Goal: Task Accomplishment & Management: Manage account settings

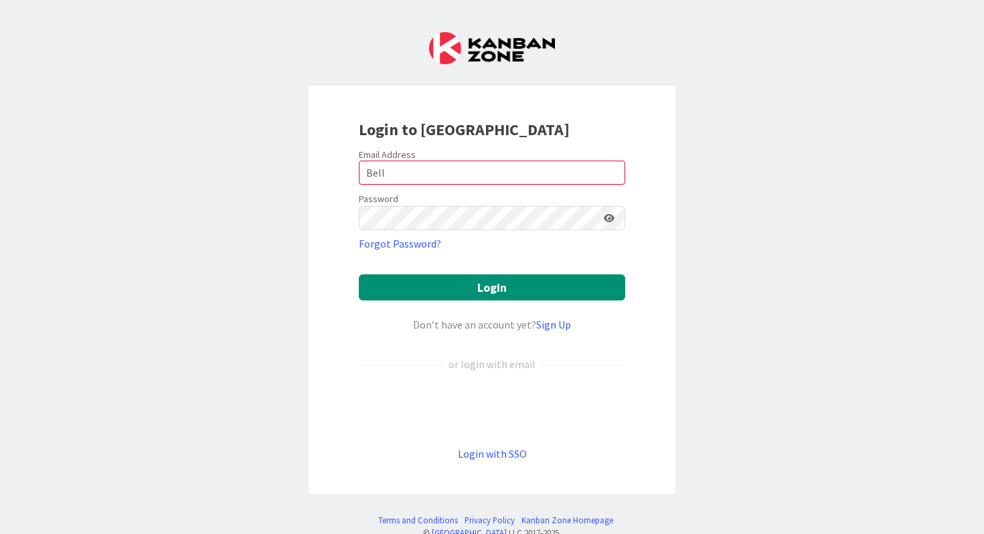
click at [606, 215] on icon at bounding box center [609, 217] width 11 height 9
click at [611, 215] on icon at bounding box center [608, 217] width 12 height 9
click at [504, 298] on button "Login" at bounding box center [492, 287] width 266 height 26
drag, startPoint x: 443, startPoint y: 175, endPoint x: 353, endPoint y: 173, distance: 90.4
click at [353, 173] on div "Login to [GEOGRAPHIC_DATA] Email Address Bell Password Forgot Password? Login D…" at bounding box center [492, 290] width 367 height 408
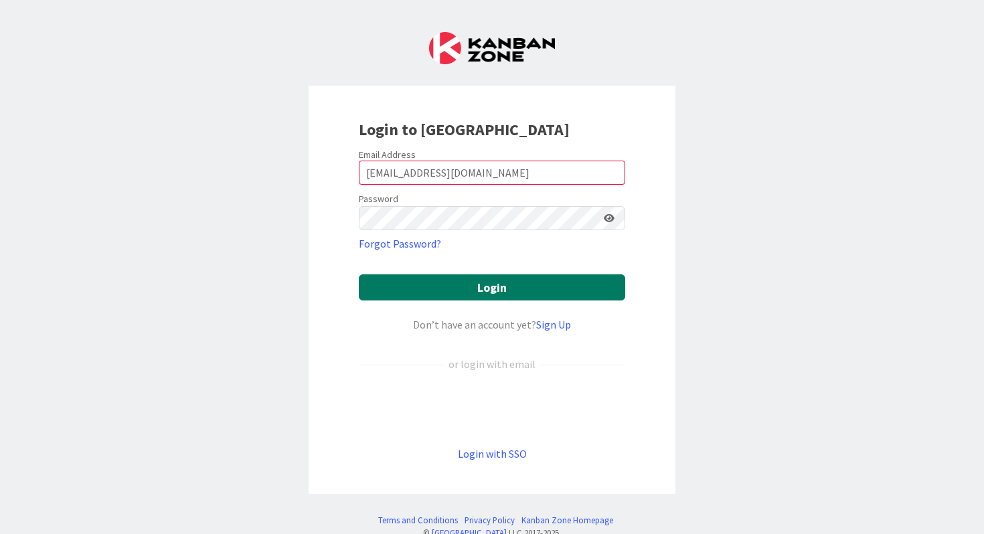
click at [487, 288] on button "Login" at bounding box center [492, 287] width 266 height 26
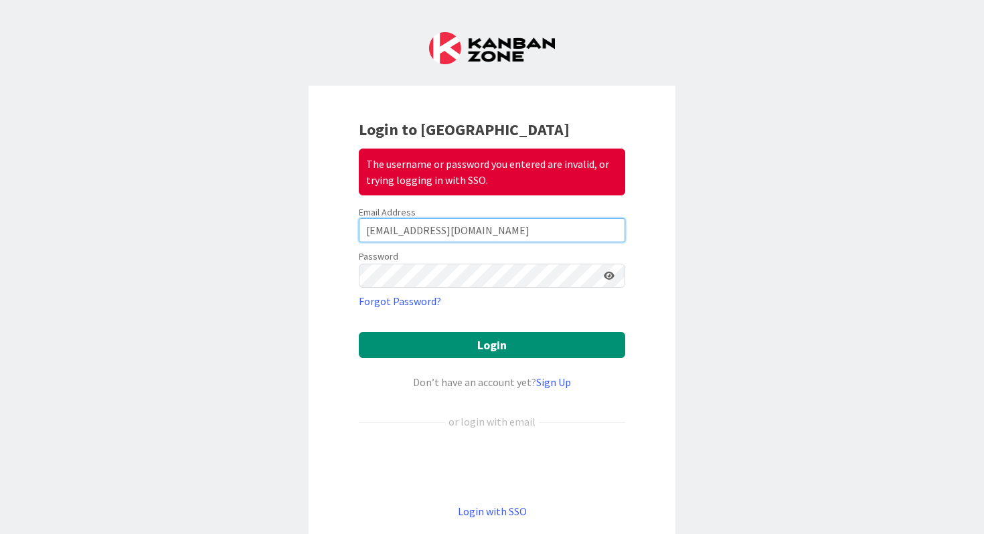
drag, startPoint x: 479, startPoint y: 236, endPoint x: 355, endPoint y: 232, distance: 123.2
click at [355, 232] on div "Login to Kanban Zone The username or password you entered are invalid, or tryin…" at bounding box center [492, 319] width 367 height 466
type input "[PERSON_NAME][EMAIL_ADDRESS][DOMAIN_NAME]"
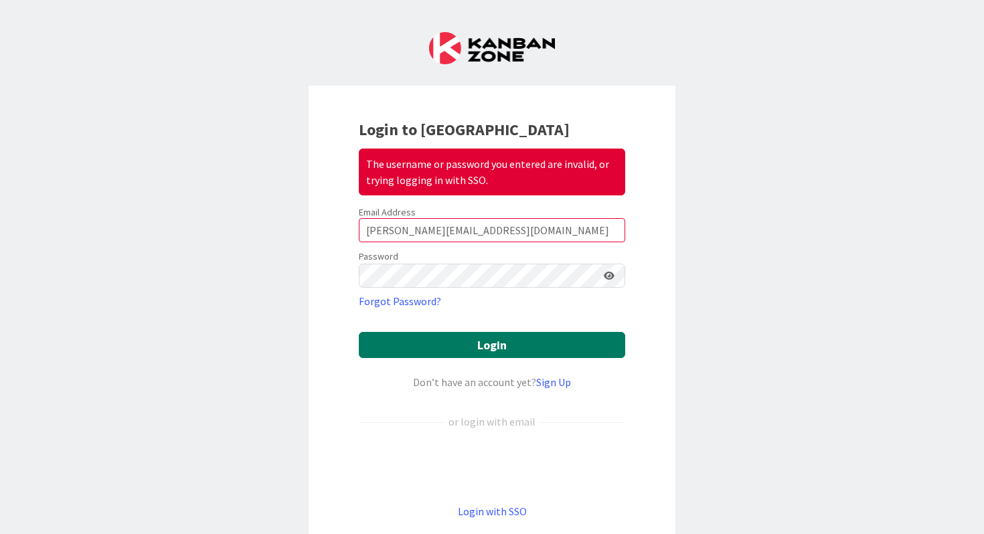
click at [465, 342] on button "Login" at bounding box center [492, 345] width 266 height 26
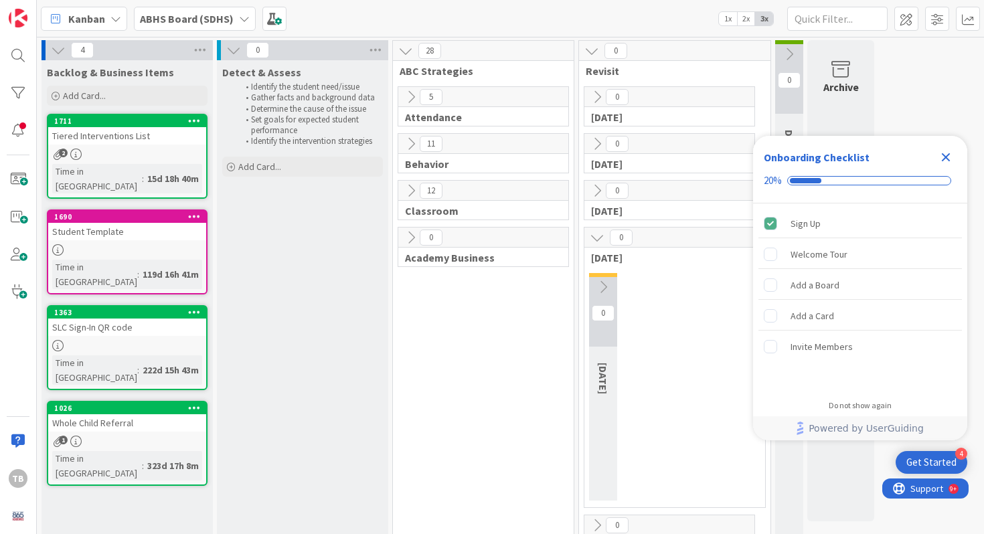
click at [20, 71] on div "TB" at bounding box center [18, 267] width 37 height 534
click at [20, 61] on div at bounding box center [18, 55] width 27 height 27
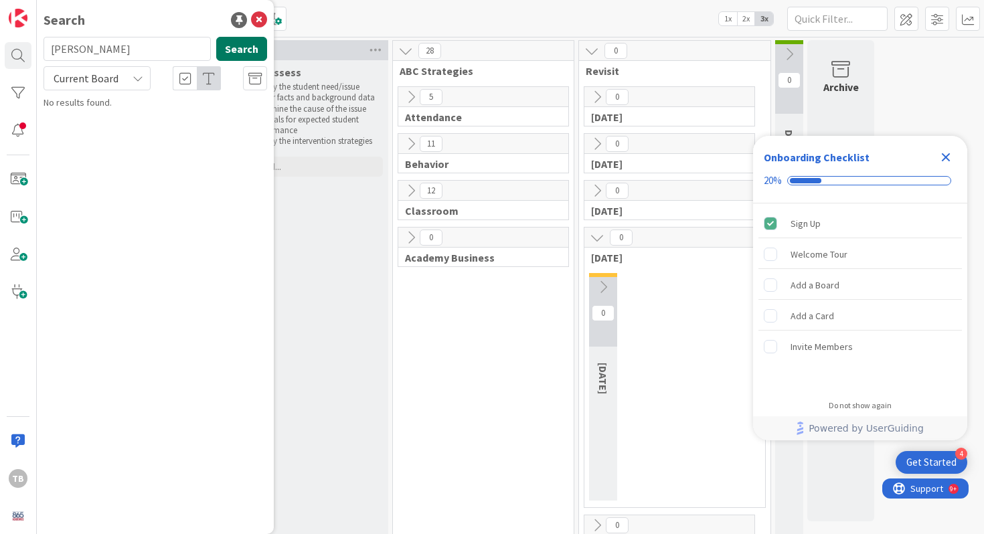
type input "[PERSON_NAME]"
click at [255, 58] on button "Search" at bounding box center [241, 49] width 51 height 24
click at [178, 45] on input "[PERSON_NAME]" at bounding box center [127, 49] width 167 height 24
click at [214, 56] on div "[PERSON_NAME] Search" at bounding box center [155, 51] width 240 height 29
click at [220, 53] on button "Search" at bounding box center [241, 49] width 51 height 24
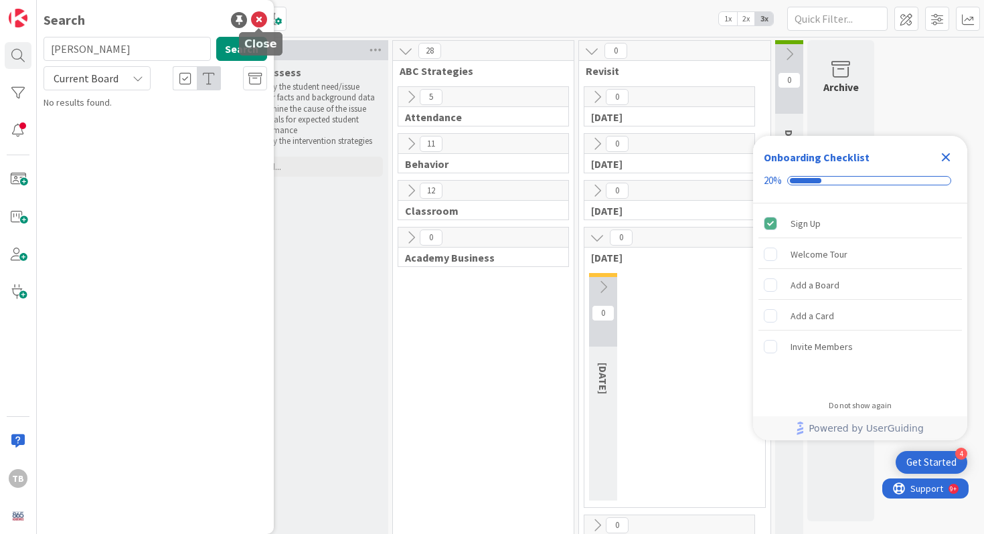
click at [263, 13] on icon at bounding box center [259, 20] width 16 height 16
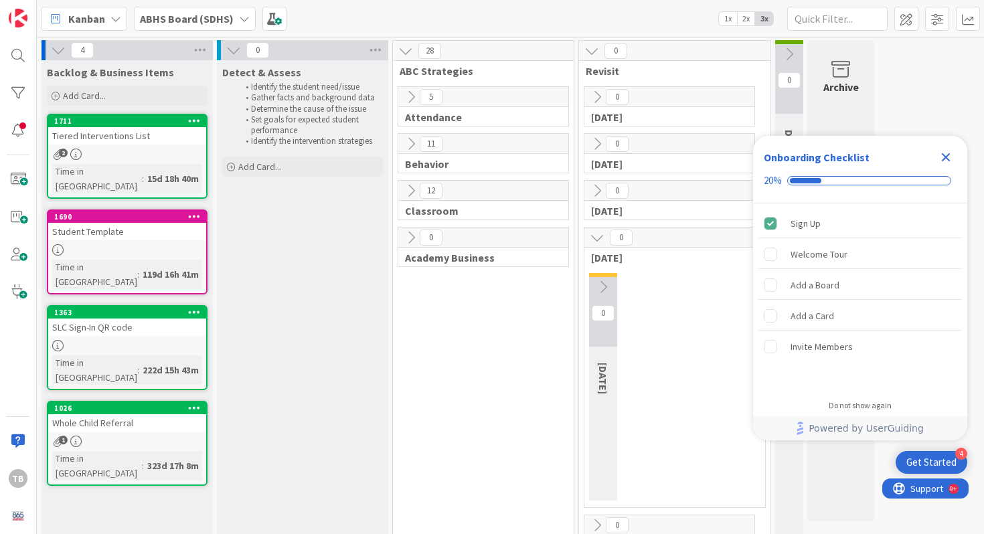
click at [223, 25] on span "ABHS Board (SDHS)" at bounding box center [187, 19] width 94 height 16
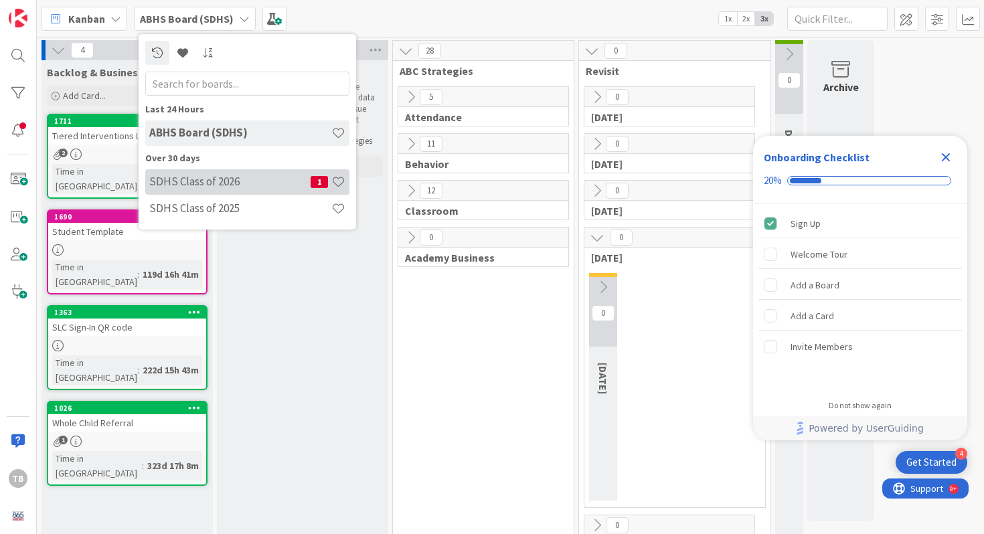
click at [218, 187] on h4 "SDHS Class of 2026" at bounding box center [229, 181] width 161 height 13
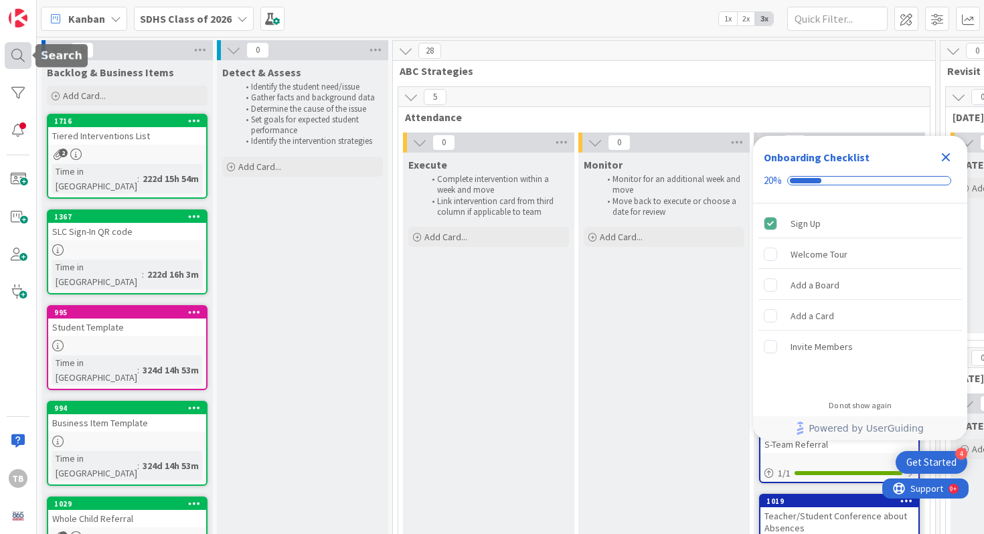
click at [17, 60] on div at bounding box center [18, 55] width 27 height 27
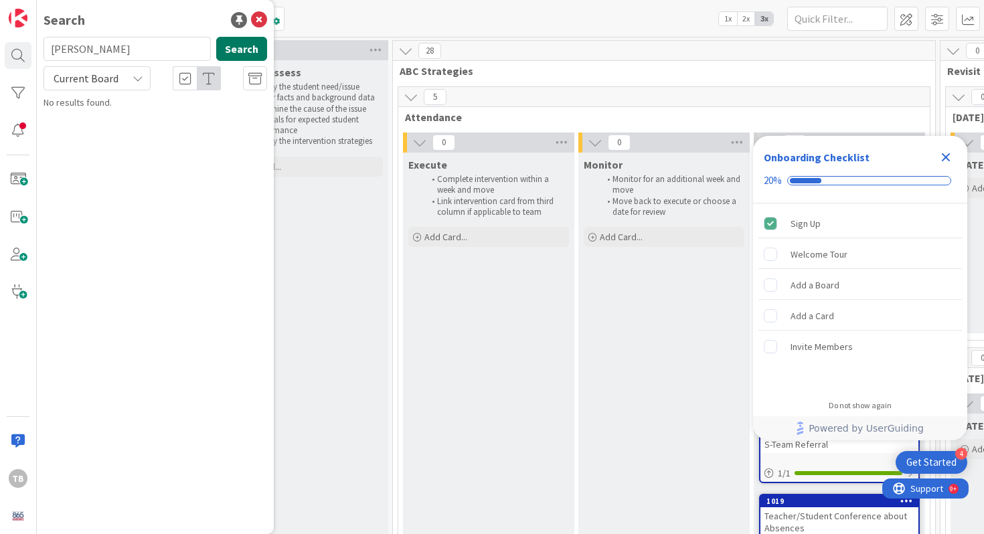
click at [239, 41] on button "Search" at bounding box center [241, 49] width 51 height 24
click at [262, 19] on icon at bounding box center [259, 20] width 16 height 16
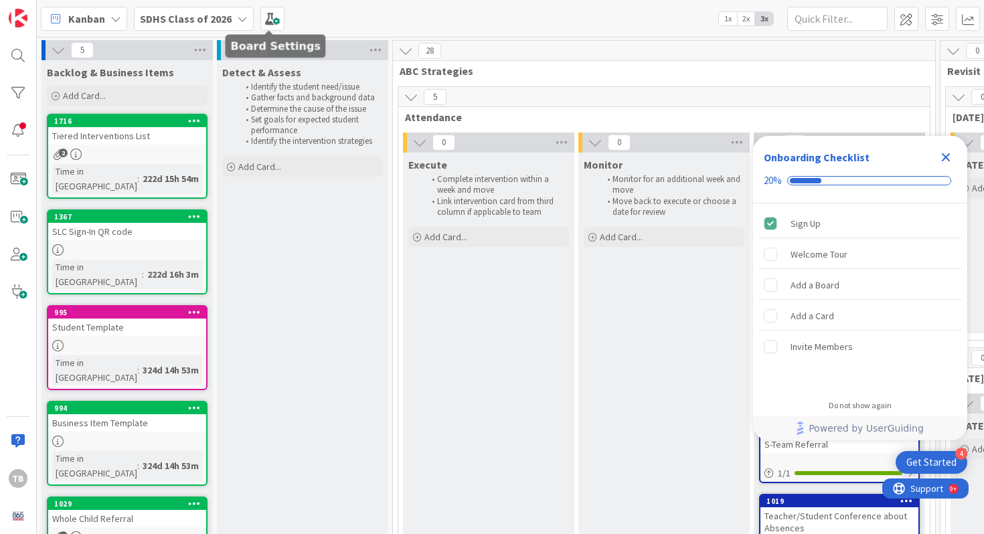
click at [213, 21] on b "SDHS Class of 2026" at bounding box center [186, 18] width 92 height 13
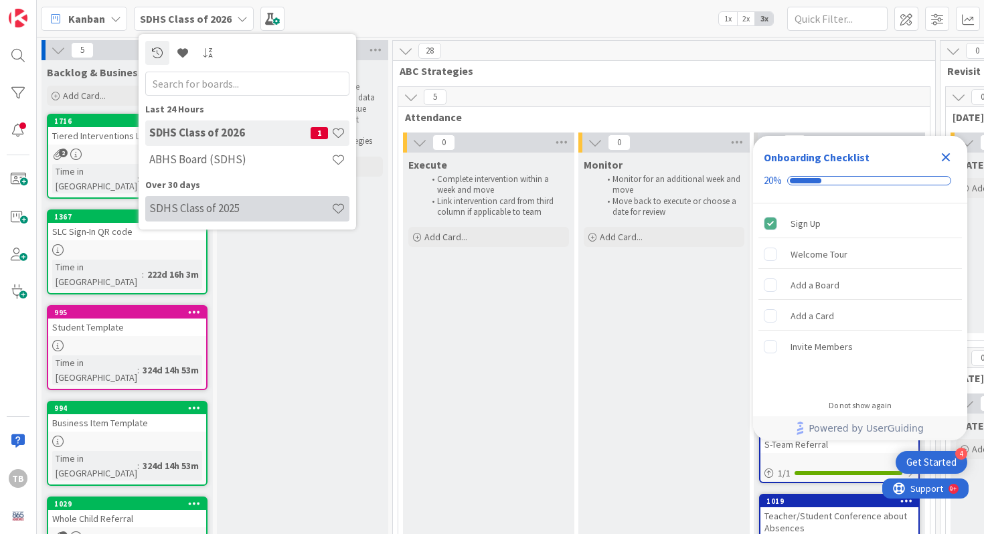
click at [231, 201] on h4 "SDHS Class of 2025" at bounding box center [240, 207] width 182 height 13
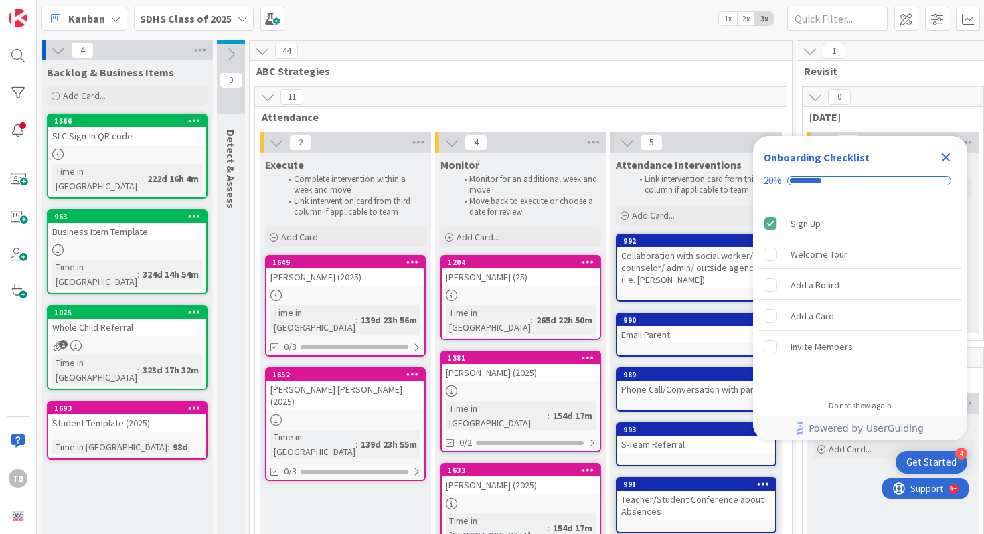
click at [176, 12] on b "SDHS Class of 2025" at bounding box center [186, 18] width 92 height 13
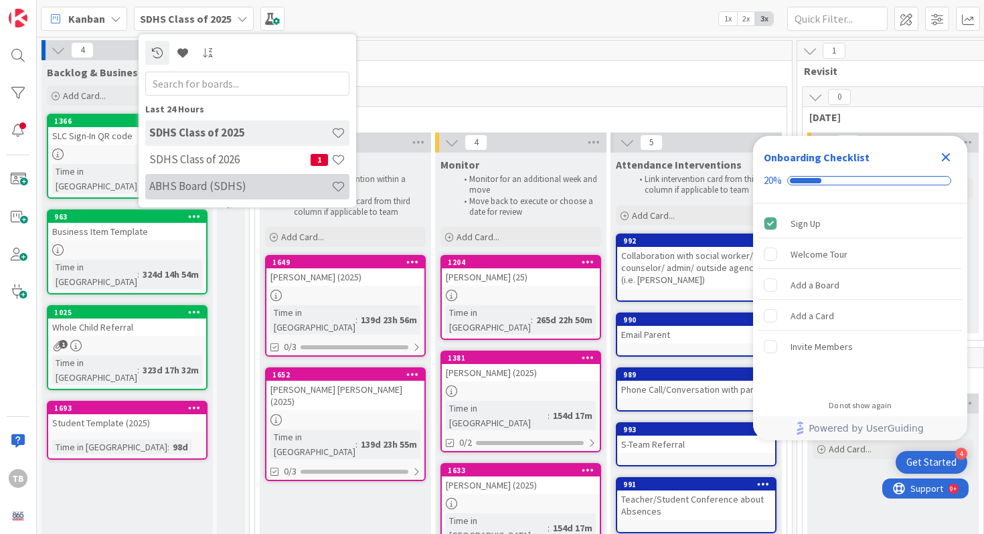
click at [207, 190] on h4 "ABHS Board (SDHS)" at bounding box center [240, 185] width 182 height 13
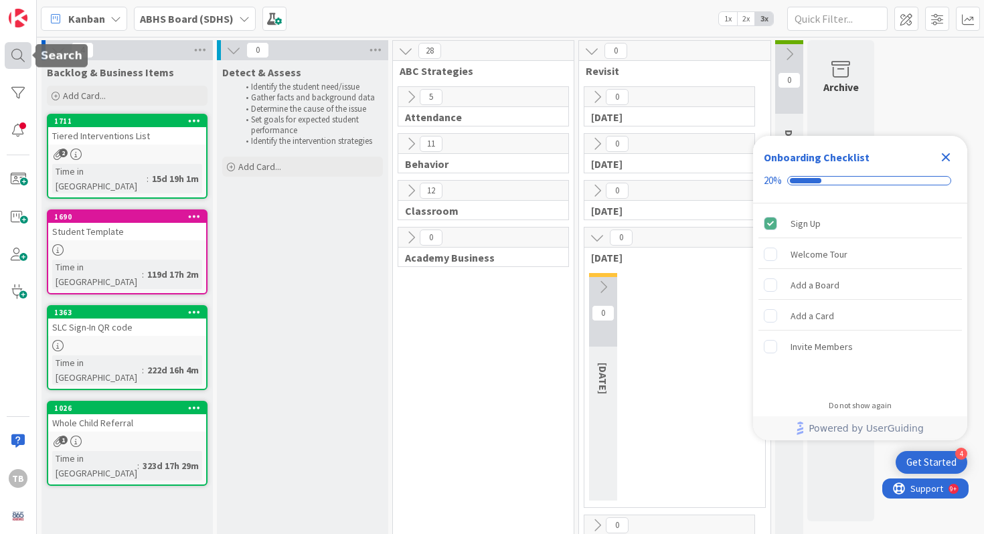
click at [21, 50] on div at bounding box center [18, 55] width 27 height 27
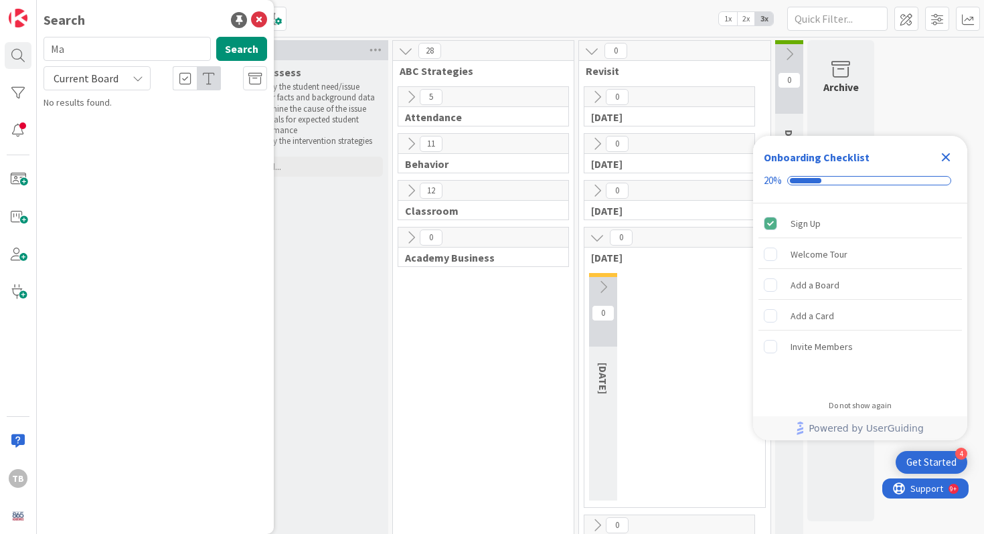
type input "M"
click at [98, 39] on input "[PERSON_NAME]" at bounding box center [127, 49] width 167 height 24
click at [100, 53] on input "[PERSON_NAME]" at bounding box center [127, 49] width 167 height 24
type input "[PERSON_NAME]"
click at [946, 152] on icon "Close Checklist" at bounding box center [946, 157] width 16 height 16
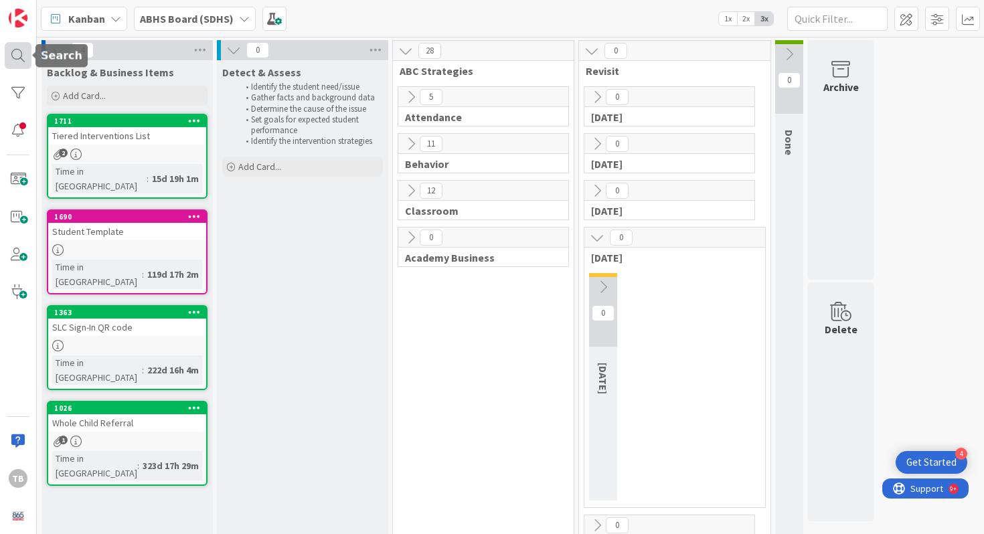
click at [29, 64] on div at bounding box center [18, 55] width 27 height 27
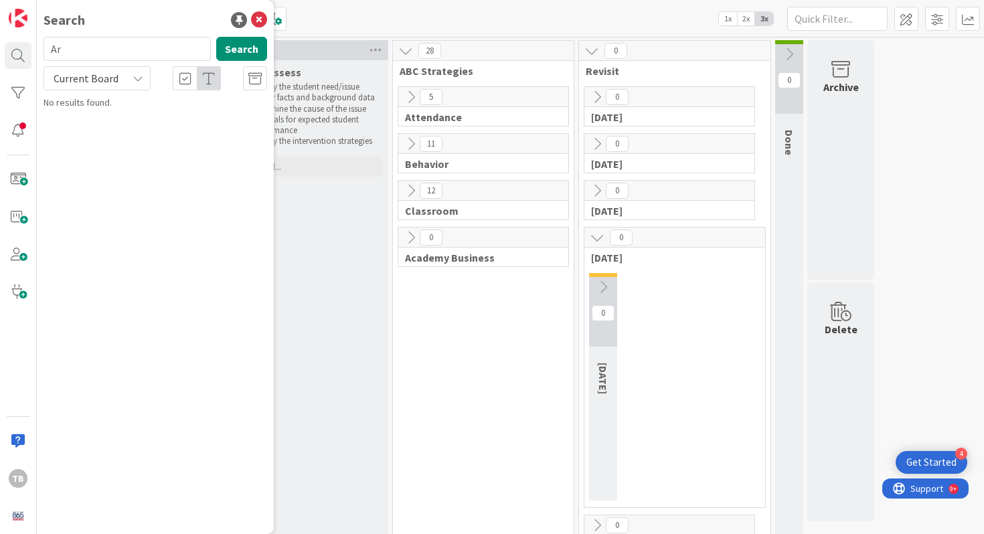
type input "A"
type input "[PERSON_NAME]"
click at [259, 17] on icon at bounding box center [259, 20] width 16 height 16
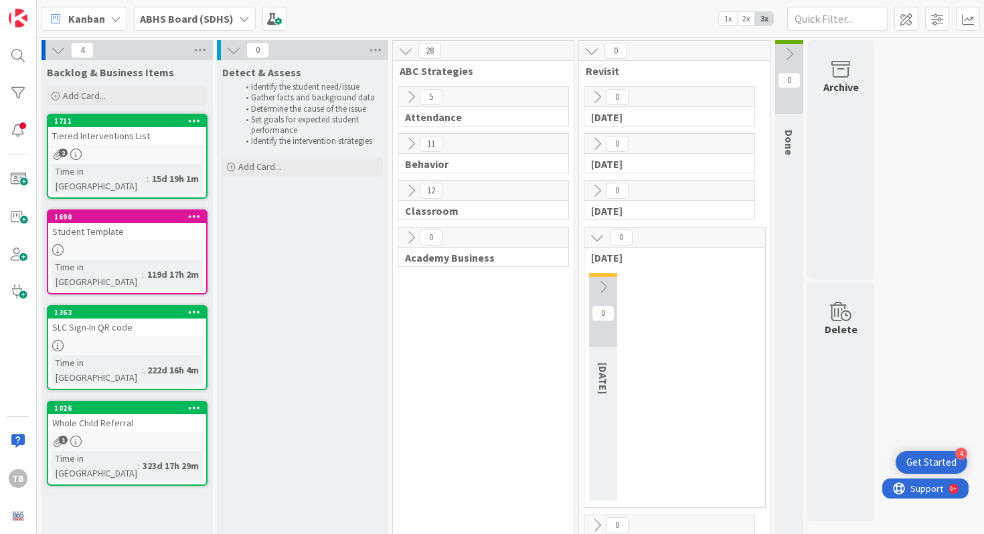
click at [408, 54] on icon at bounding box center [405, 51] width 15 height 15
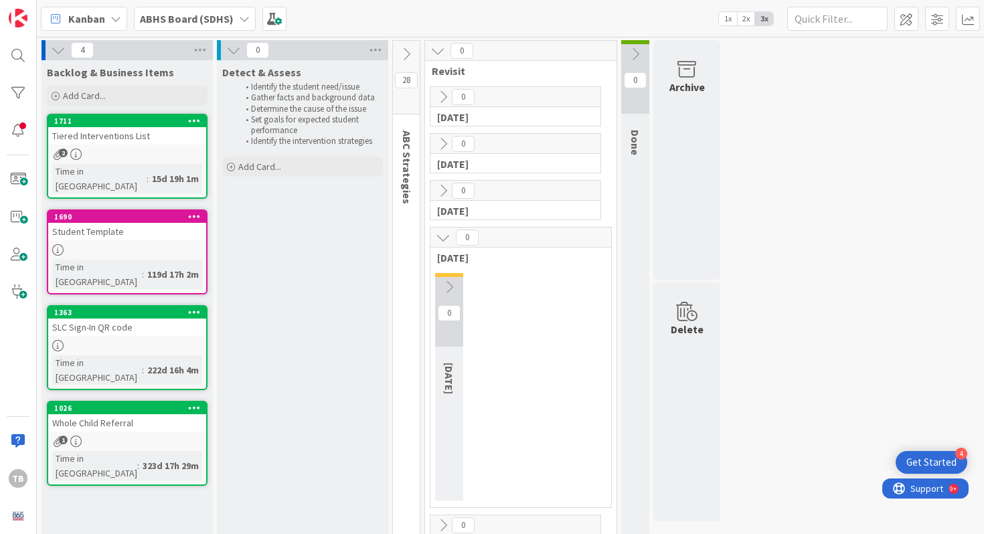
click at [408, 54] on icon at bounding box center [406, 54] width 15 height 15
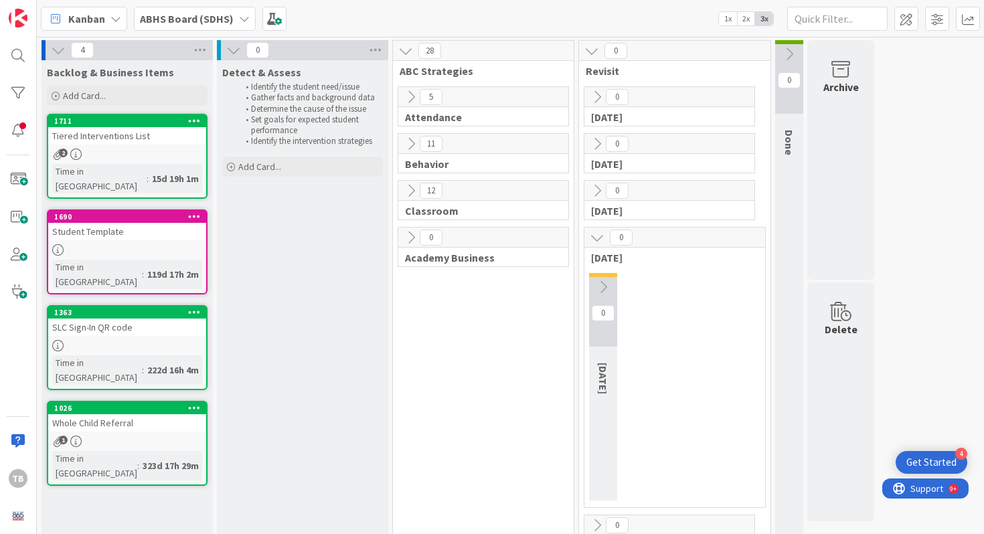
click at [408, 54] on icon at bounding box center [405, 51] width 15 height 15
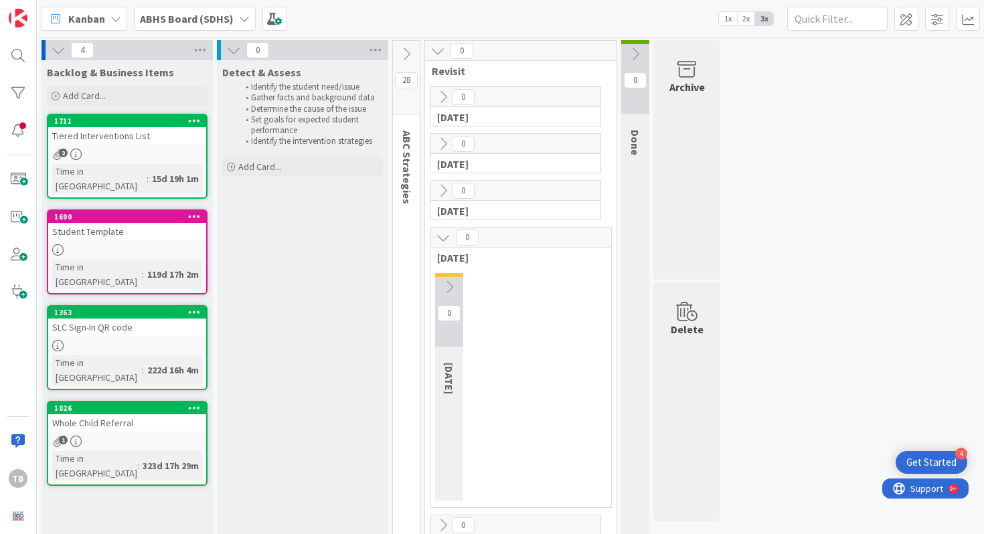
click at [406, 82] on span "28" at bounding box center [406, 80] width 23 height 16
click at [408, 49] on icon at bounding box center [406, 54] width 15 height 15
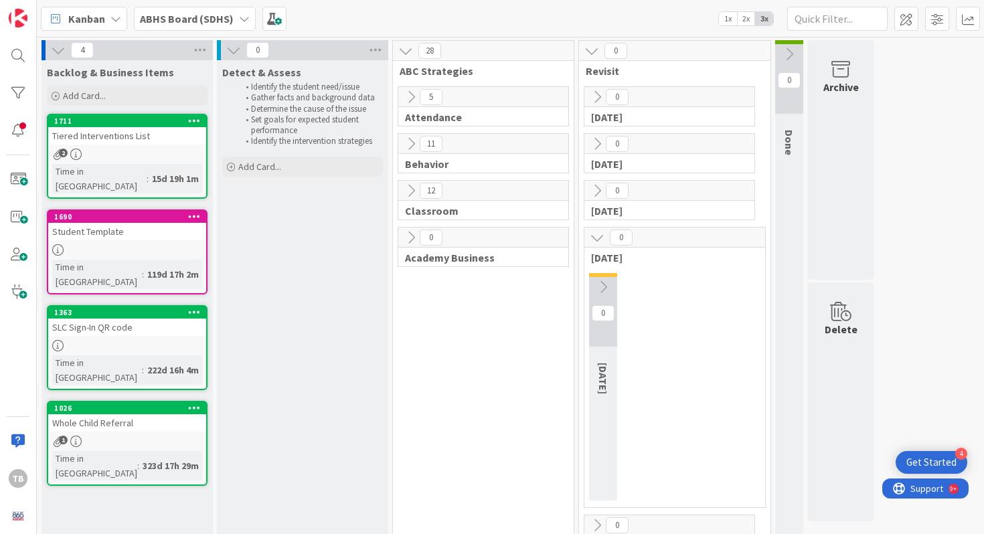
click at [405, 98] on icon at bounding box center [411, 97] width 15 height 15
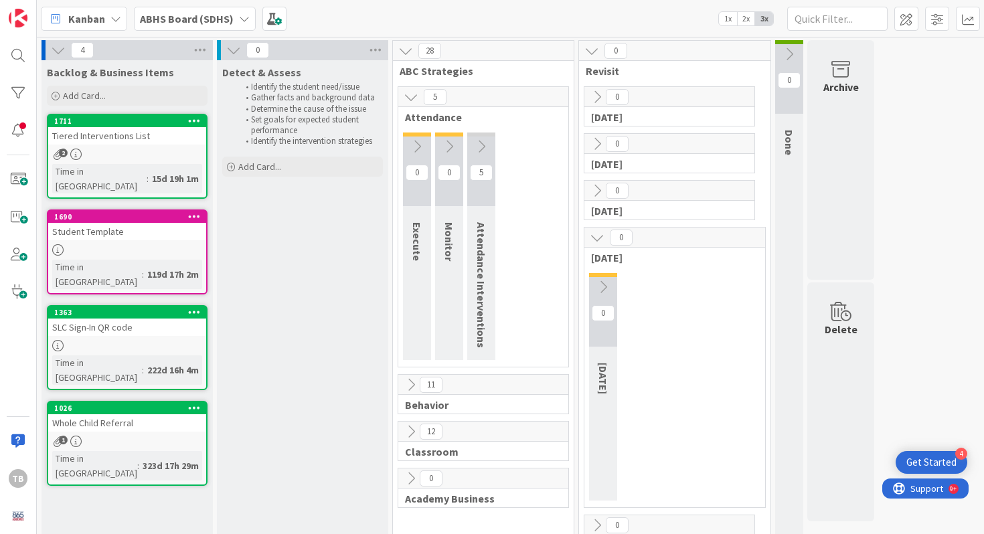
click at [405, 98] on icon at bounding box center [411, 97] width 15 height 15
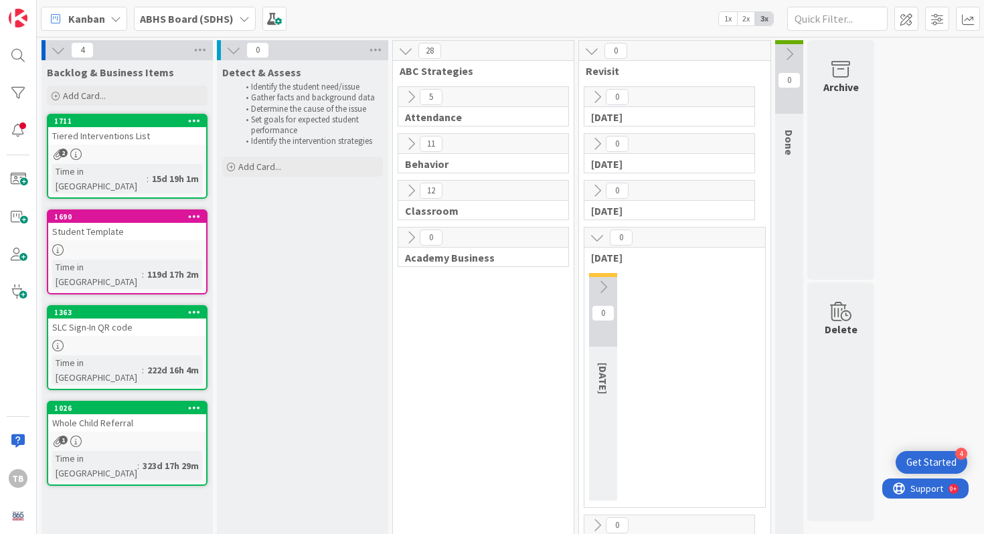
click at [405, 98] on icon at bounding box center [411, 97] width 15 height 15
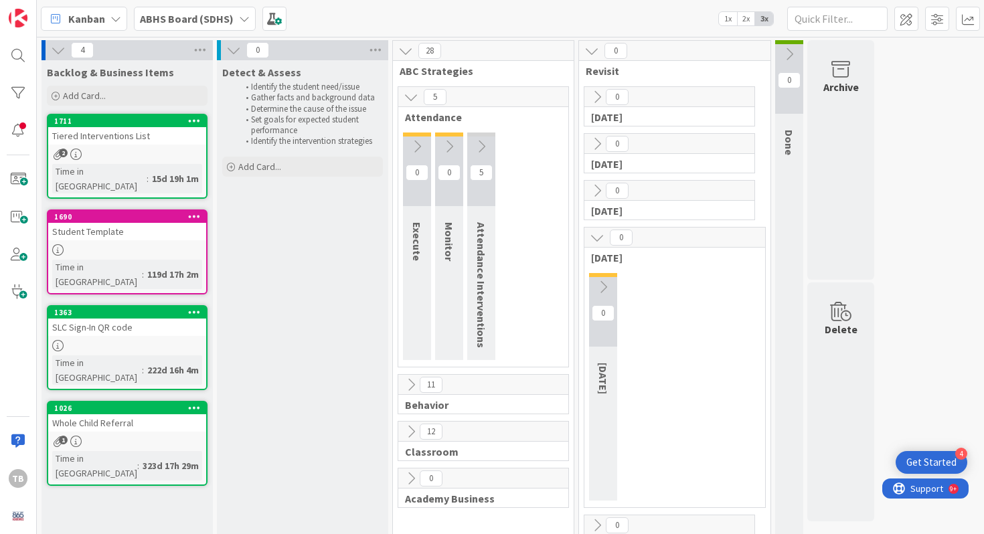
click at [480, 148] on icon at bounding box center [481, 146] width 15 height 15
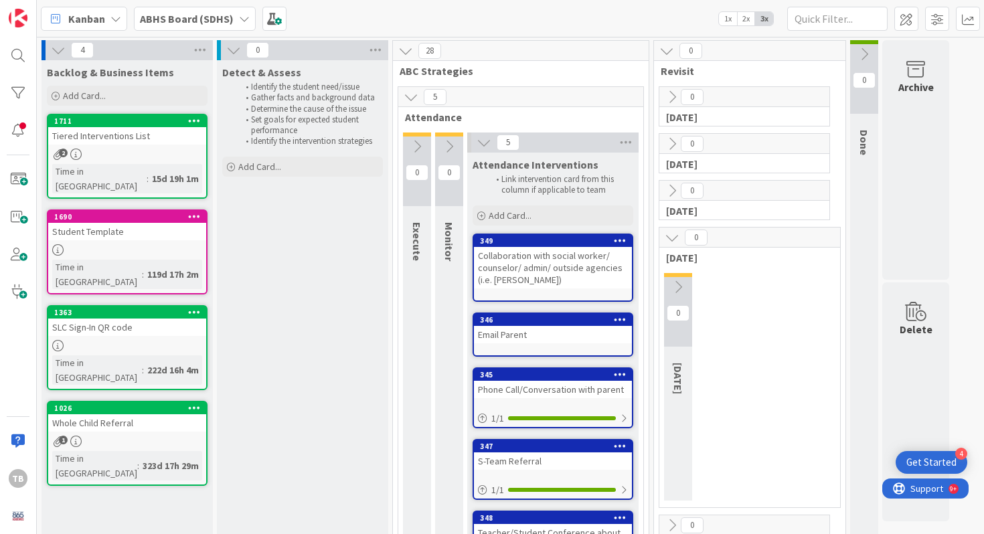
click at [479, 147] on icon at bounding box center [484, 142] width 15 height 15
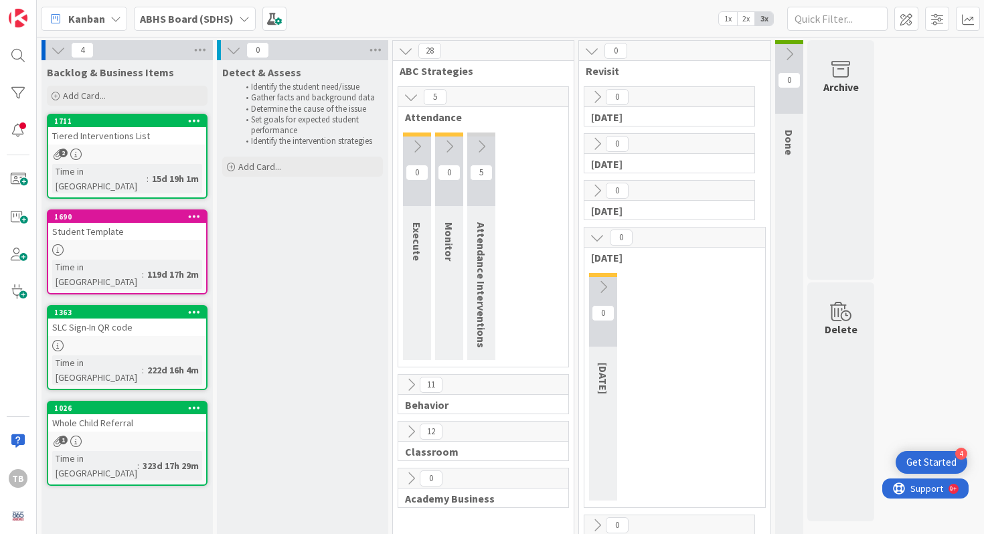
click at [414, 104] on button at bounding box center [410, 96] width 17 height 17
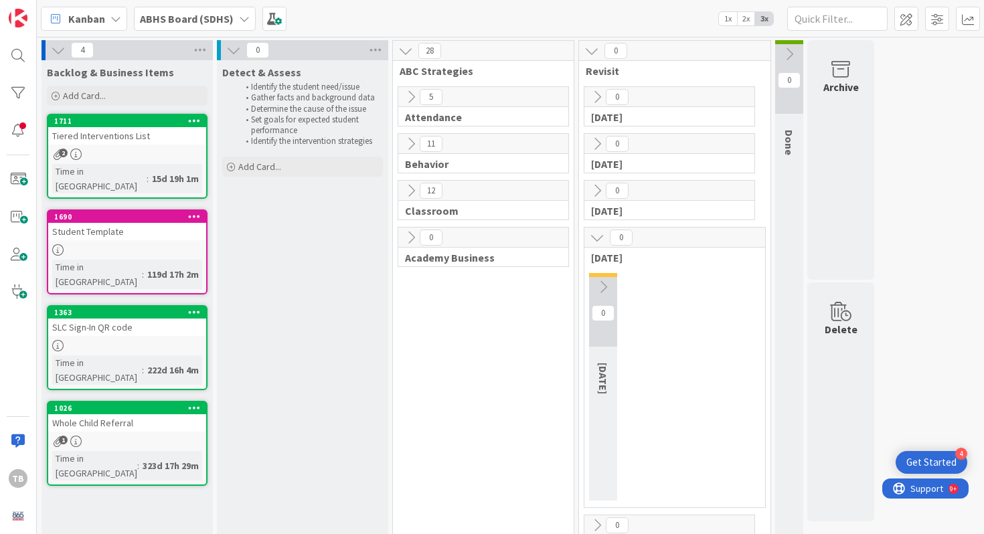
click at [414, 144] on icon at bounding box center [411, 144] width 15 height 15
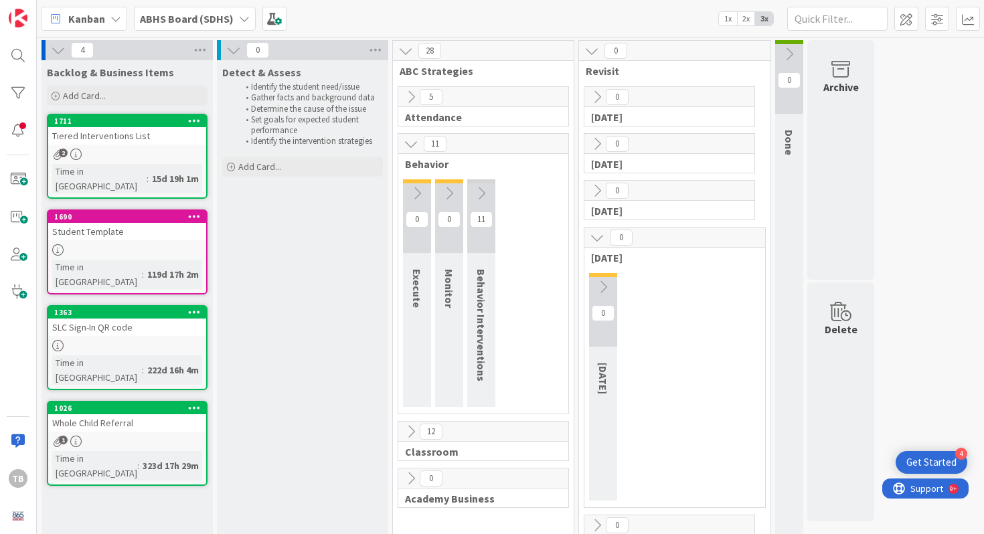
click at [489, 186] on button at bounding box center [481, 193] width 28 height 20
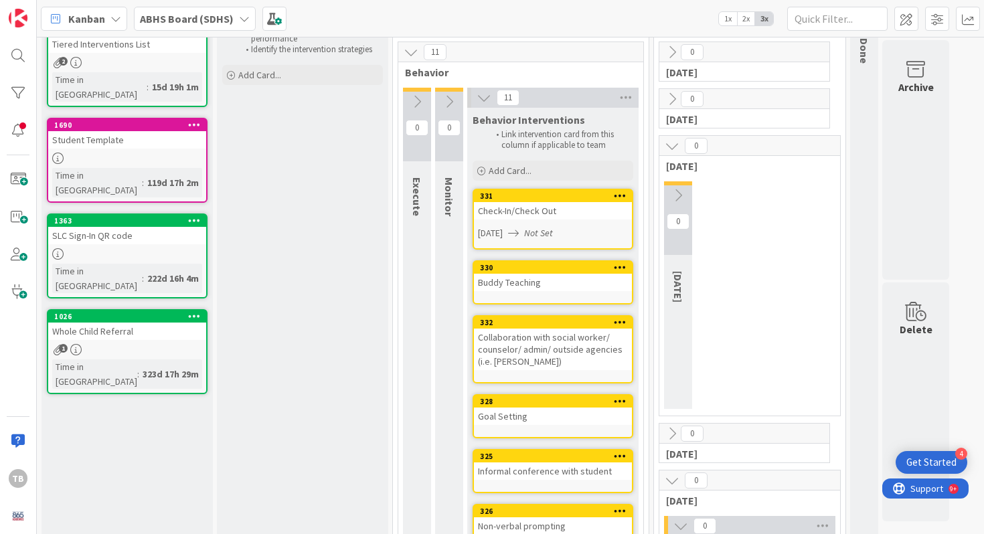
scroll to position [84, 0]
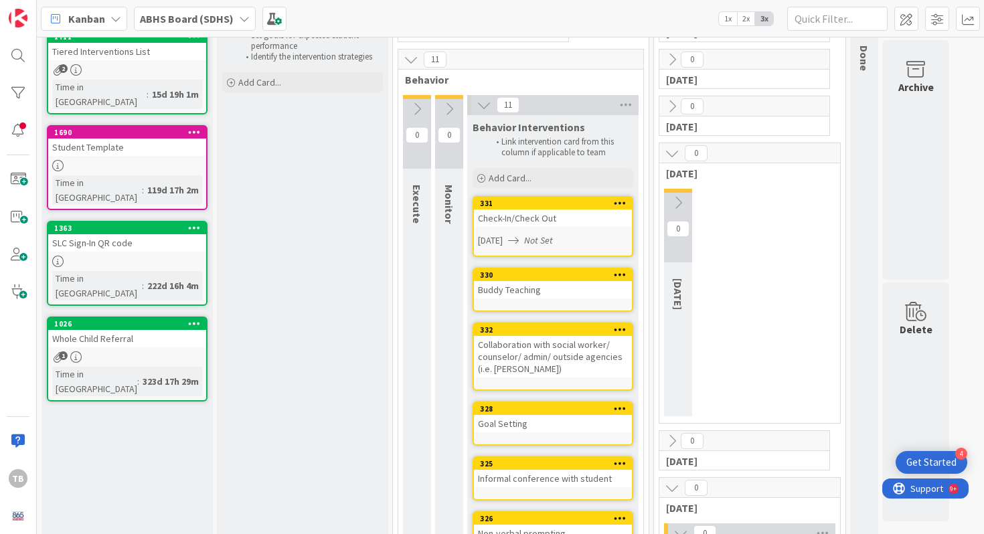
click at [487, 109] on icon at bounding box center [484, 105] width 15 height 15
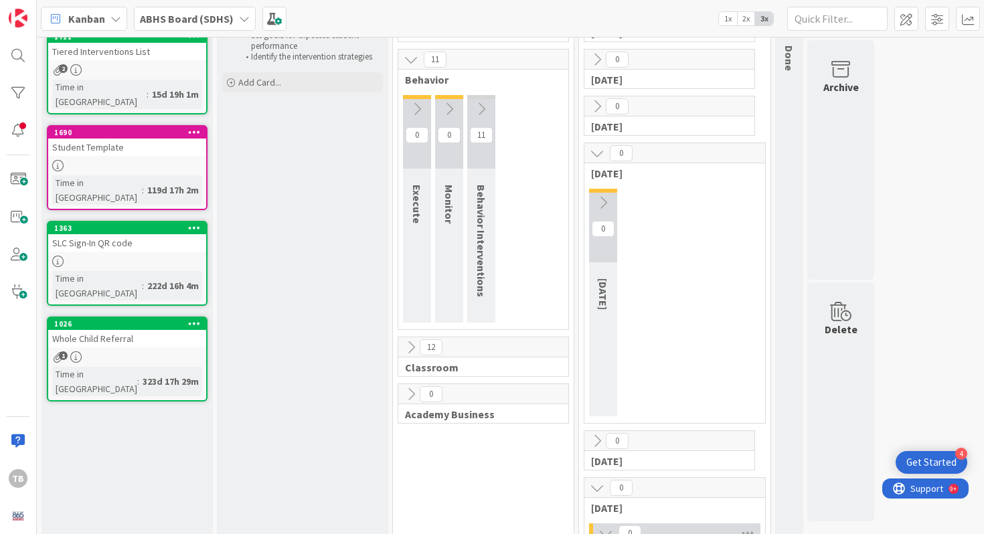
click at [413, 61] on icon at bounding box center [411, 59] width 15 height 15
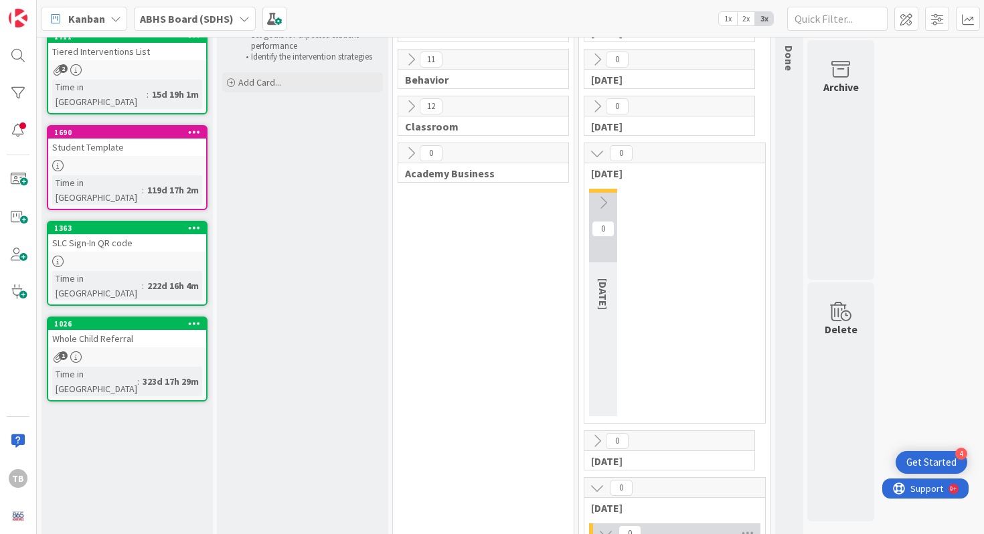
click at [414, 110] on icon at bounding box center [411, 106] width 15 height 15
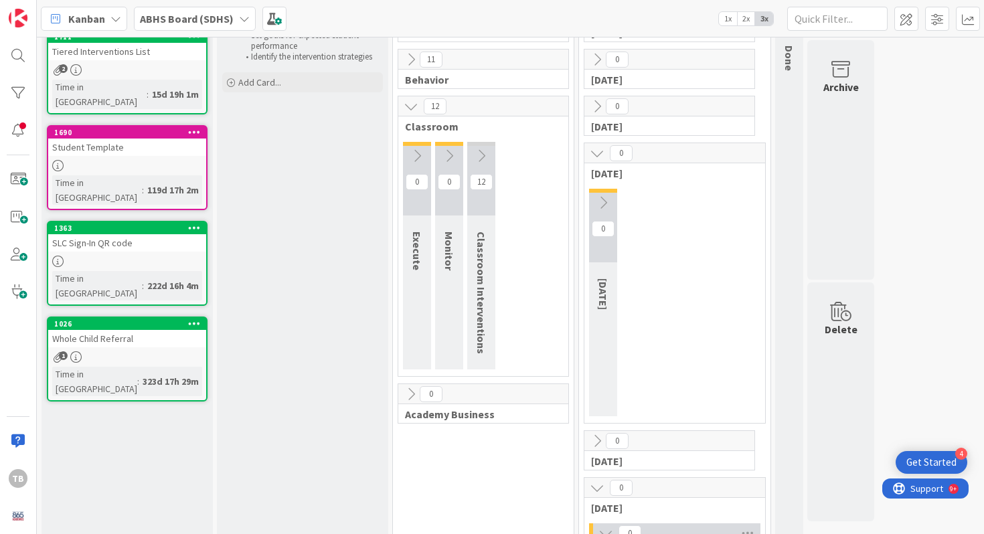
click at [483, 153] on icon at bounding box center [481, 156] width 15 height 15
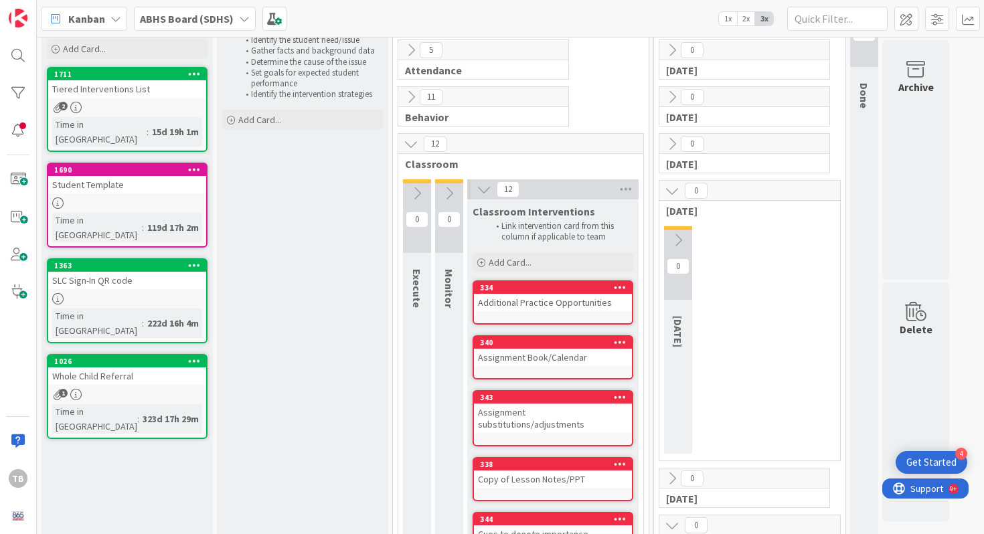
scroll to position [0, 0]
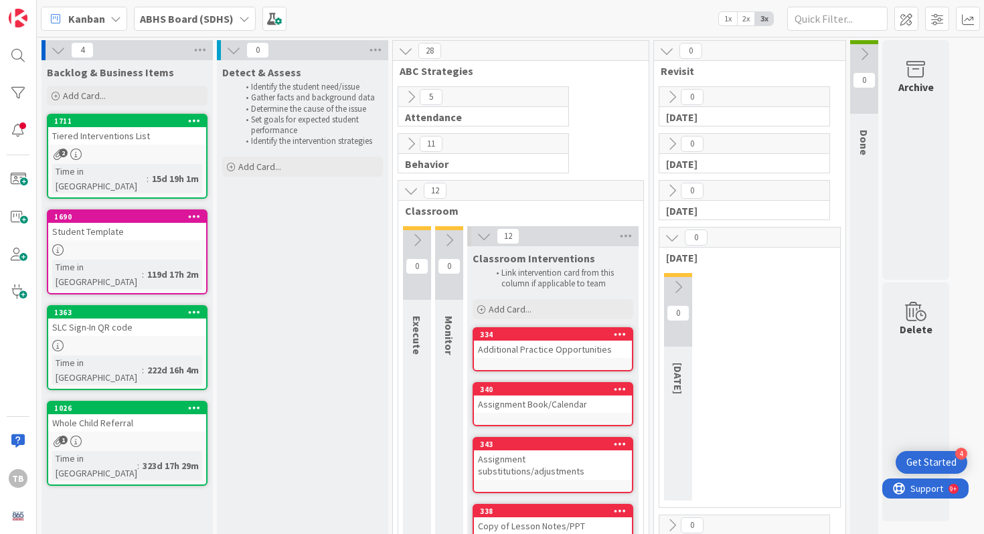
click at [486, 231] on icon at bounding box center [484, 236] width 15 height 15
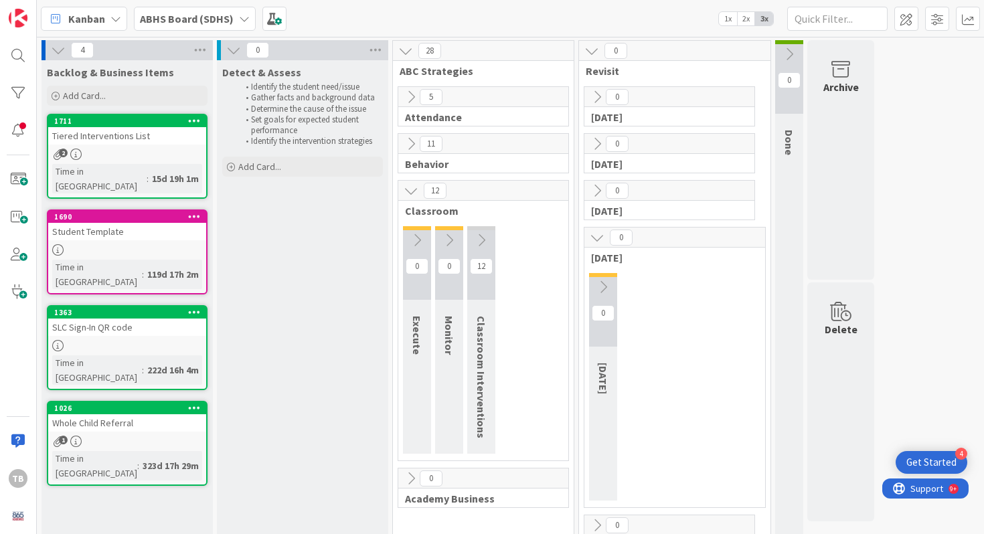
click at [418, 187] on icon at bounding box center [411, 190] width 15 height 15
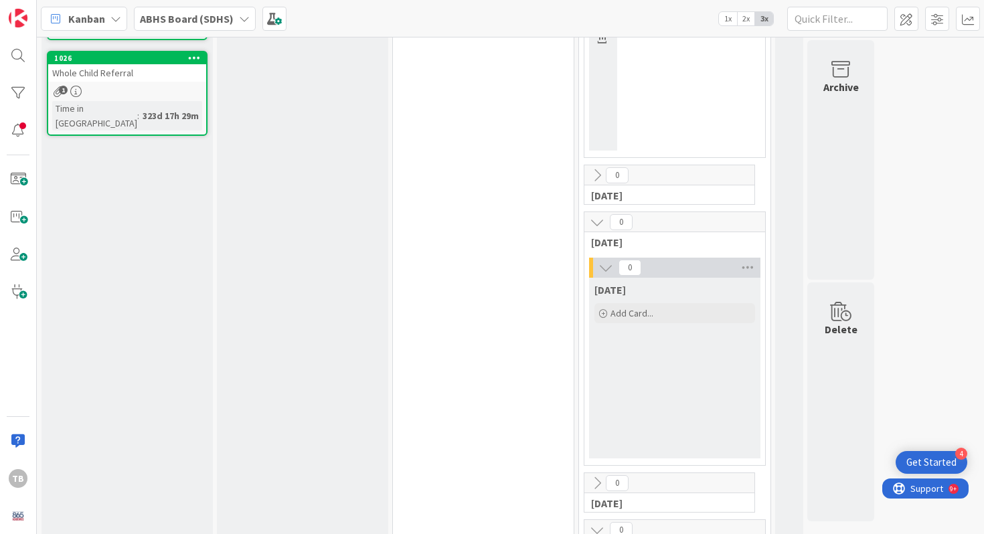
scroll to position [359, 0]
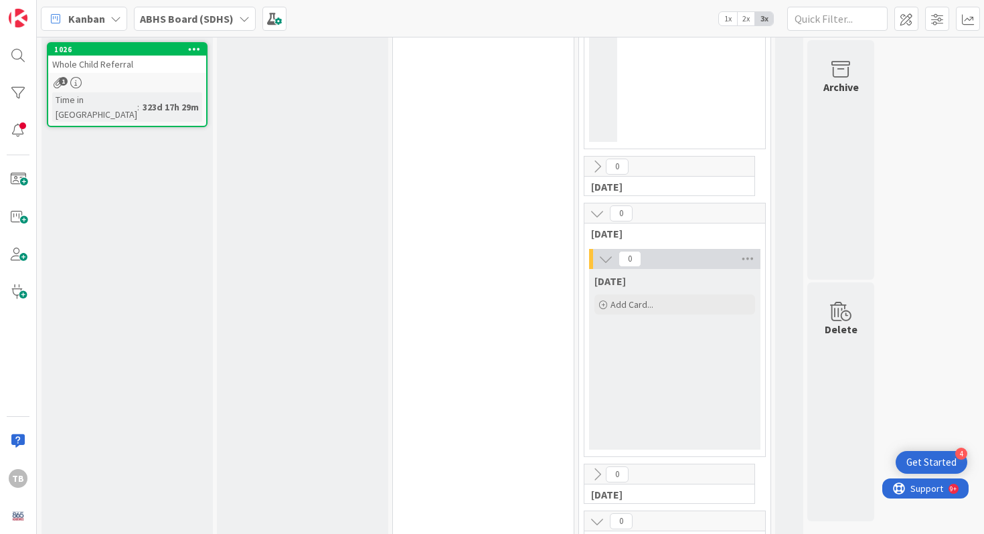
click at [605, 257] on icon at bounding box center [605, 259] width 15 height 15
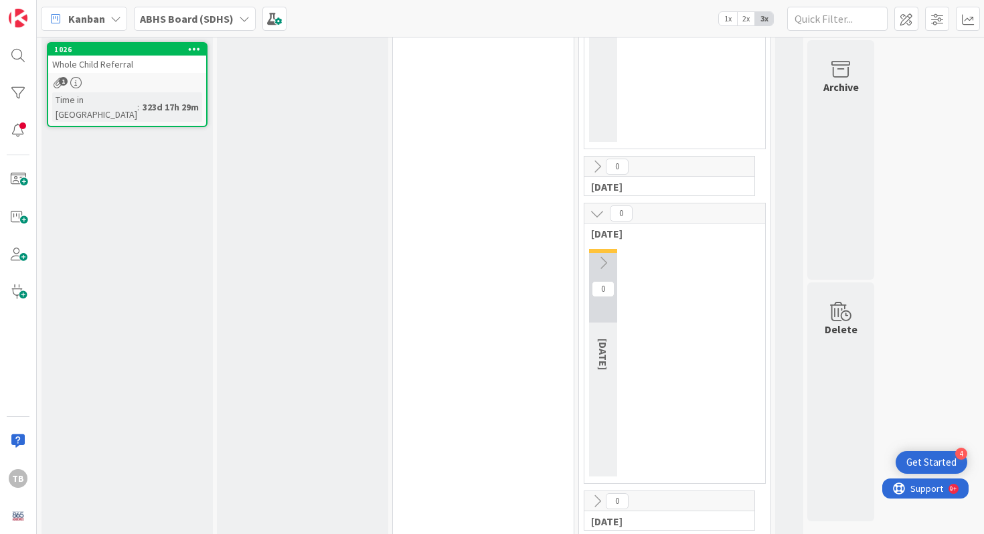
click at [593, 217] on icon at bounding box center [597, 213] width 15 height 15
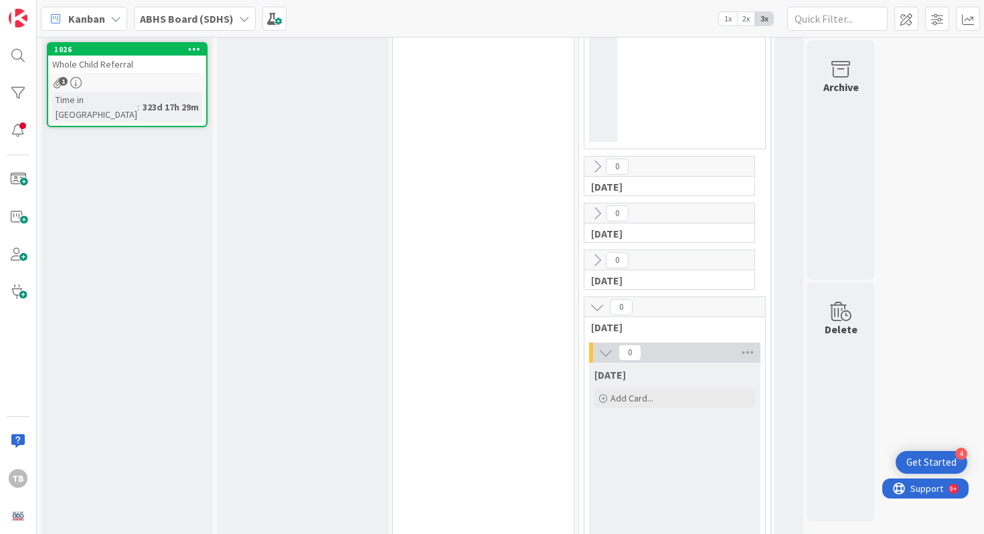
click at [604, 353] on icon at bounding box center [605, 352] width 15 height 15
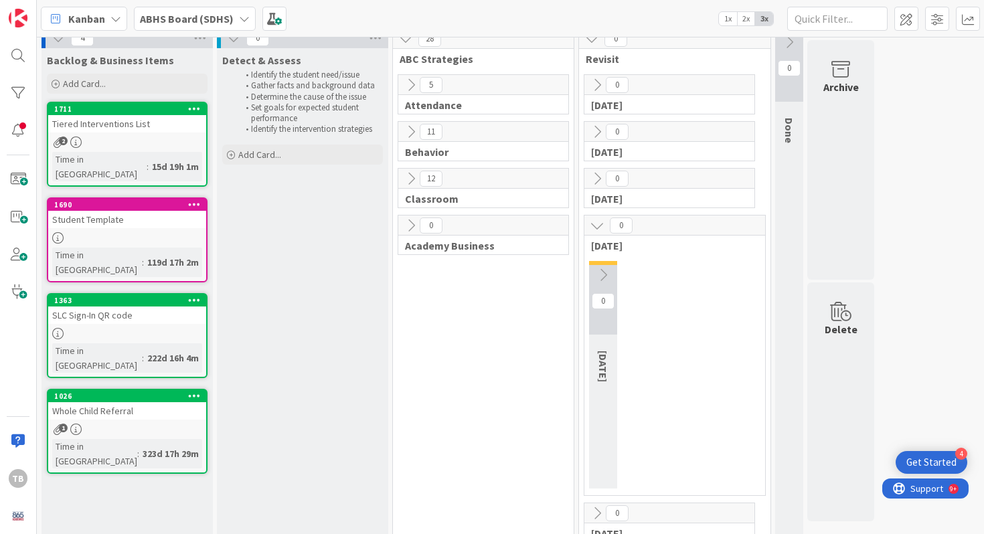
scroll to position [0, 0]
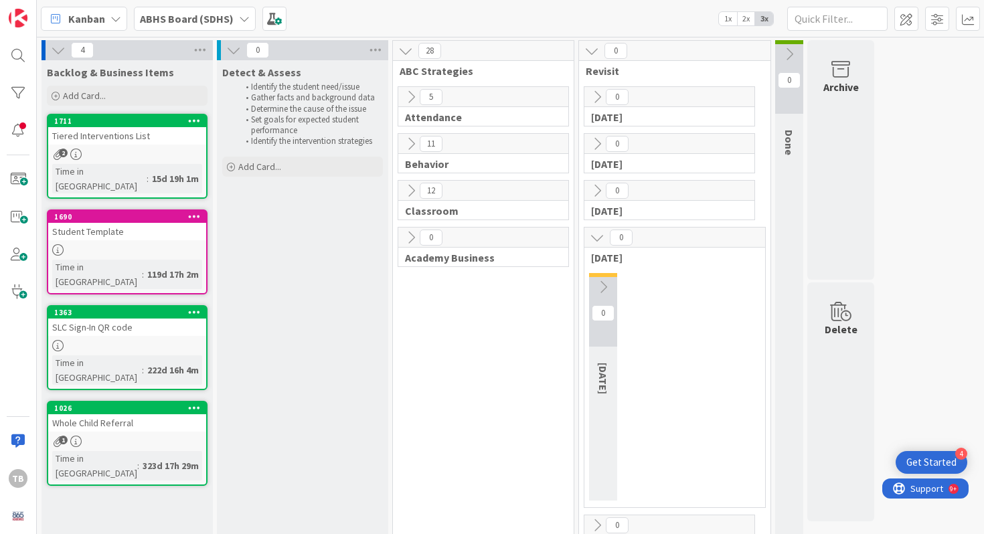
click at [68, 50] on div "4" at bounding box center [126, 50] width 171 height 20
click at [60, 50] on icon at bounding box center [58, 50] width 15 height 15
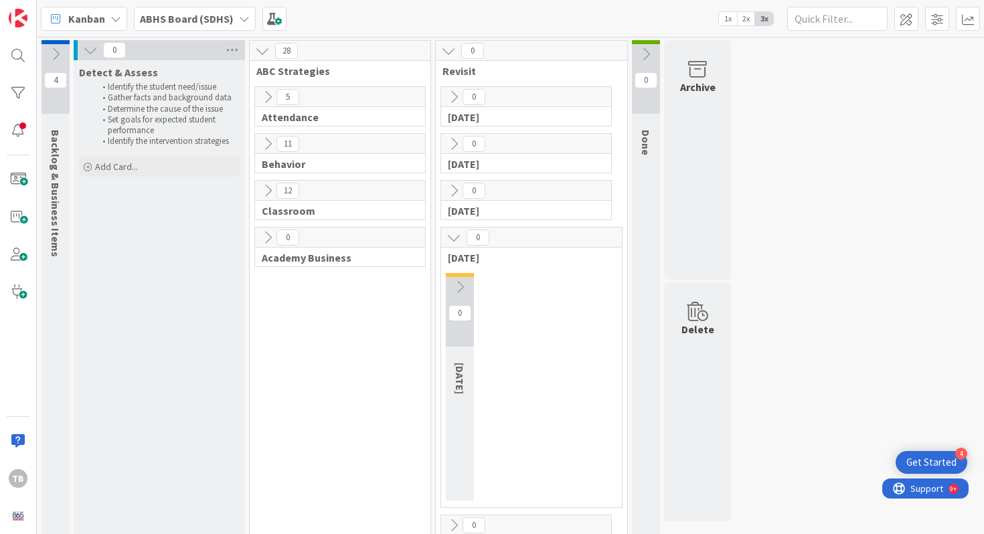
click at [60, 50] on icon at bounding box center [55, 54] width 15 height 15
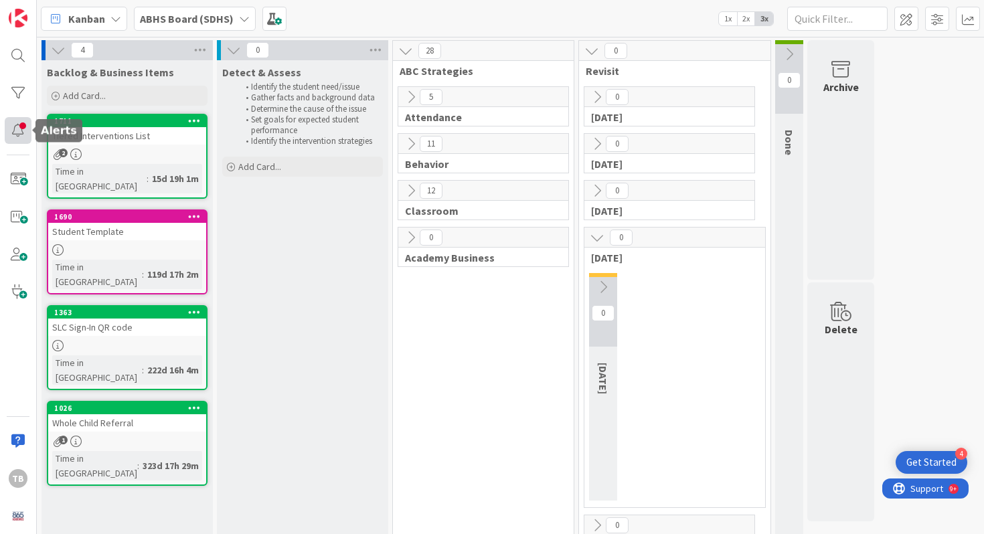
click at [19, 133] on div at bounding box center [18, 130] width 27 height 27
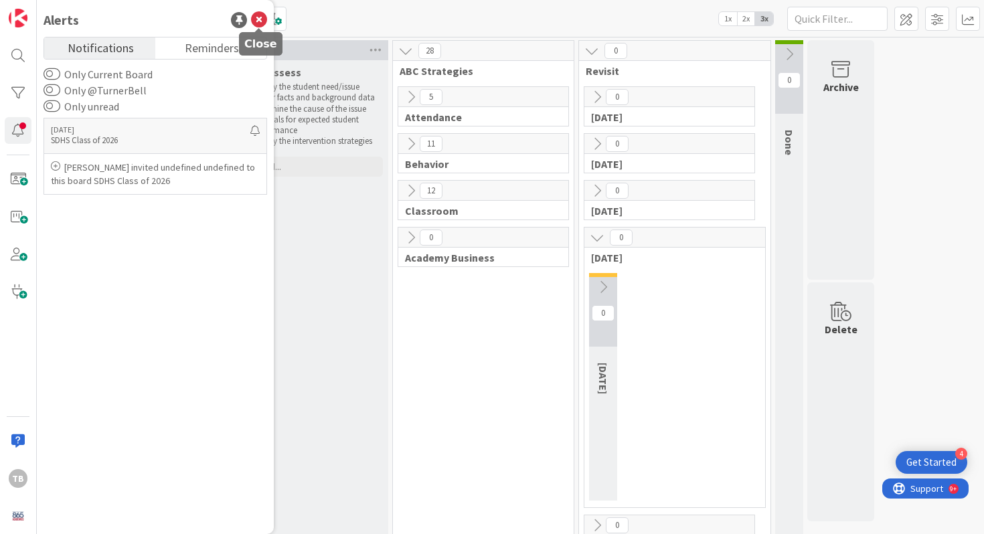
click at [260, 21] on icon at bounding box center [259, 20] width 16 height 16
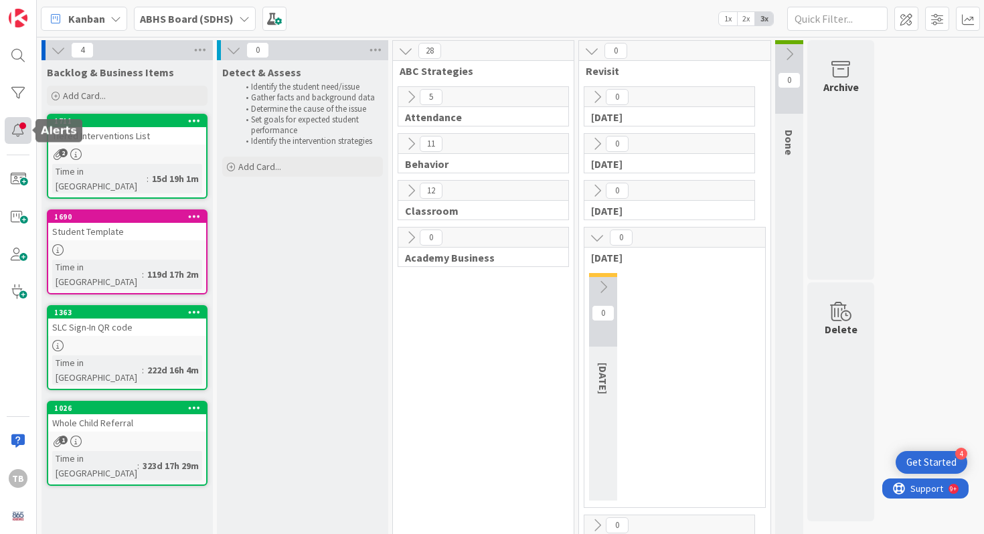
click at [24, 129] on div at bounding box center [18, 130] width 27 height 27
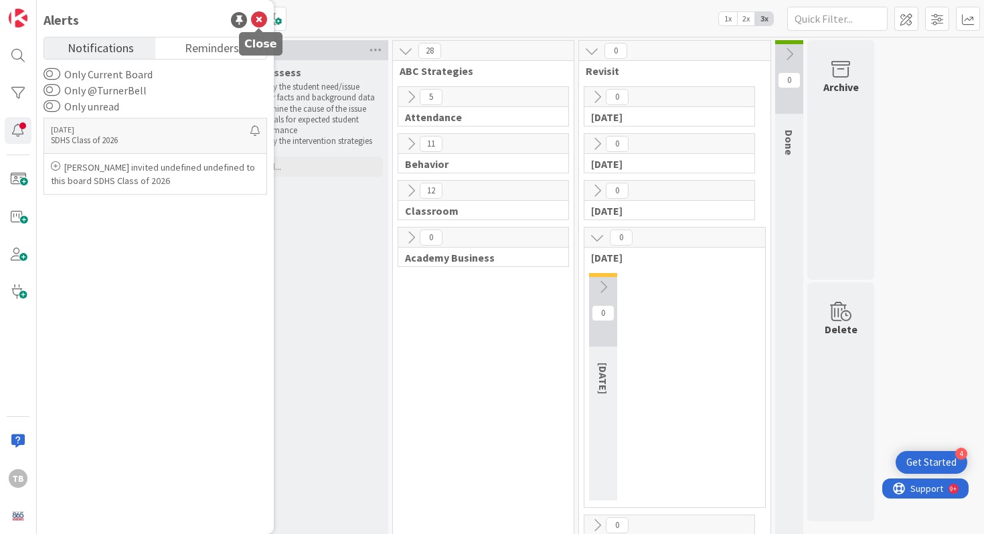
click at [258, 21] on icon at bounding box center [259, 20] width 16 height 16
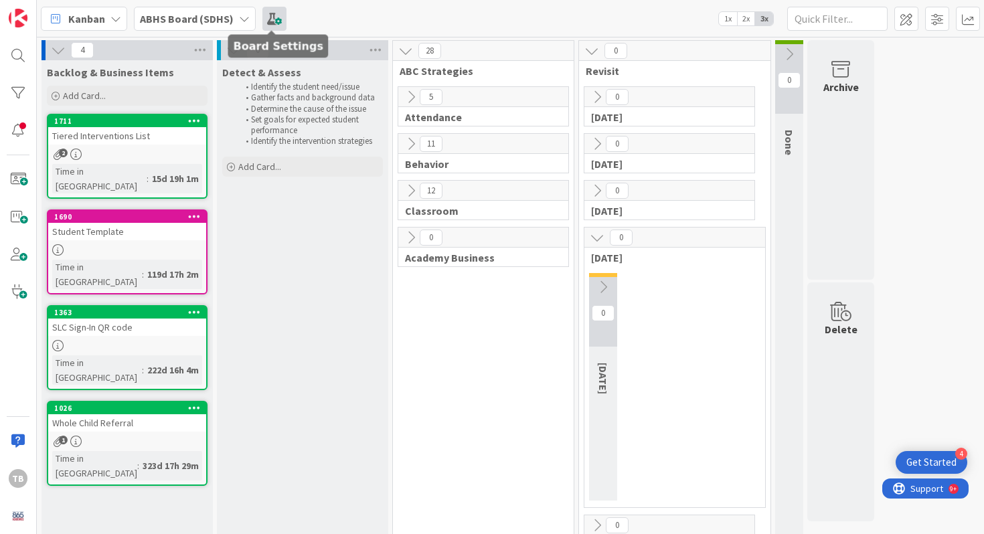
click at [272, 15] on span at bounding box center [274, 19] width 24 height 24
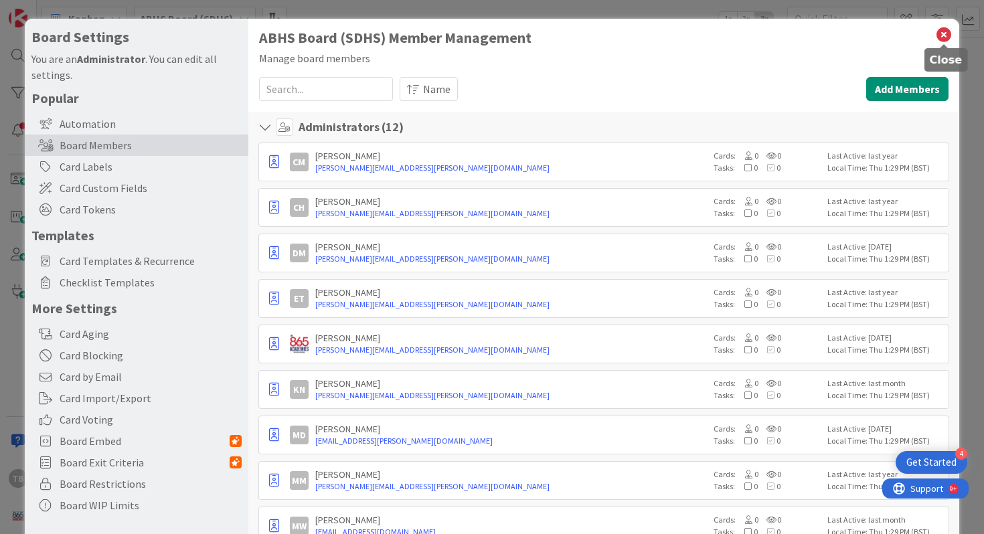
click at [946, 28] on icon at bounding box center [943, 34] width 17 height 19
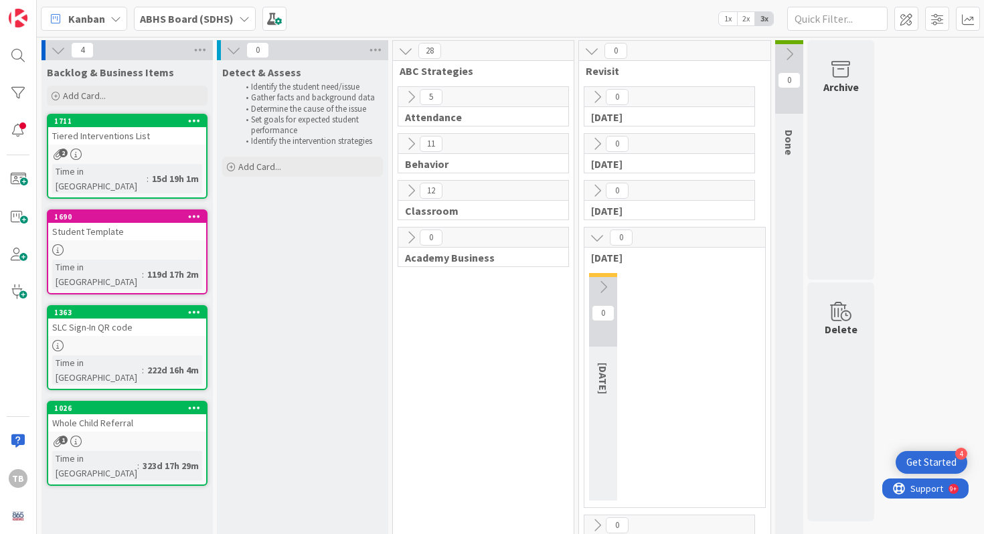
click at [120, 19] on icon at bounding box center [115, 18] width 11 height 11
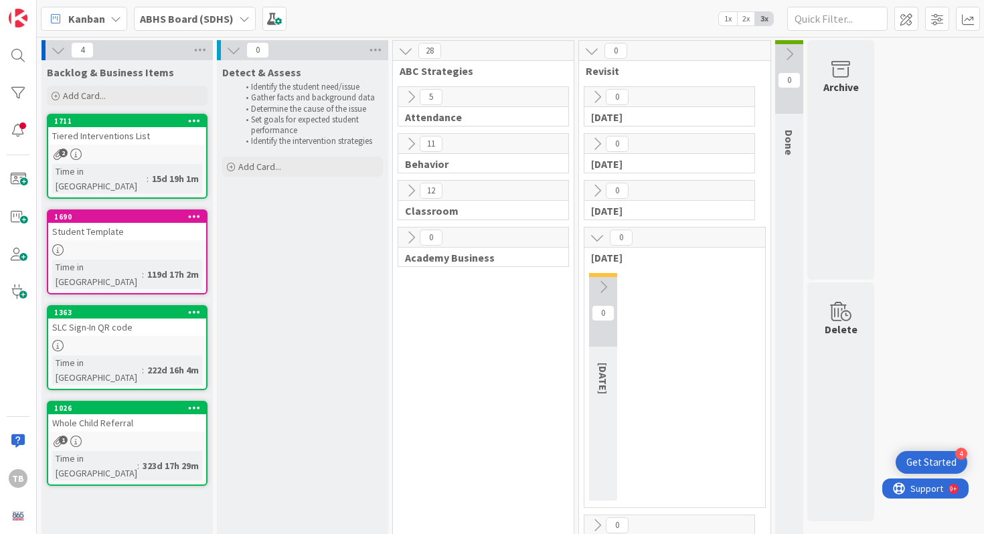
click at [240, 19] on icon at bounding box center [244, 18] width 11 height 11
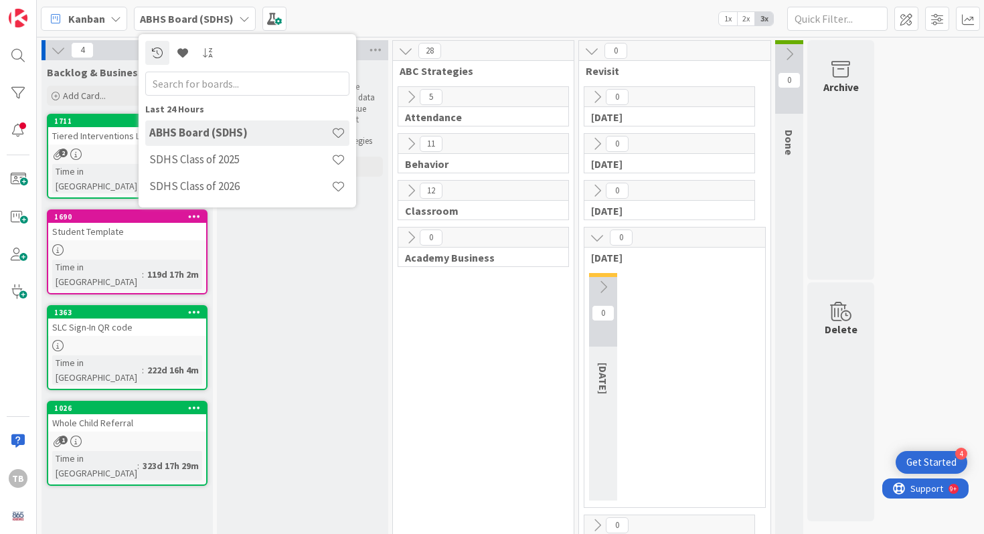
click at [240, 19] on icon at bounding box center [244, 18] width 11 height 11
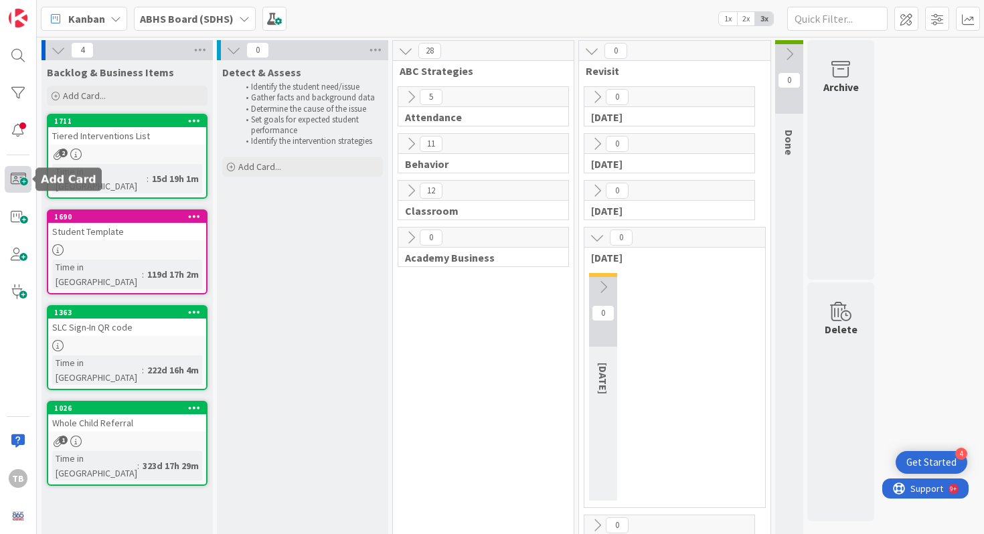
click at [27, 184] on span at bounding box center [18, 179] width 27 height 27
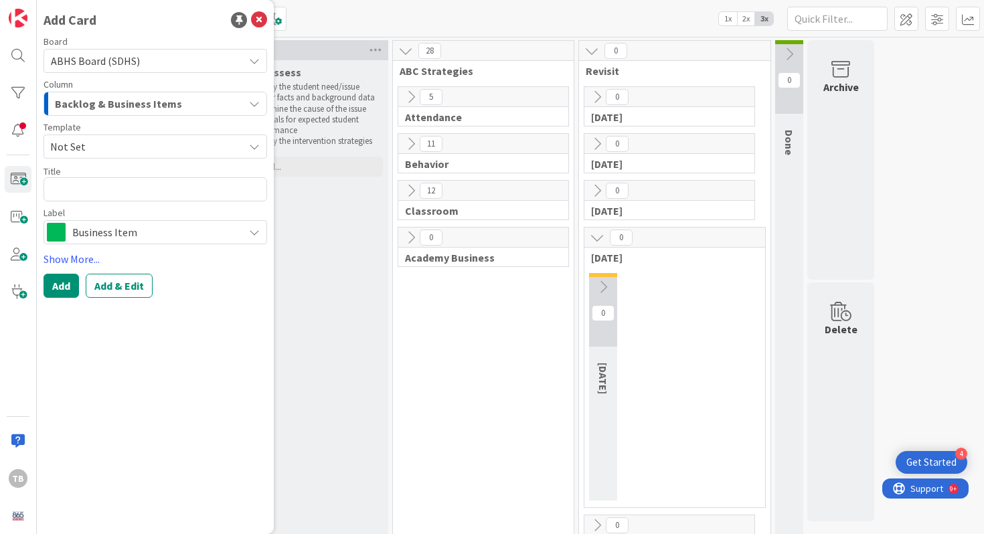
click at [104, 142] on span "Not Set" at bounding box center [141, 146] width 183 height 17
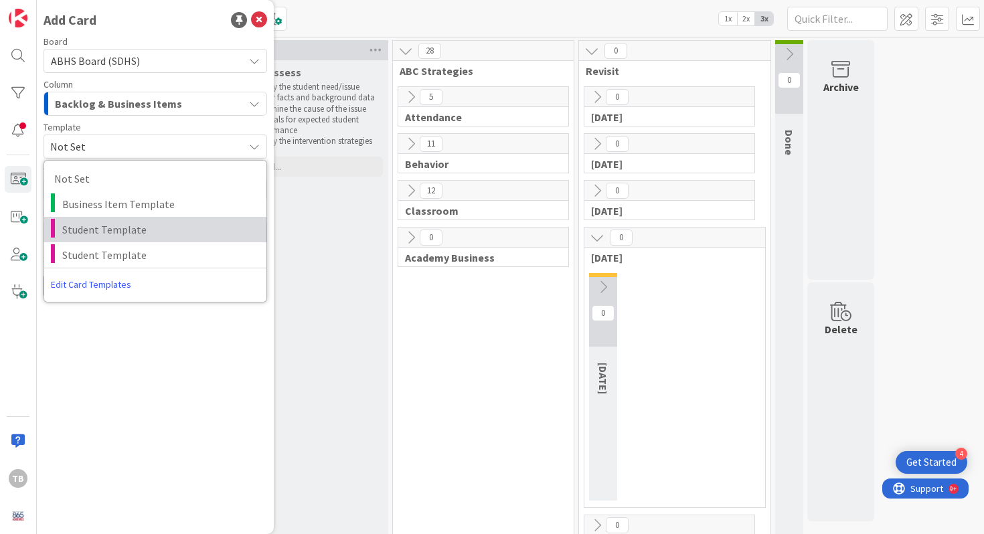
click at [118, 234] on span "Student Template" at bounding box center [159, 229] width 194 height 17
type textarea "x"
type textarea "Student Template"
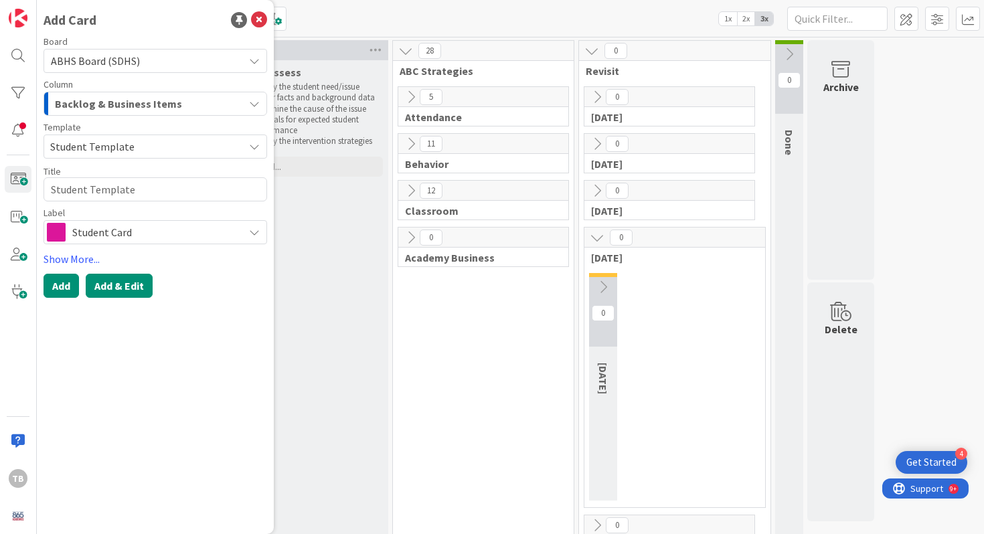
click at [109, 279] on button "Add & Edit" at bounding box center [119, 286] width 67 height 24
click at [129, 244] on div "Business Item" at bounding box center [156, 232] width 224 height 24
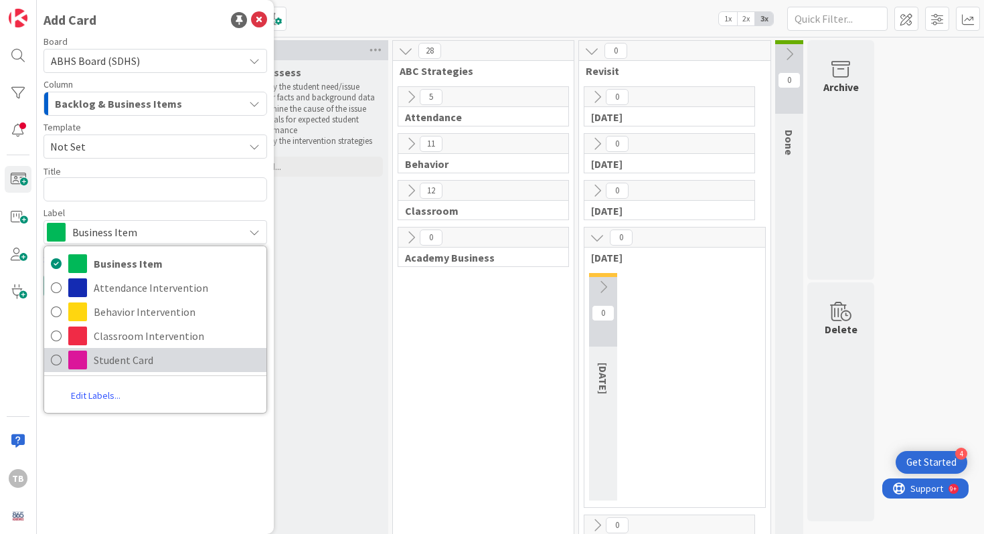
click at [126, 366] on span "Student Card" at bounding box center [177, 360] width 166 height 20
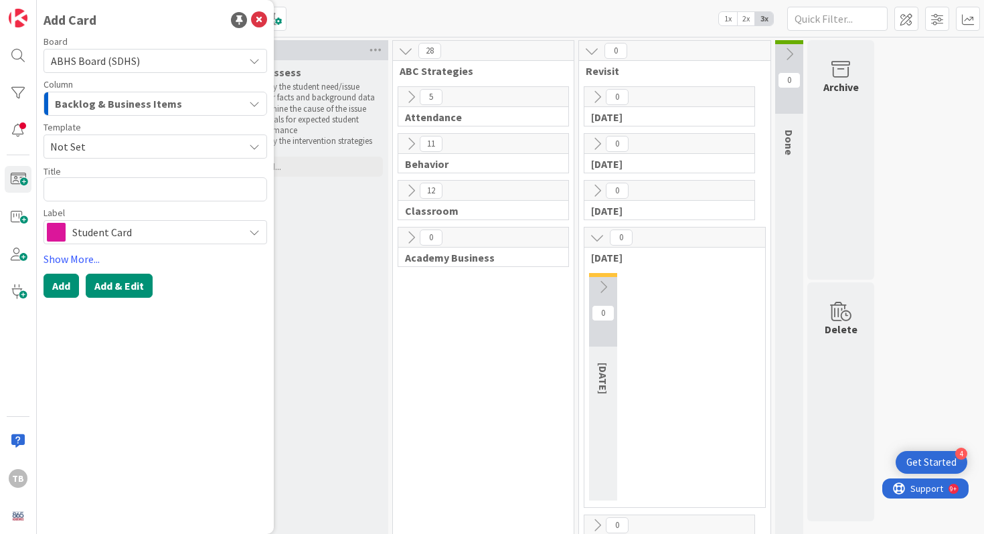
click at [106, 287] on button "Add & Edit" at bounding box center [119, 286] width 67 height 24
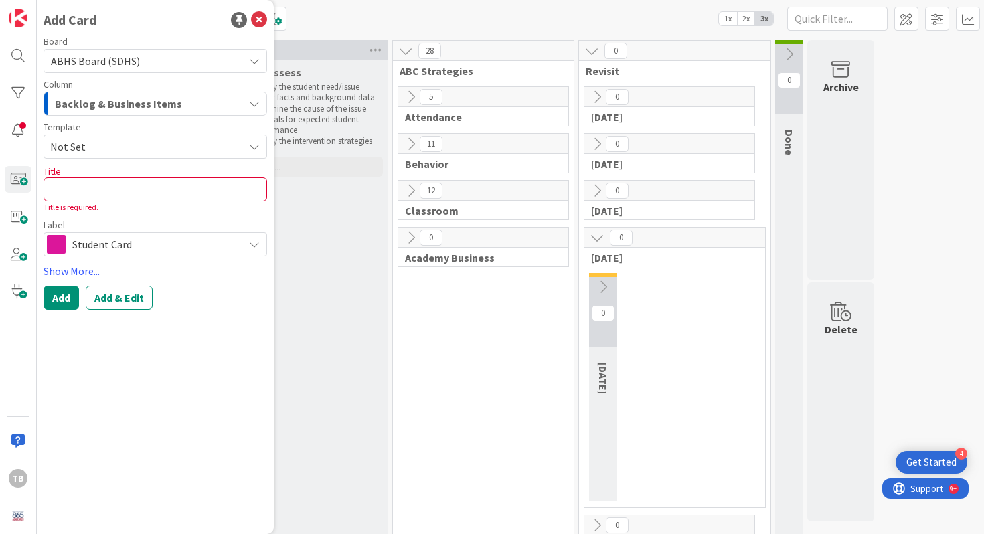
click at [111, 176] on div "Title 0 / 128" at bounding box center [156, 171] width 224 height 12
click at [105, 186] on textarea at bounding box center [156, 189] width 224 height 24
type textarea "x"
type textarea "A"
type textarea "x"
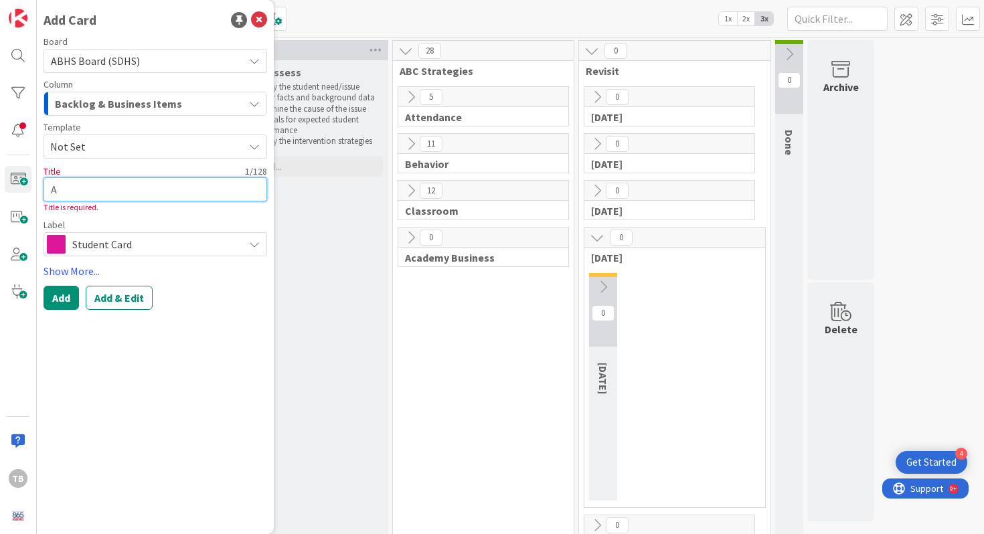
type textarea "Am"
type textarea "x"
type textarea "Amo"
type textarea "x"
type textarea "[PERSON_NAME]"
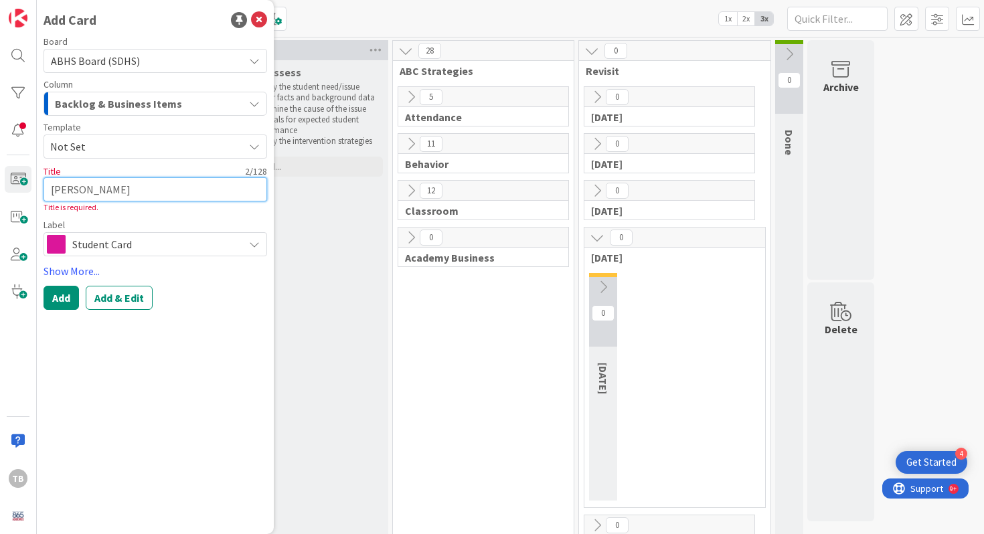
type textarea "x"
type textarea "[PERSON_NAME]"
type textarea "x"
type textarea "[PERSON_NAME]"
type textarea "x"
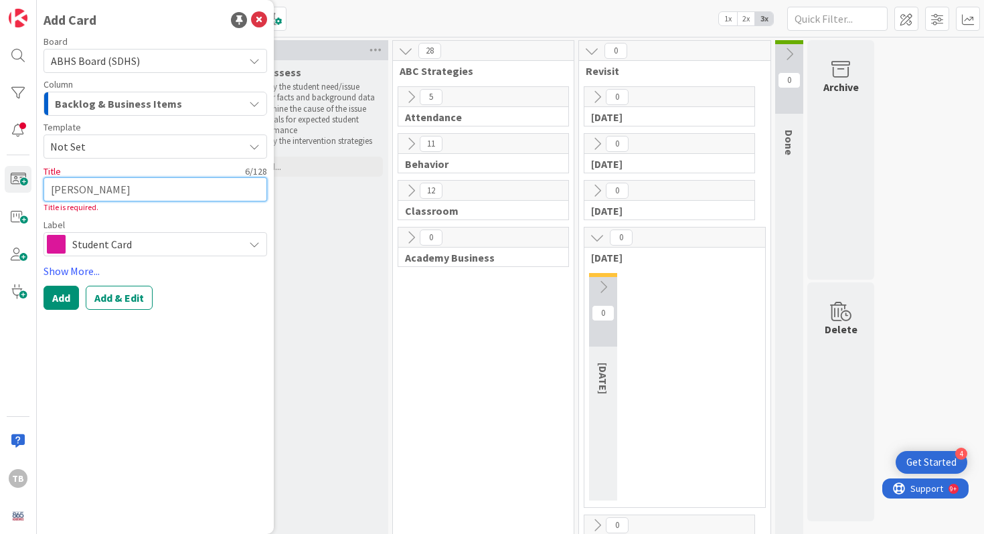
type textarea "[PERSON_NAME]"
type textarea "x"
type textarea "[PERSON_NAME]"
type textarea "x"
type textarea "[PERSON_NAME]"
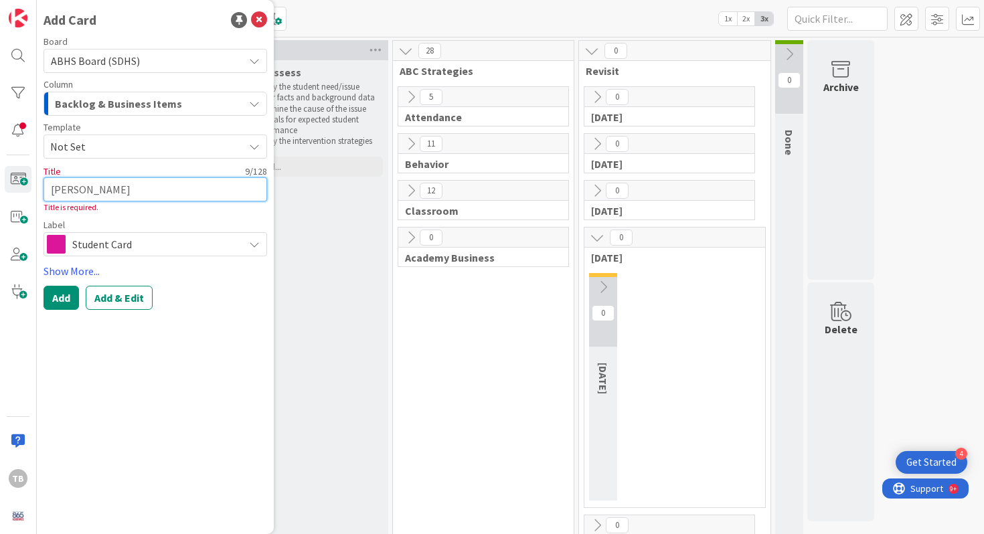
type textarea "x"
type textarea "[PERSON_NAME]"
type textarea "x"
type textarea "[PERSON_NAME]"
type textarea "x"
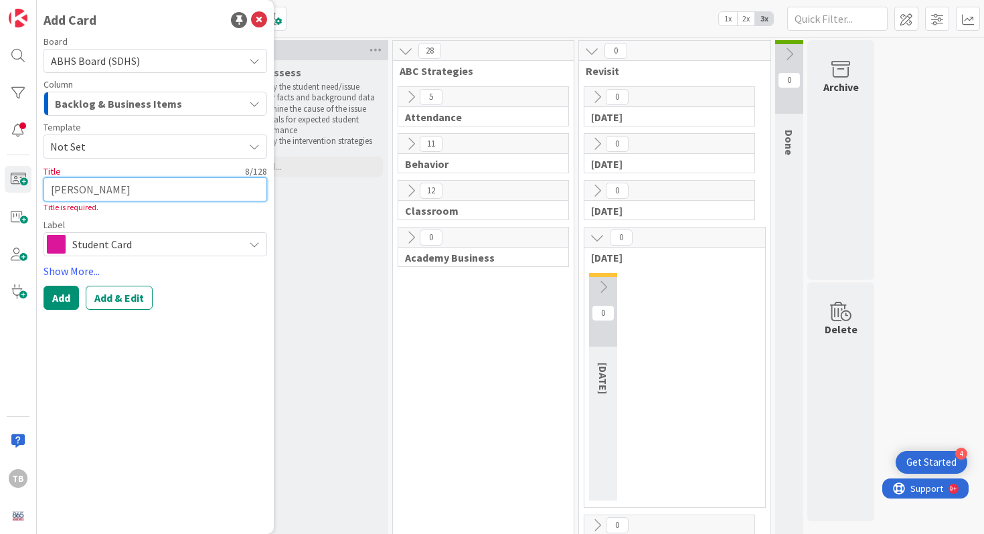
type textarea "[PERSON_NAME]"
type textarea "x"
type textarea "[PERSON_NAME]"
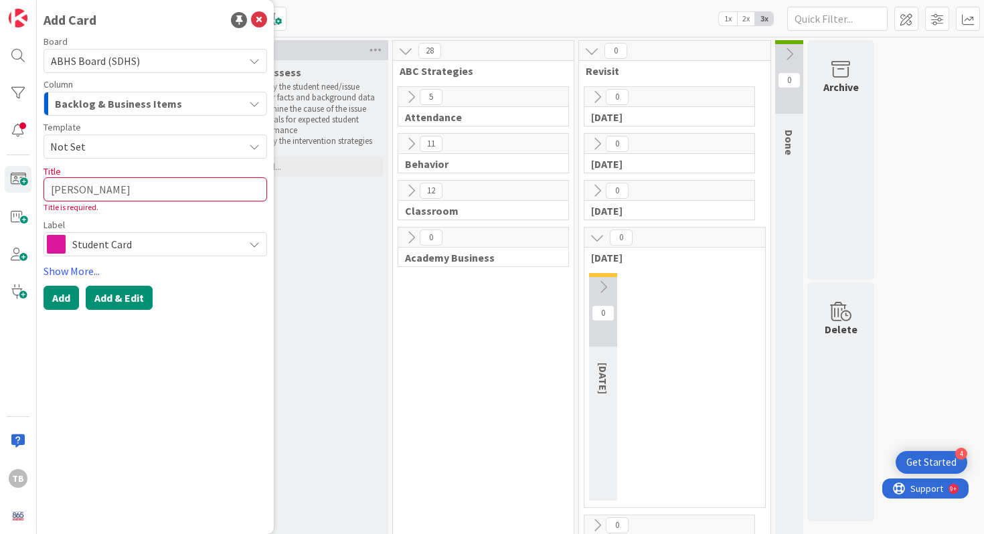
click at [116, 296] on button "Add & Edit" at bounding box center [119, 298] width 67 height 24
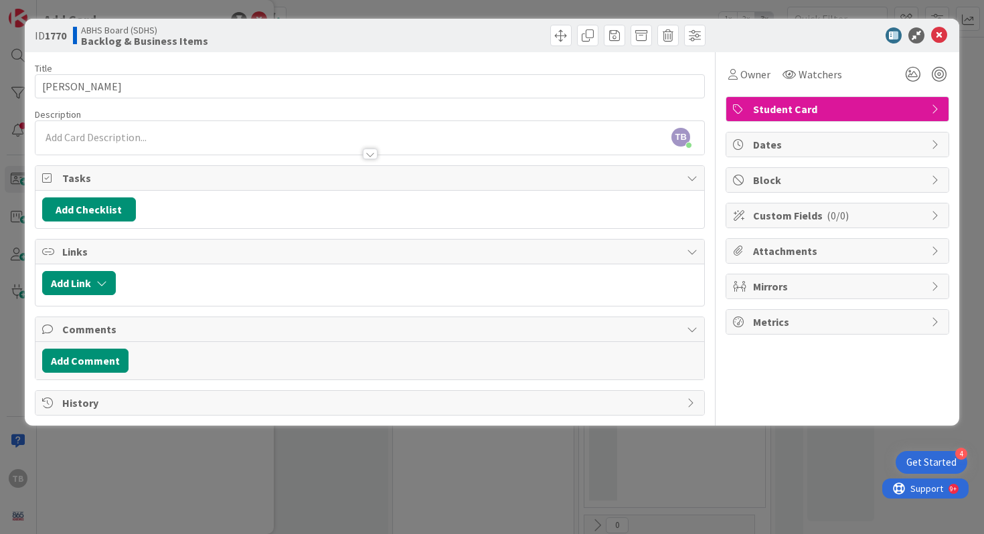
click at [326, 135] on div "[PERSON_NAME] just joined" at bounding box center [369, 137] width 669 height 33
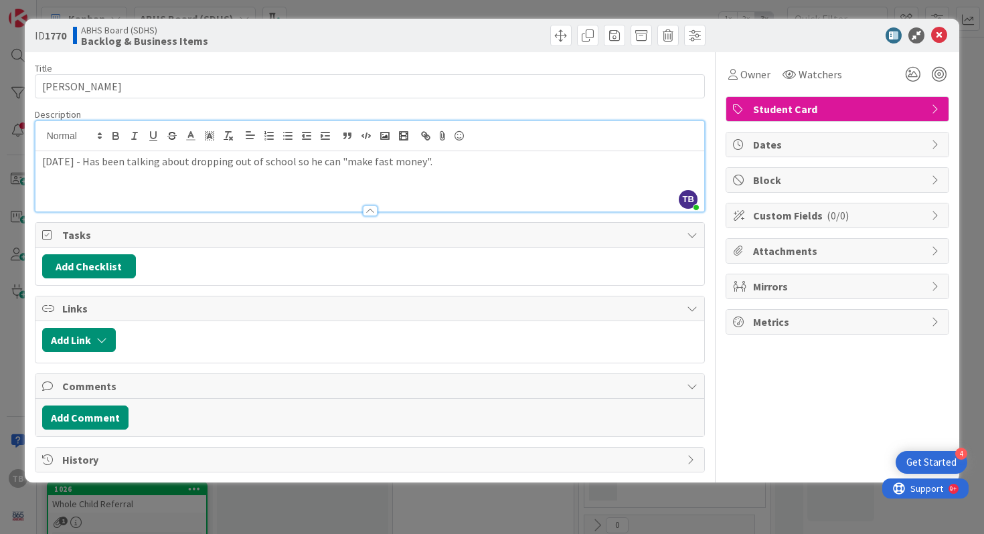
click at [449, 158] on p "[DATE] - Has been talking about dropping out of school so he can "make fast mon…" at bounding box center [370, 161] width 656 height 15
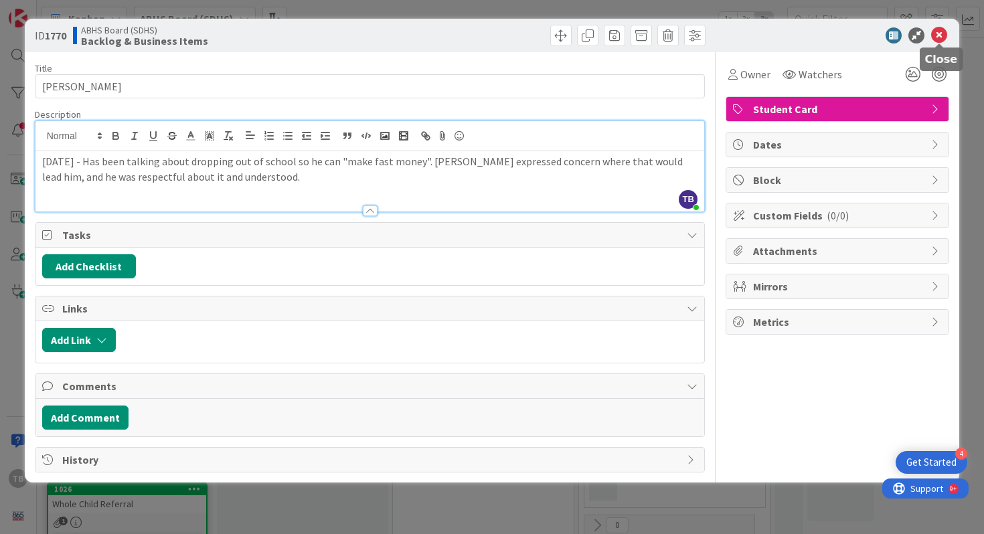
click at [936, 37] on icon at bounding box center [939, 35] width 16 height 16
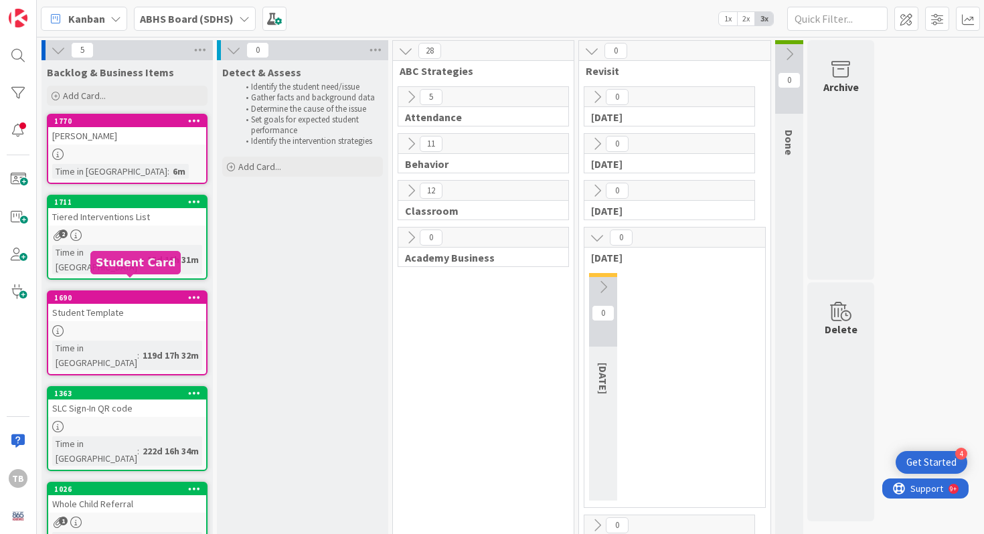
click at [117, 293] on div "1690" at bounding box center [130, 297] width 152 height 9
click at [151, 304] on div "Student Template" at bounding box center [127, 312] width 158 height 17
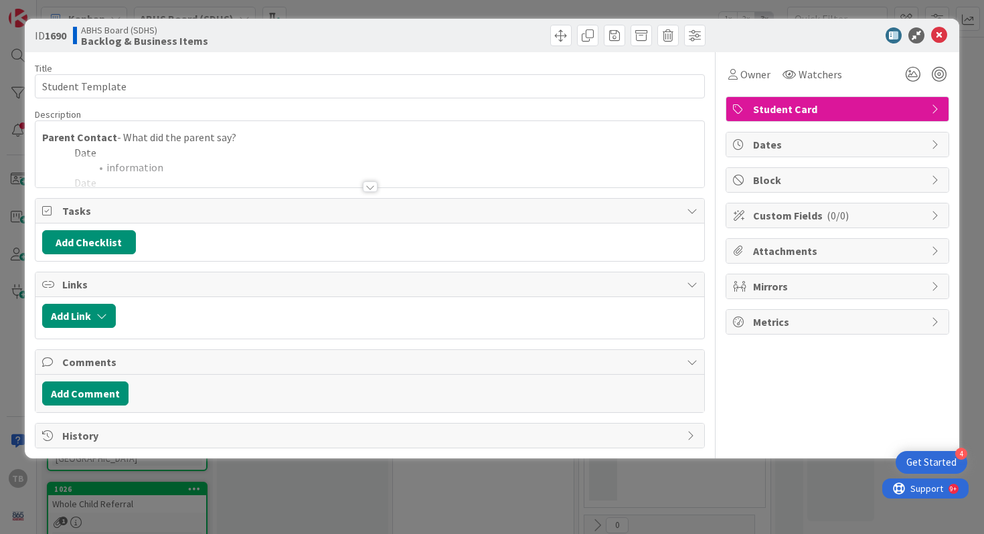
click at [381, 199] on div "Tasks" at bounding box center [369, 211] width 669 height 25
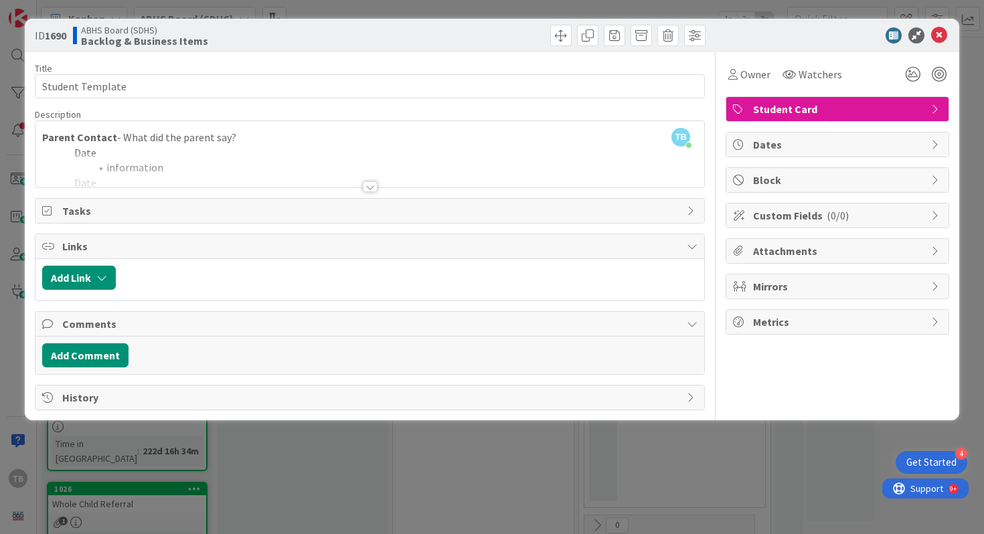
click at [371, 188] on div at bounding box center [370, 186] width 15 height 11
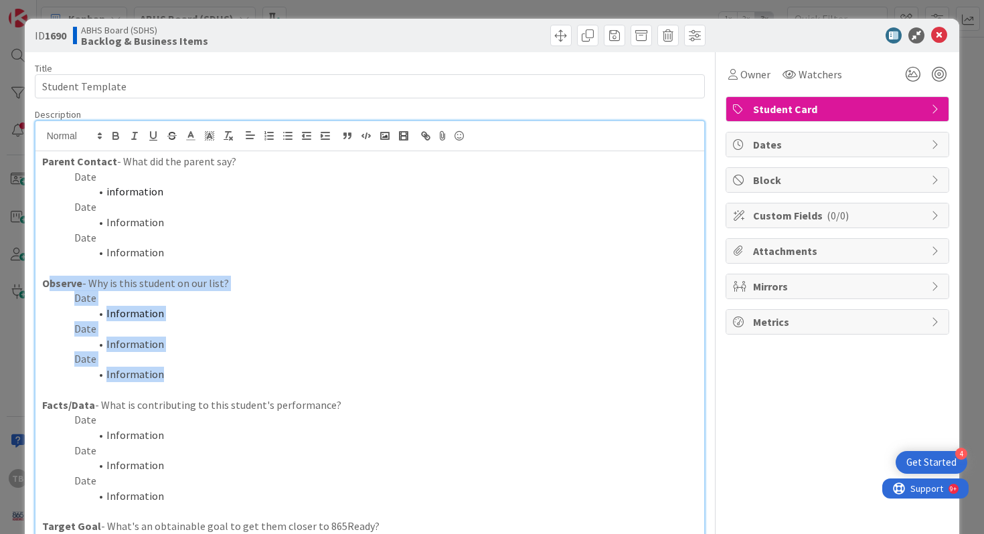
drag, startPoint x: 46, startPoint y: 282, endPoint x: 183, endPoint y: 379, distance: 168.0
click at [183, 379] on div "Parent Contact - What did the parent say? Date information Date Information Dat…" at bounding box center [369, 394] width 669 height 487
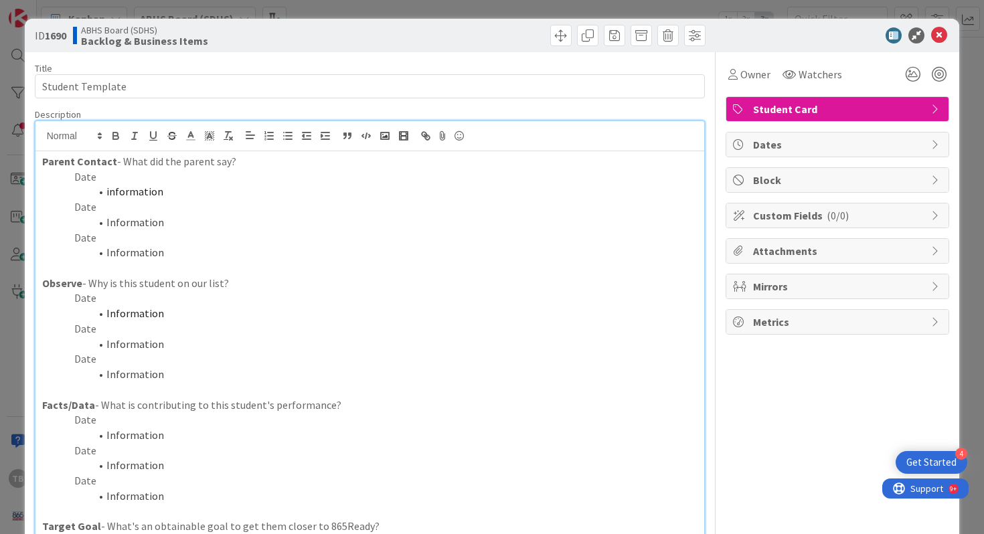
click at [139, 271] on p at bounding box center [370, 267] width 656 height 15
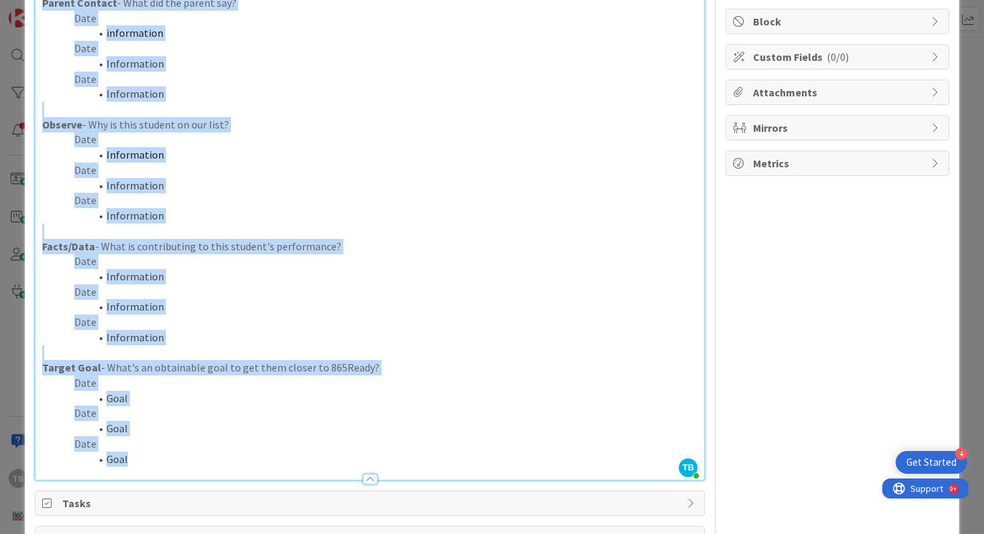
scroll to position [181, 0]
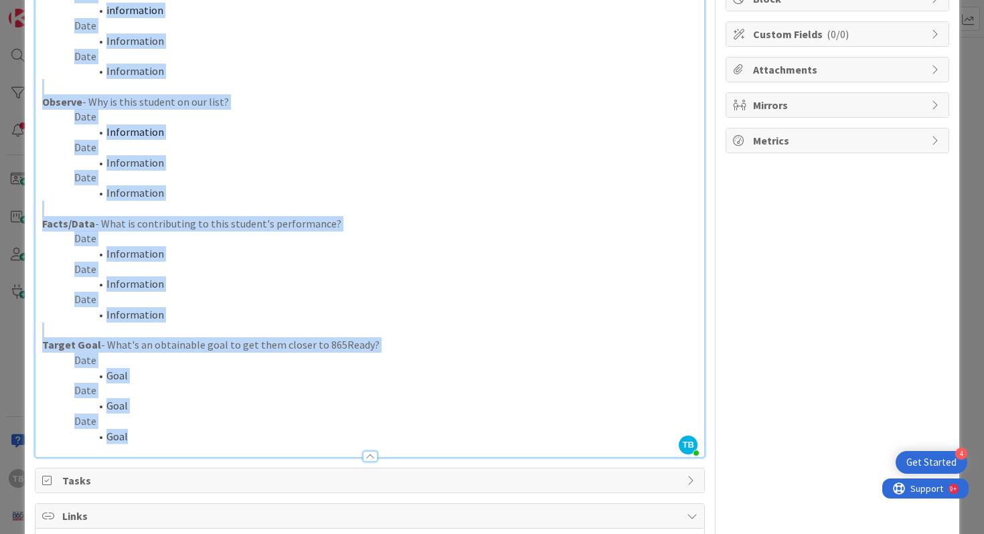
drag, startPoint x: 42, startPoint y: 159, endPoint x: 182, endPoint y: 438, distance: 311.6
click at [182, 438] on div "Parent Contact - What did the parent say? Date information Date Information Dat…" at bounding box center [369, 213] width 669 height 487
copy div "Parent Contact - What did the parent say? Date information Date Information Dat…"
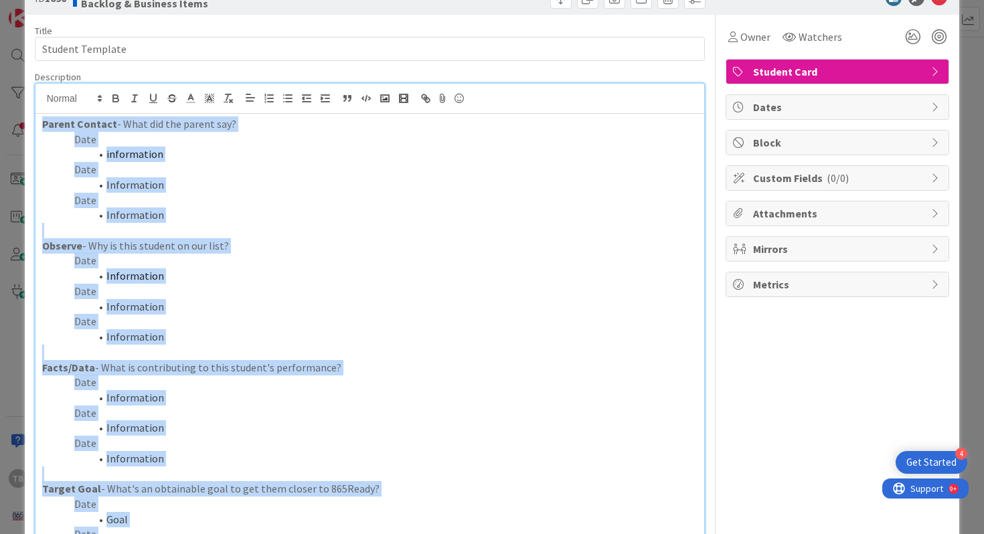
scroll to position [0, 0]
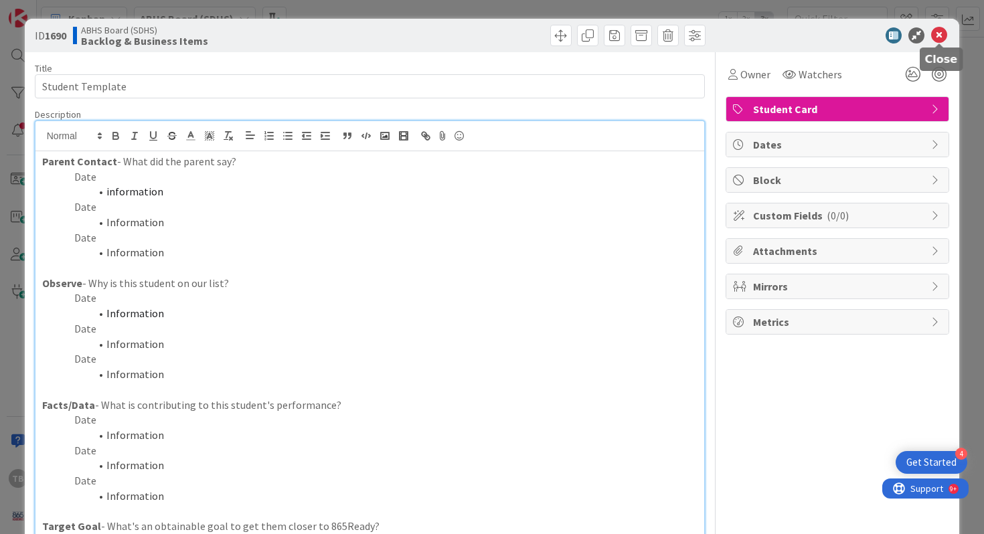
click at [938, 39] on icon at bounding box center [939, 35] width 16 height 16
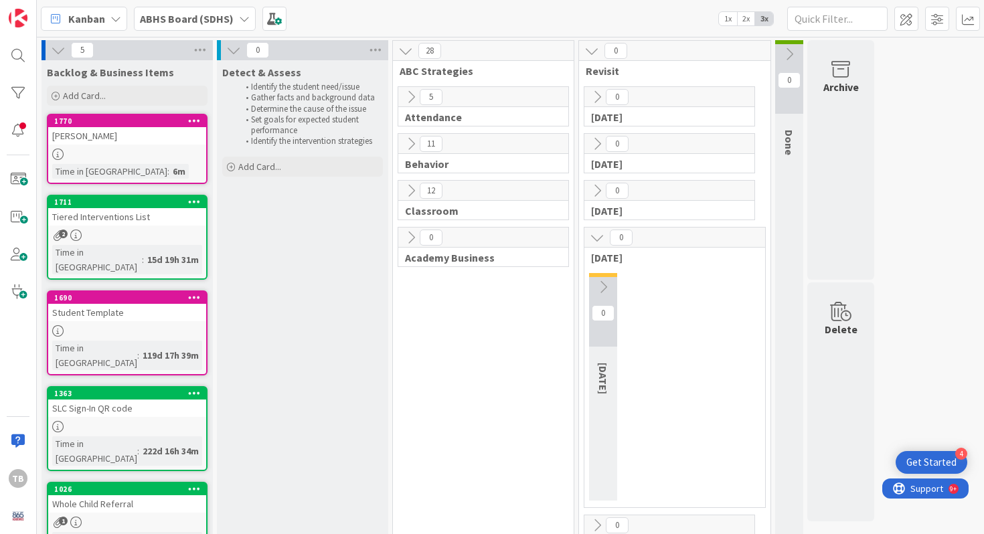
click at [135, 135] on div "[PERSON_NAME]" at bounding box center [127, 135] width 158 height 17
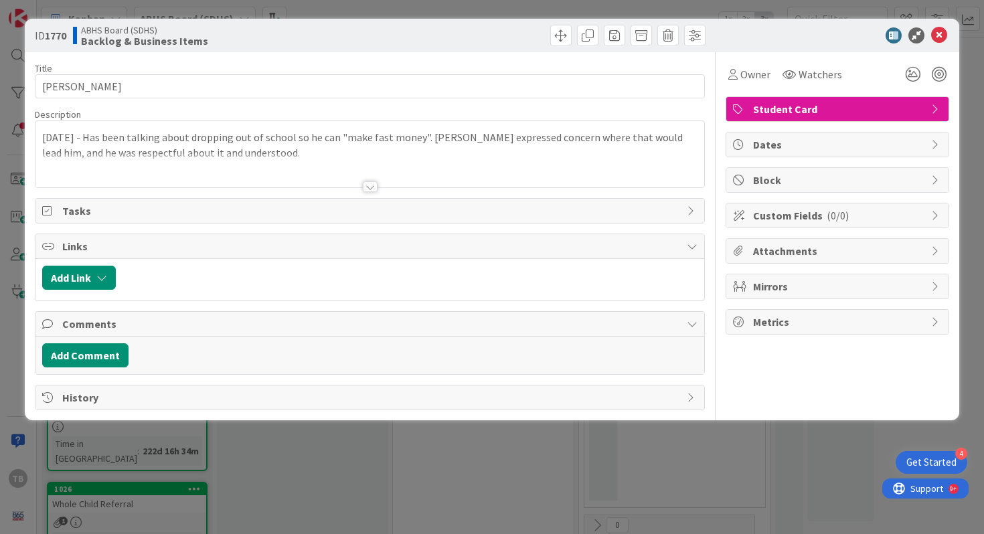
click at [374, 189] on div at bounding box center [370, 186] width 15 height 11
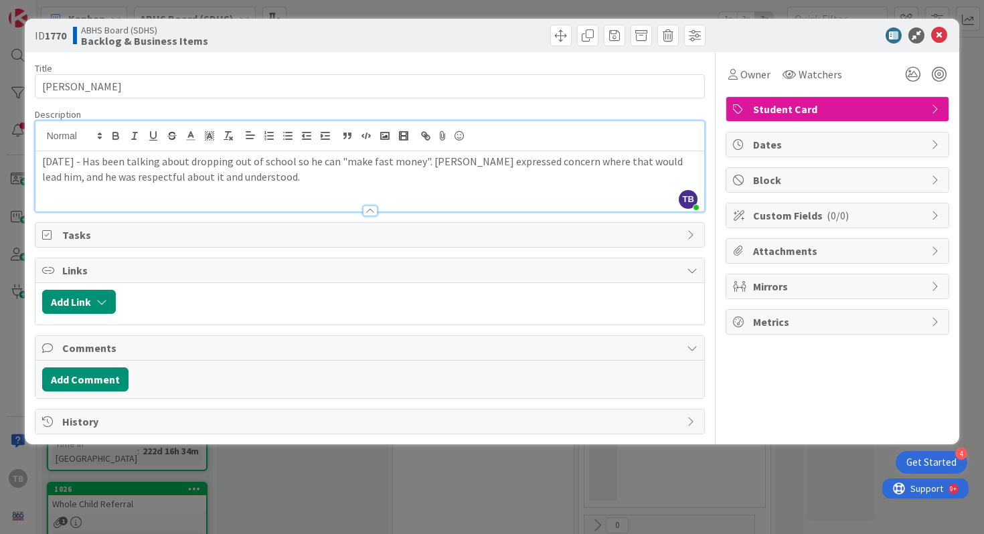
click at [282, 177] on p "[DATE] - Has been talking about dropping out of school so he can "make fast mon…" at bounding box center [370, 169] width 656 height 30
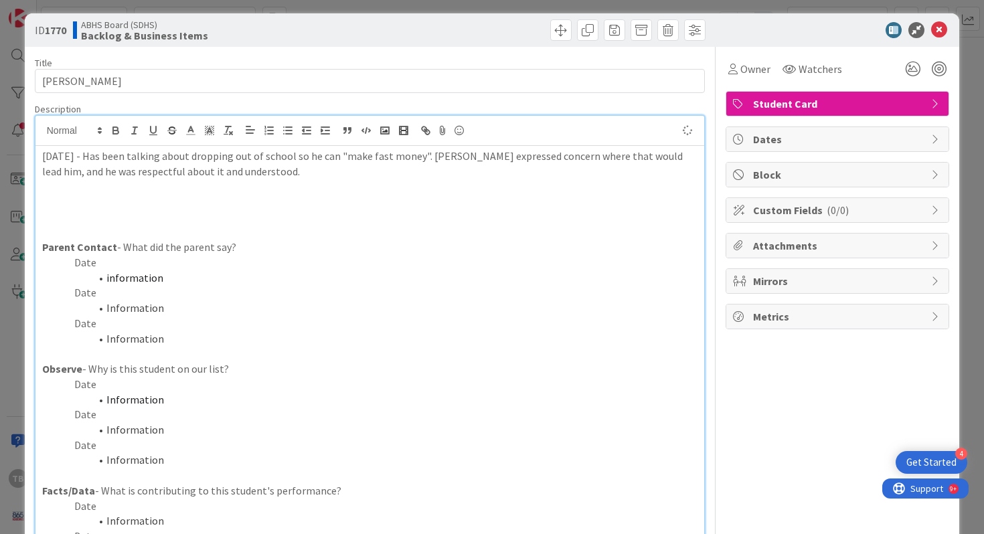
scroll to position [5, 0]
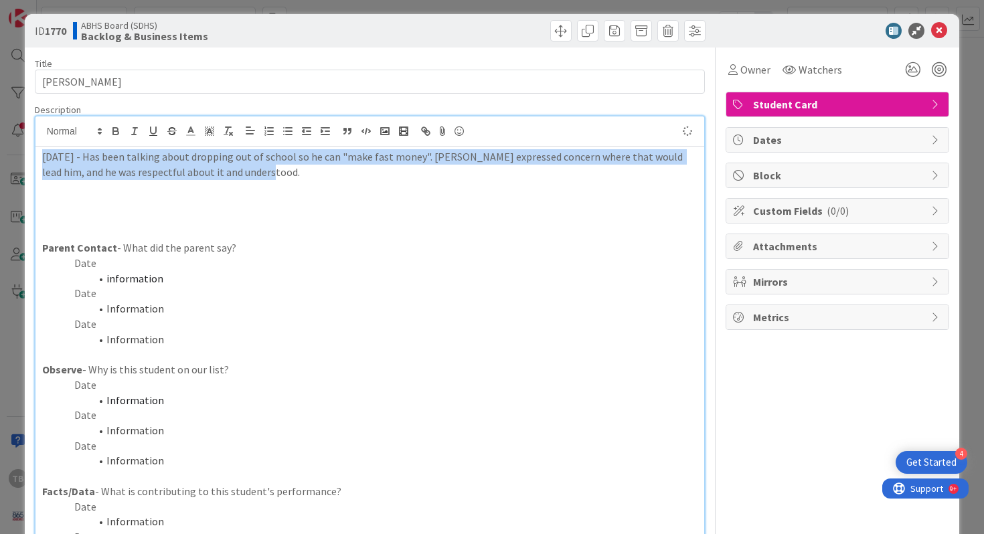
drag, startPoint x: 254, startPoint y: 173, endPoint x: 29, endPoint y: 161, distance: 225.2
click at [29, 161] on div "ID 1770 ABHS Board (SDHS) Backlog & Business Items Title 11 / 128 [PERSON_NAME]…" at bounding box center [492, 493] width 935 height 959
copy p "[DATE] - Has been talking about dropping out of school so he can "make fast mon…"
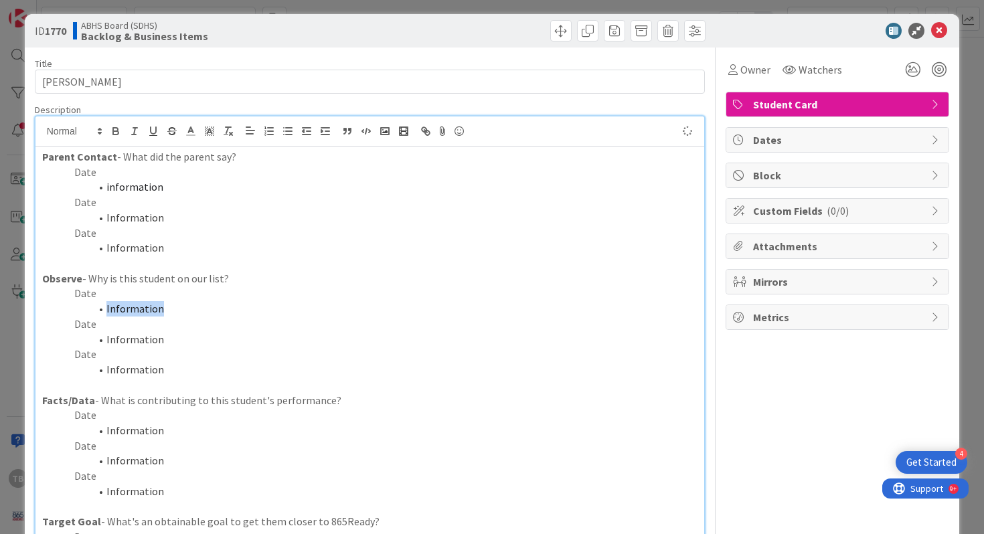
drag, startPoint x: 177, startPoint y: 306, endPoint x: 106, endPoint y: 312, distance: 71.2
click at [106, 311] on li "Information" at bounding box center [378, 308] width 640 height 15
paste div
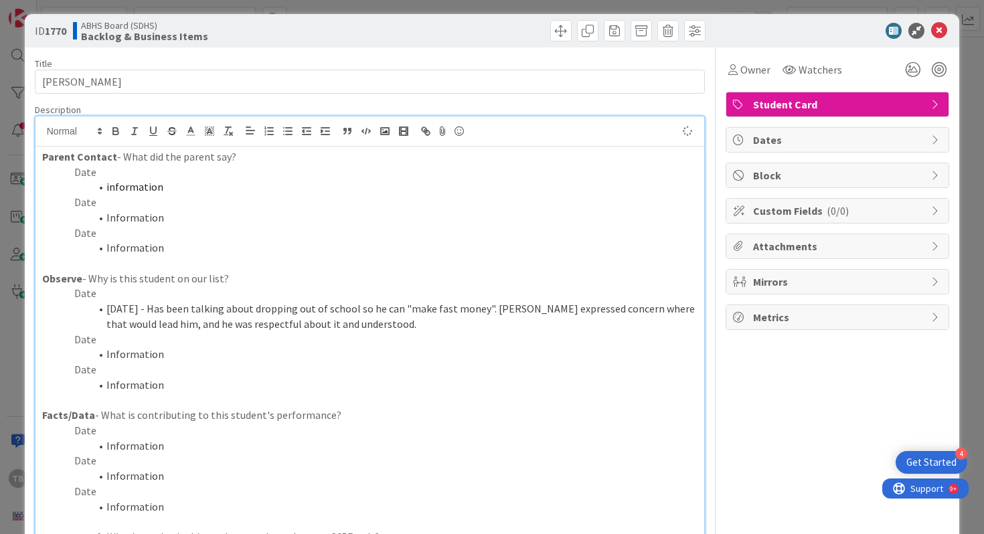
click at [112, 292] on p "Date" at bounding box center [370, 293] width 656 height 15
click at [150, 309] on li "[DATE] - Has been talking about dropping out of school so he can "make fast mon…" at bounding box center [378, 316] width 640 height 30
click at [376, 325] on li "Has been talking about dropping out of school so he can "make fast money". [PER…" at bounding box center [378, 316] width 640 height 30
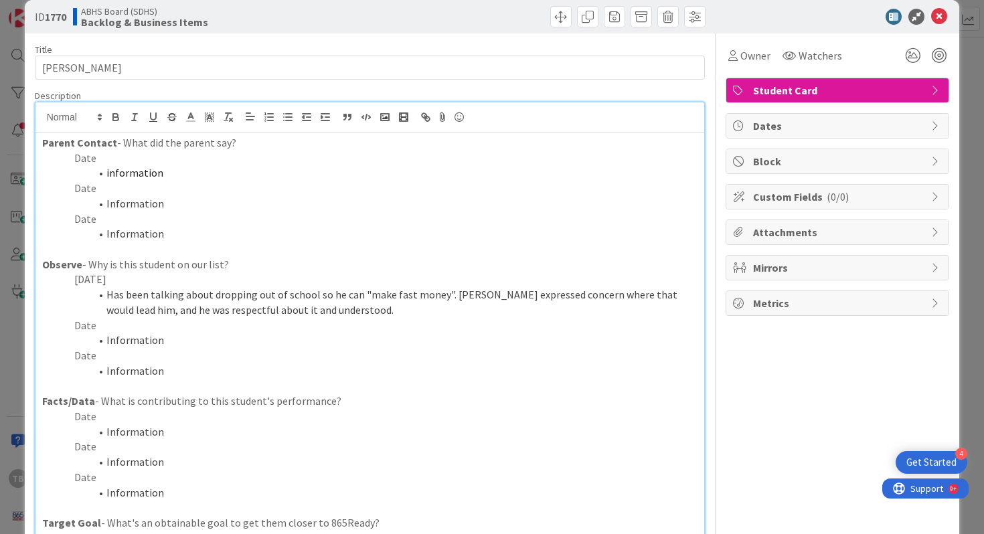
scroll to position [0, 0]
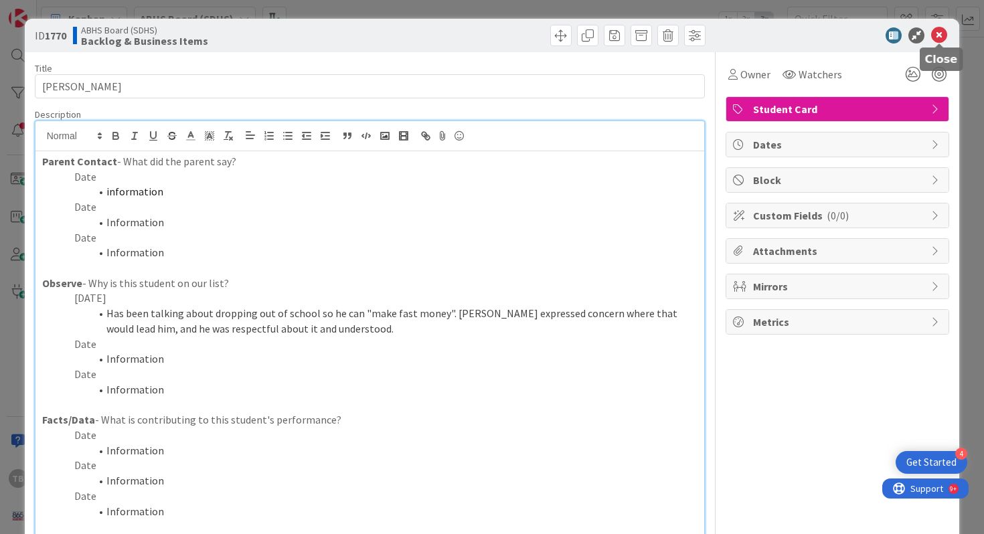
click at [938, 39] on icon at bounding box center [939, 35] width 16 height 16
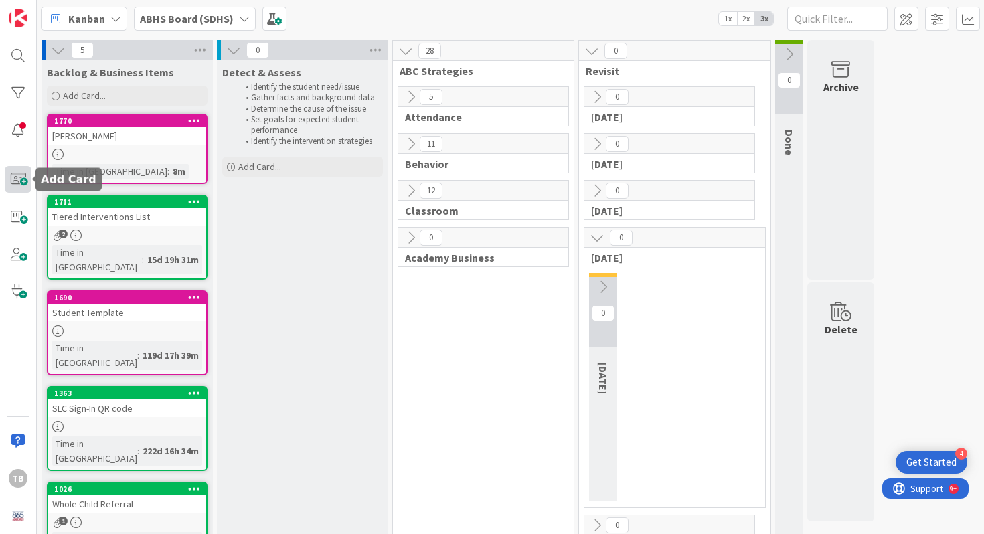
click at [25, 181] on span at bounding box center [18, 179] width 27 height 27
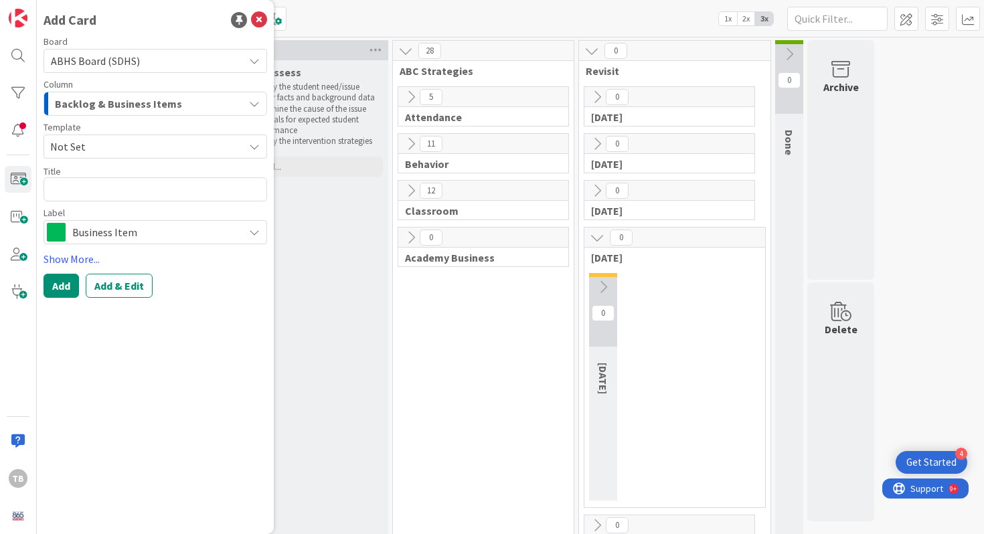
click at [128, 232] on span "Business Item" at bounding box center [154, 232] width 165 height 19
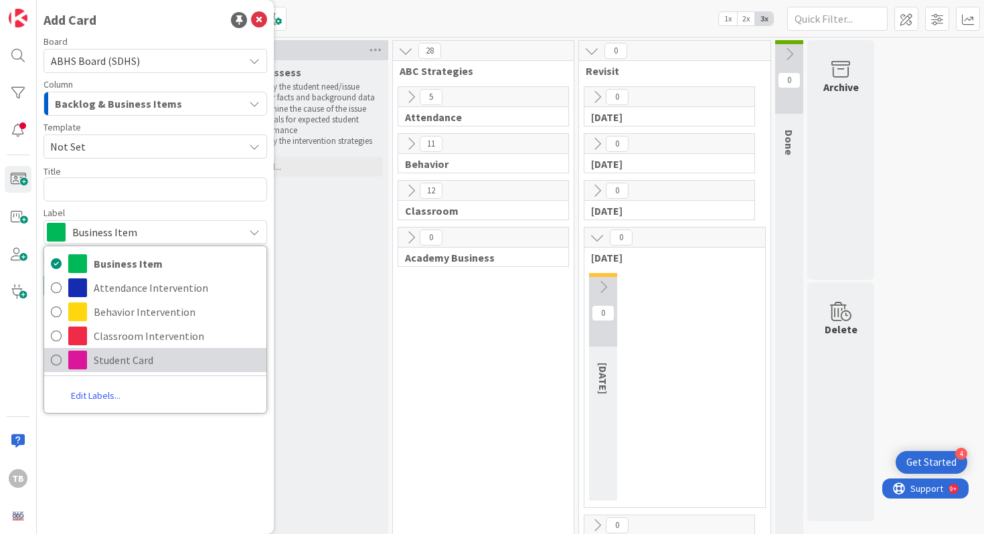
click at [134, 354] on span "Student Card" at bounding box center [177, 360] width 166 height 20
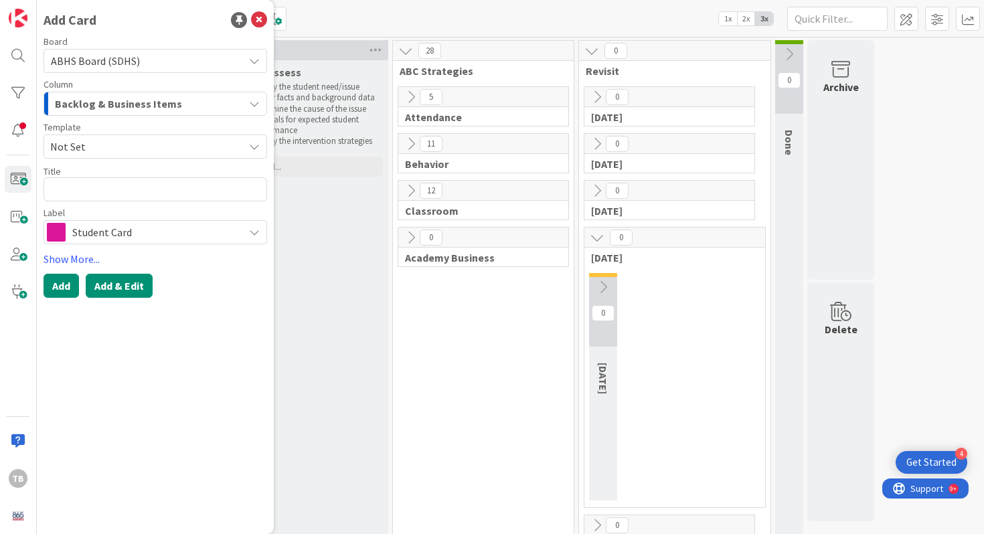
click at [116, 288] on button "Add & Edit" at bounding box center [119, 286] width 67 height 24
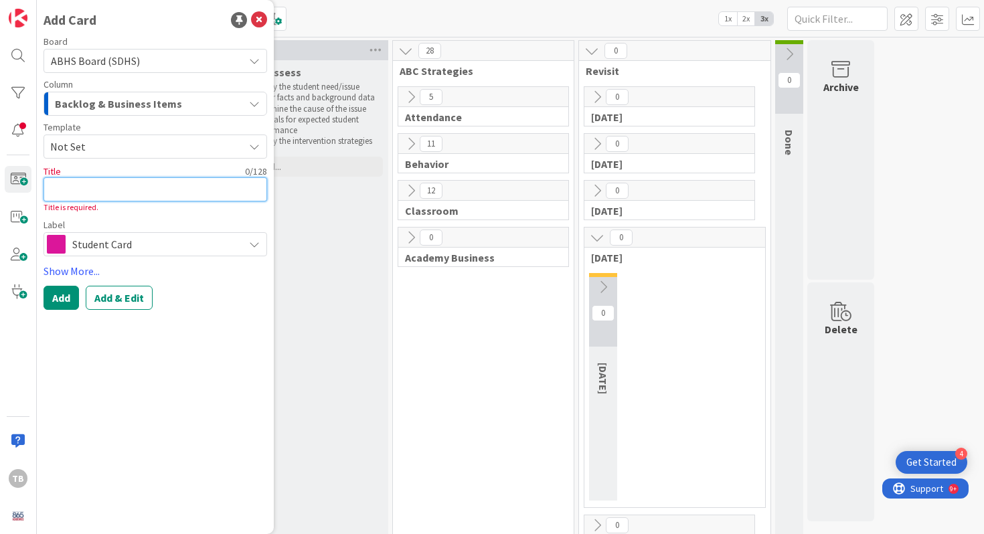
click at [126, 189] on textarea at bounding box center [156, 189] width 224 height 24
type textarea "x"
type textarea "J"
type textarea "x"
type textarea "[PERSON_NAME]"
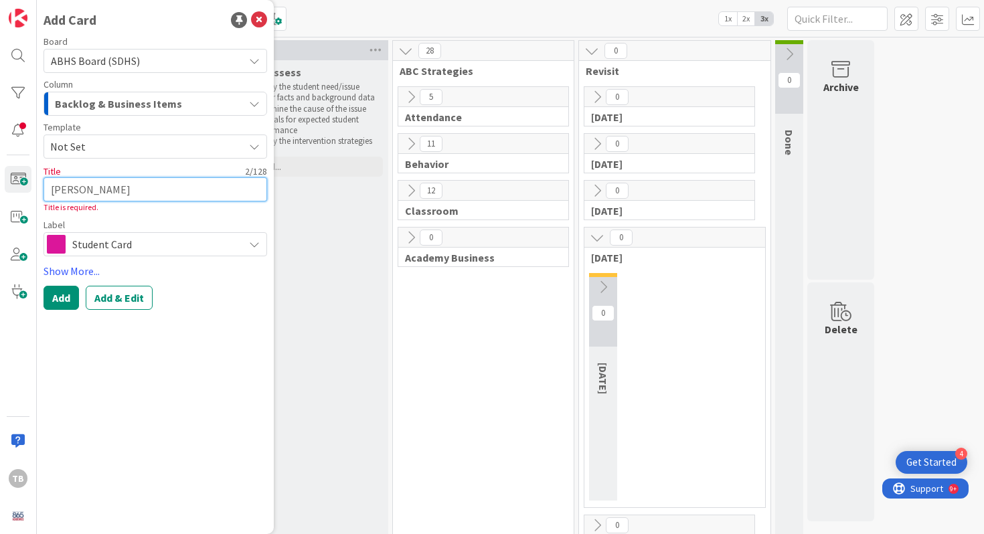
type textarea "x"
type textarea "Jac"
type textarea "x"
type textarea "[PERSON_NAME]"
type textarea "x"
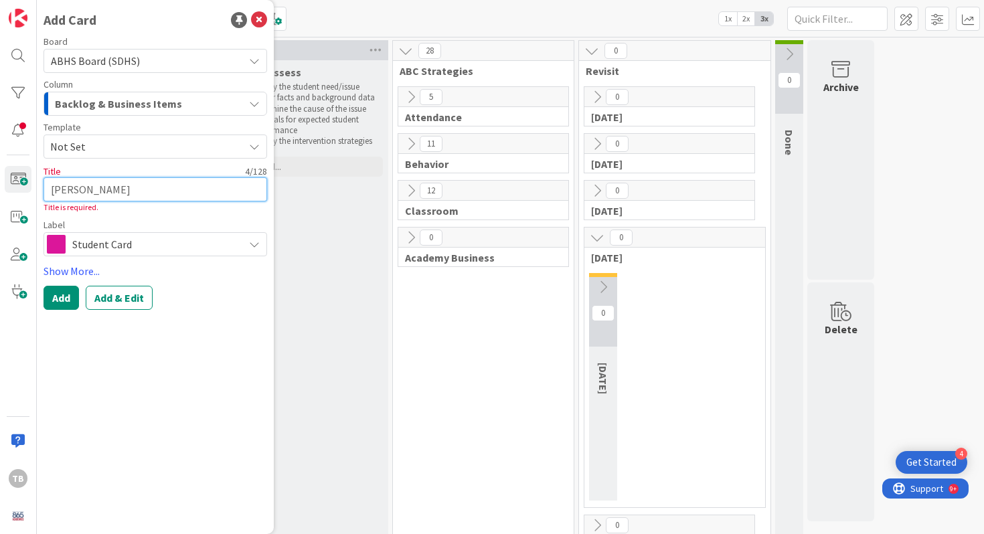
type textarea "[PERSON_NAME]"
type textarea "x"
type textarea "[PERSON_NAME]"
type textarea "x"
type textarea "Jacir T"
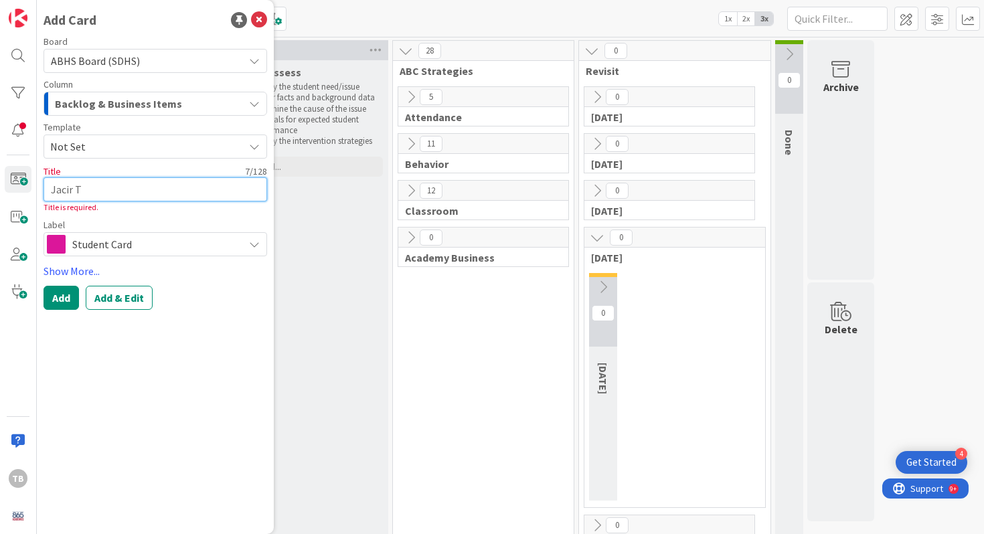
type textarea "x"
type textarea "Jacir Th"
type textarea "x"
type textarea "Jacir Tha"
type textarea "x"
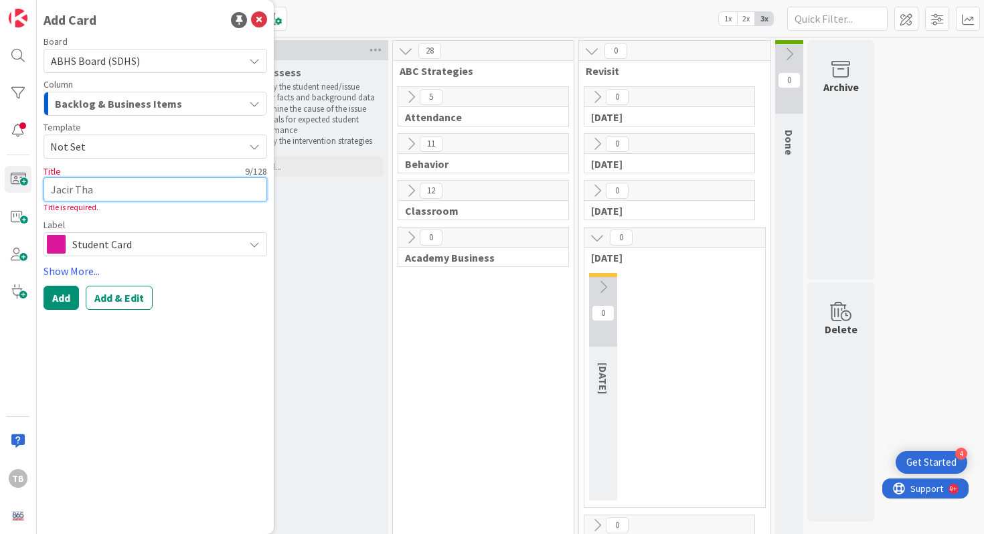
type textarea "Jacir Thay"
type textarea "x"
type textarea "Jacir Thaye"
type textarea "x"
type textarea "Jacir [PERSON_NAME]"
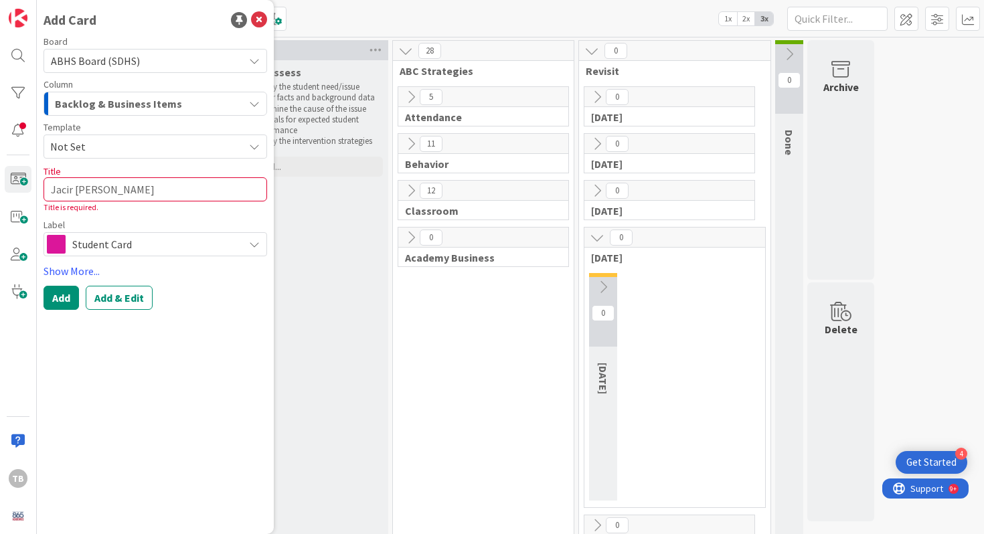
click at [131, 211] on div "Title is required." at bounding box center [156, 207] width 224 height 12
click at [116, 304] on button "Add & Edit" at bounding box center [119, 298] width 67 height 24
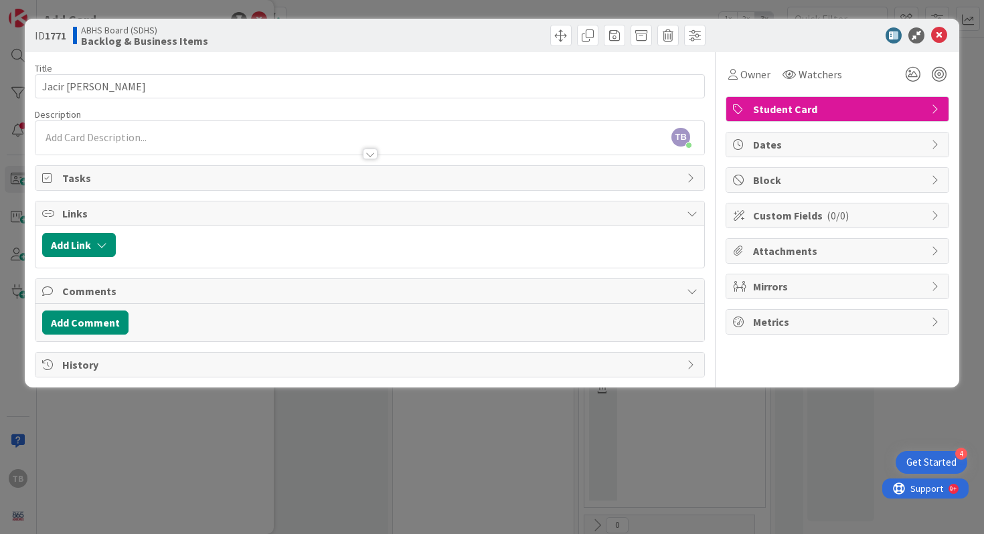
click at [199, 145] on div at bounding box center [369, 148] width 669 height 14
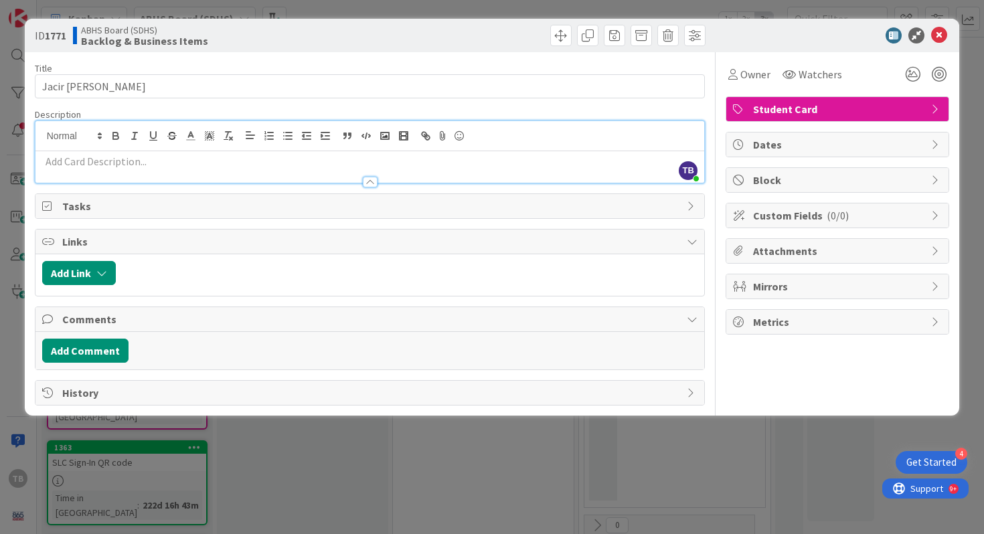
drag, startPoint x: 375, startPoint y: 181, endPoint x: 376, endPoint y: 256, distance: 75.0
click at [376, 256] on div "Title 12 / 128 [PERSON_NAME] Description [PERSON_NAME] just joined Owner Watche…" at bounding box center [370, 228] width 671 height 353
click at [361, 157] on p at bounding box center [370, 161] width 656 height 15
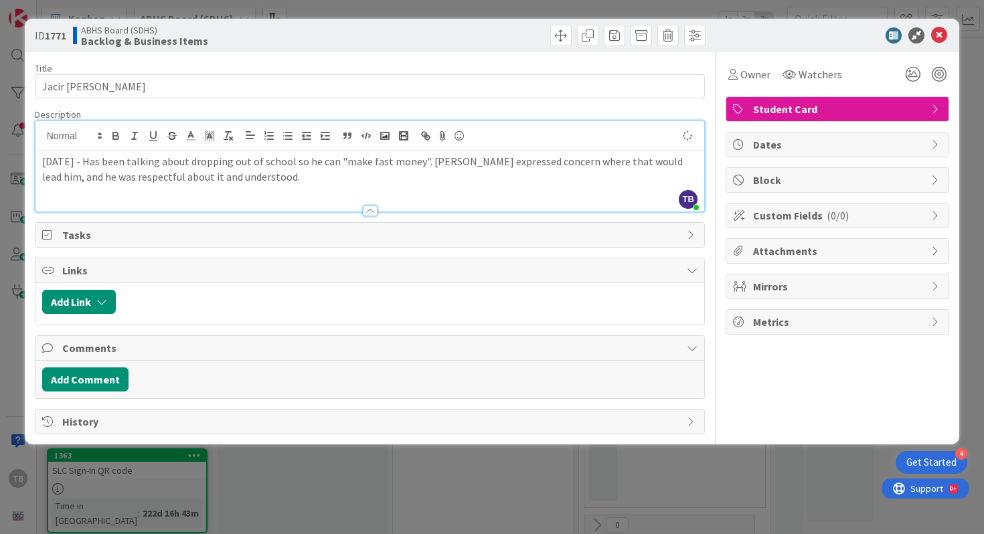
click at [226, 175] on p "[DATE] - Has been talking about dropping out of school so he can "make fast mon…" at bounding box center [370, 169] width 656 height 30
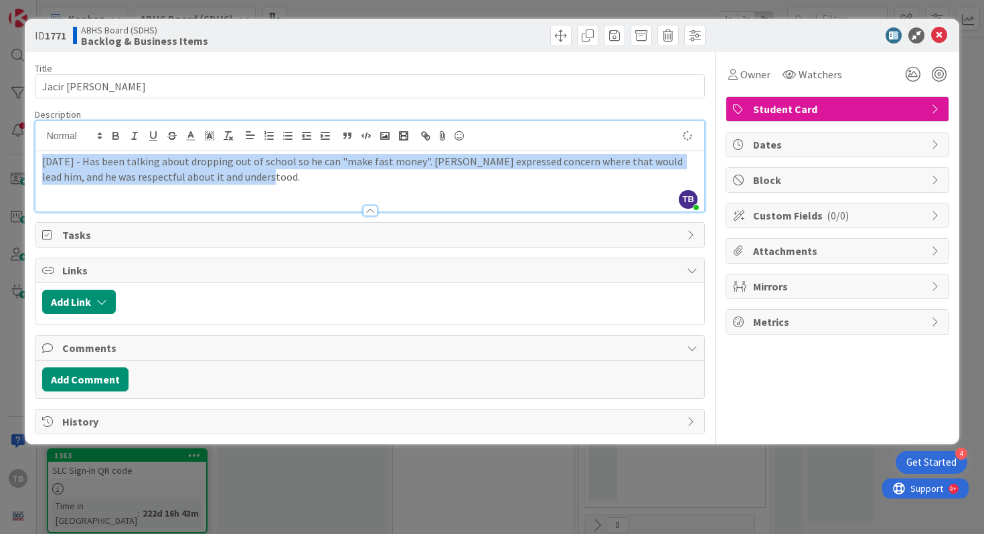
drag, startPoint x: 258, startPoint y: 178, endPoint x: 7, endPoint y: 134, distance: 254.8
click at [7, 134] on div "ID 1771 ABHS Board (SDHS) Backlog & Business Items Title 12 / 128 Jacir [PERSON…" at bounding box center [492, 267] width 984 height 534
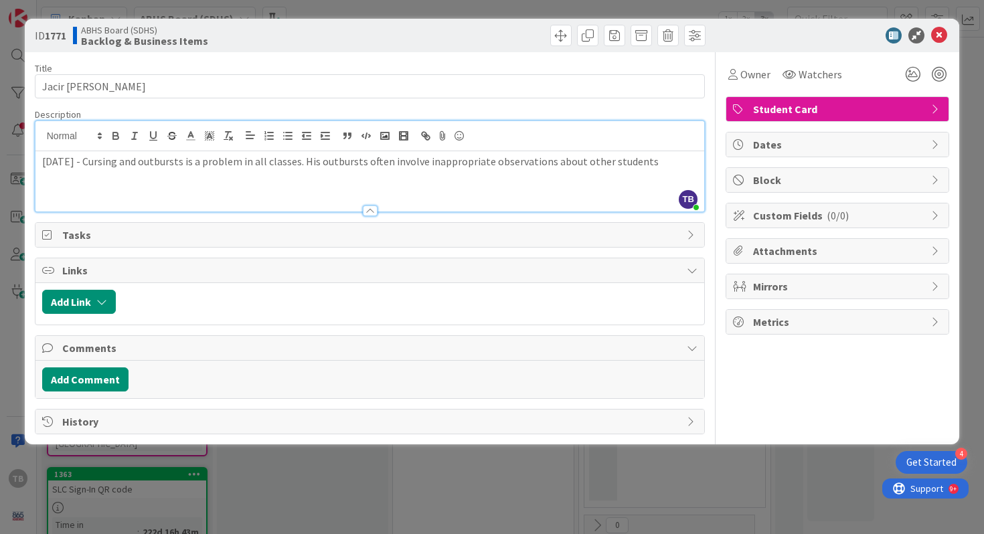
click at [364, 159] on p "[DATE] - Cursing and outbursts is a problem in all classes. His outbursts often…" at bounding box center [370, 161] width 656 height 15
click at [385, 161] on p "[DATE] - Cursing and outbursts is a problem in all classes. Outbursts often inv…" at bounding box center [370, 161] width 656 height 15
click at [635, 161] on p "[DATE] - Cursing and outbursts is a problem in all classes. Outbursts often inv…" at bounding box center [370, 161] width 656 height 15
drag, startPoint x: 614, startPoint y: 179, endPoint x: 26, endPoint y: 162, distance: 587.8
click at [26, 162] on div "ID 1771 ABHS Board (SDHS) Backlog & Business Items Title 12 / 128 Jacir [PERSON…" at bounding box center [492, 232] width 935 height 426
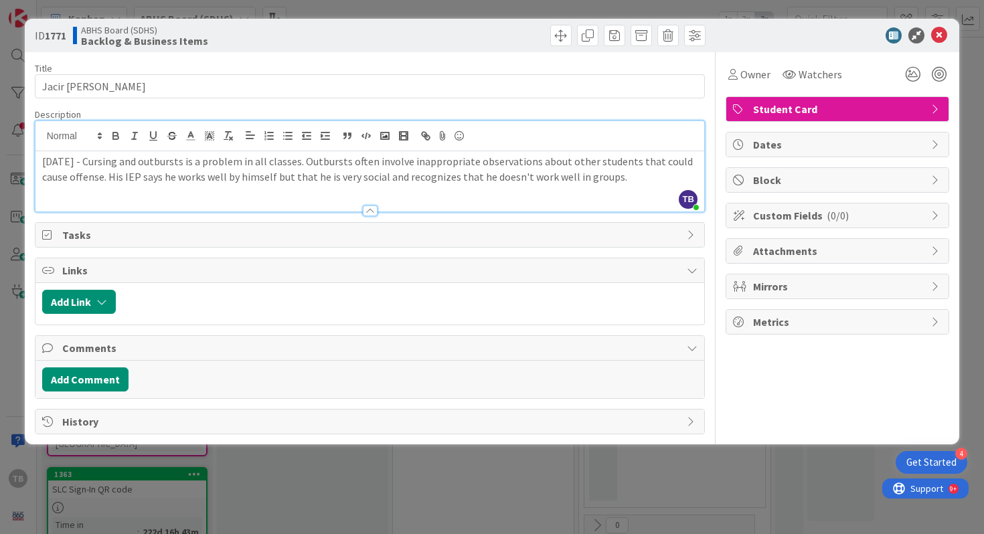
copy p "[DATE] - Cursing and outbursts is a problem in all classes. Outbursts often inv…"
click at [940, 38] on icon at bounding box center [939, 35] width 16 height 16
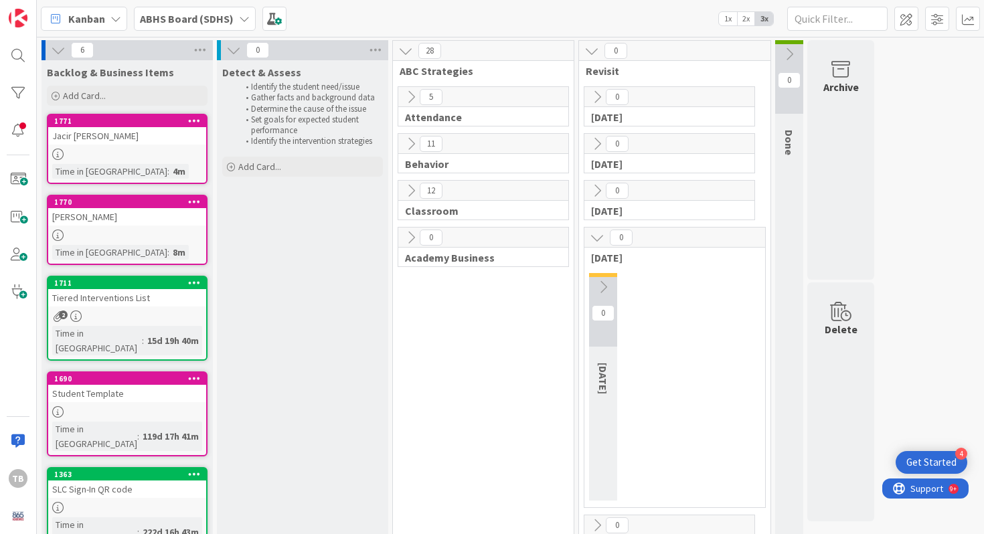
click at [105, 385] on div "Student Template" at bounding box center [127, 393] width 158 height 17
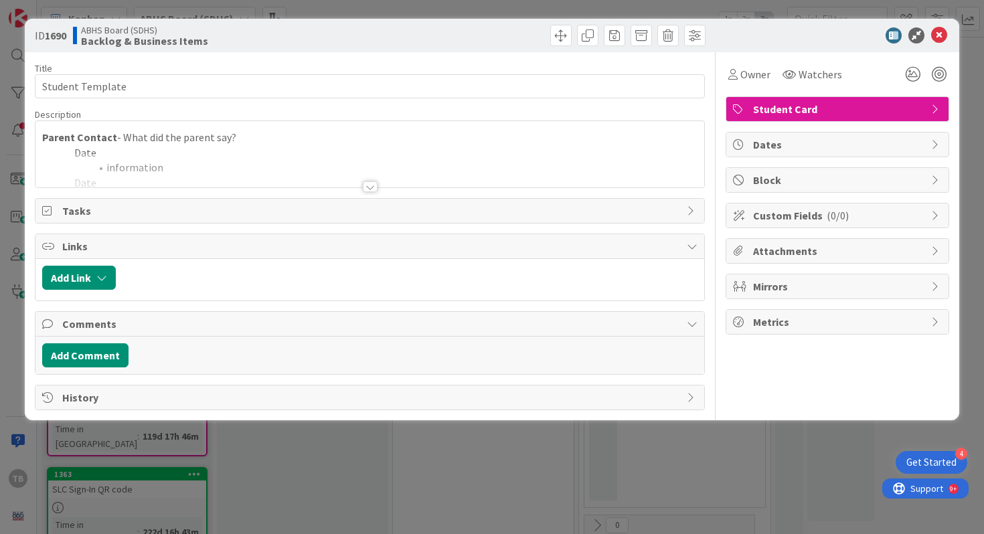
click at [374, 192] on div "Title 16 / 128 Student Template Description Parent Contact - What did the paren…" at bounding box center [370, 231] width 671 height 358
click at [373, 191] on div at bounding box center [370, 186] width 15 height 11
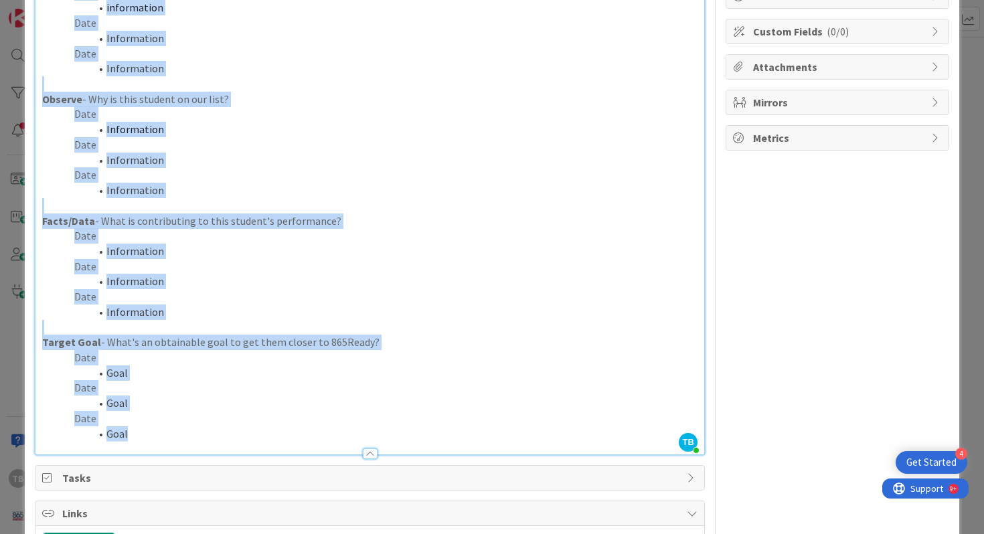
scroll to position [197, 0]
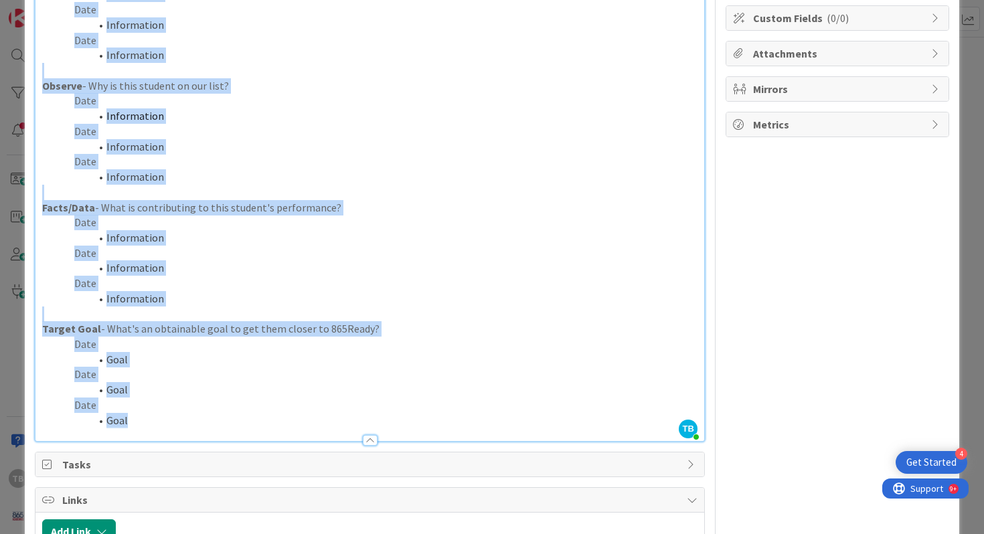
drag, startPoint x: 42, startPoint y: 159, endPoint x: 315, endPoint y: 499, distance: 435.1
click at [315, 499] on div "Title 16 / 128 Student Template Description [PERSON_NAME] just joined Parent Co…" at bounding box center [370, 259] width 671 height 809
copy div "Parent Contact - What did the parent say? Date information Date Information Dat…"
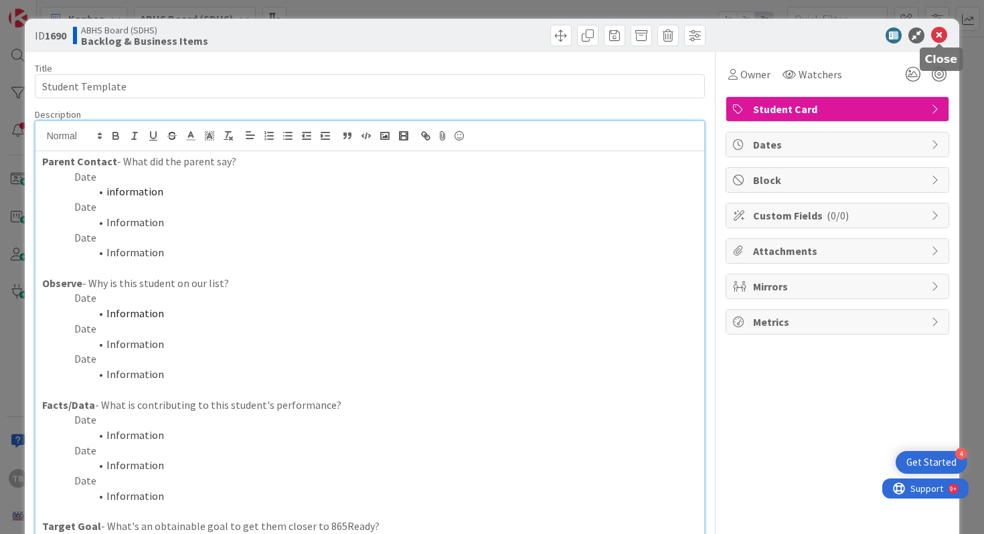
click at [936, 34] on icon at bounding box center [939, 35] width 16 height 16
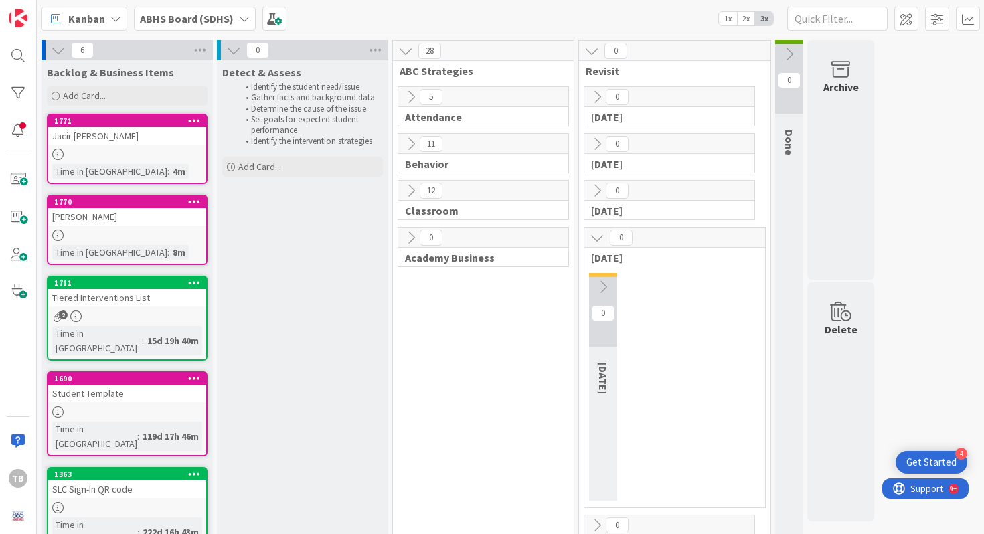
click at [136, 133] on div "Jacir [PERSON_NAME]" at bounding box center [127, 135] width 158 height 17
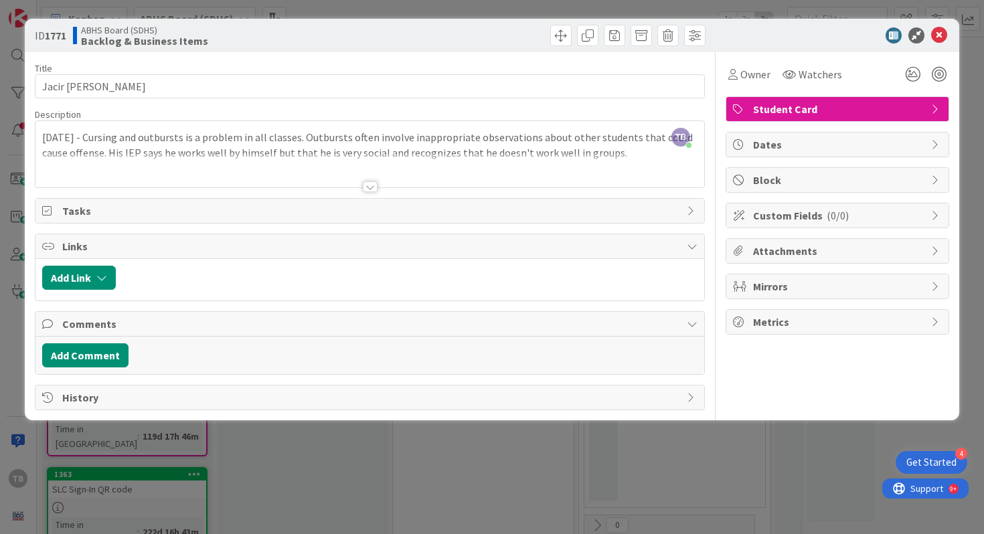
click at [371, 181] on div at bounding box center [369, 170] width 669 height 34
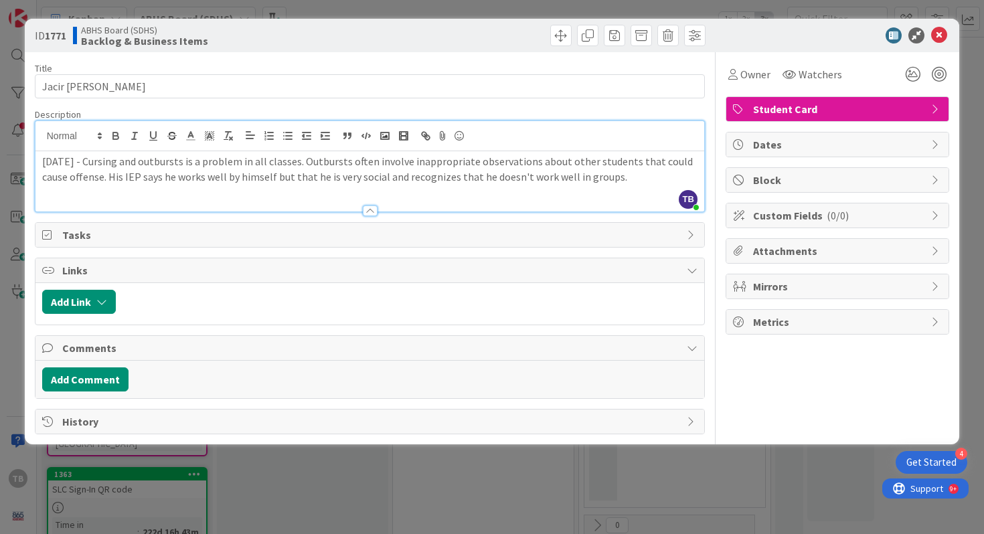
click at [533, 177] on p "[DATE] - Cursing and outbursts is a problem in all classes. Outbursts often inv…" at bounding box center [370, 169] width 656 height 30
click at [678, 188] on div "[DATE] - Cursing and outbursts is a problem in all classes. Outbursts often inv…" at bounding box center [369, 181] width 669 height 60
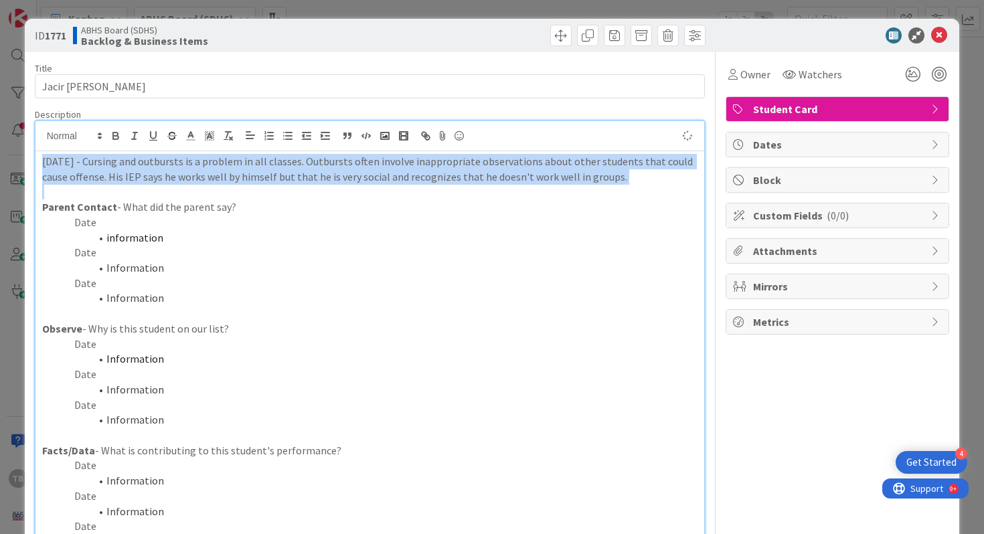
drag, startPoint x: 620, startPoint y: 189, endPoint x: 35, endPoint y: 163, distance: 584.9
click at [35, 163] on div "[DATE] - Cursing and outbursts is a problem in all classes. Outbursts often inv…" at bounding box center [369, 425] width 669 height 548
copy p "[DATE] - Cursing and outbursts is a problem in all classes. Outbursts often inv…"
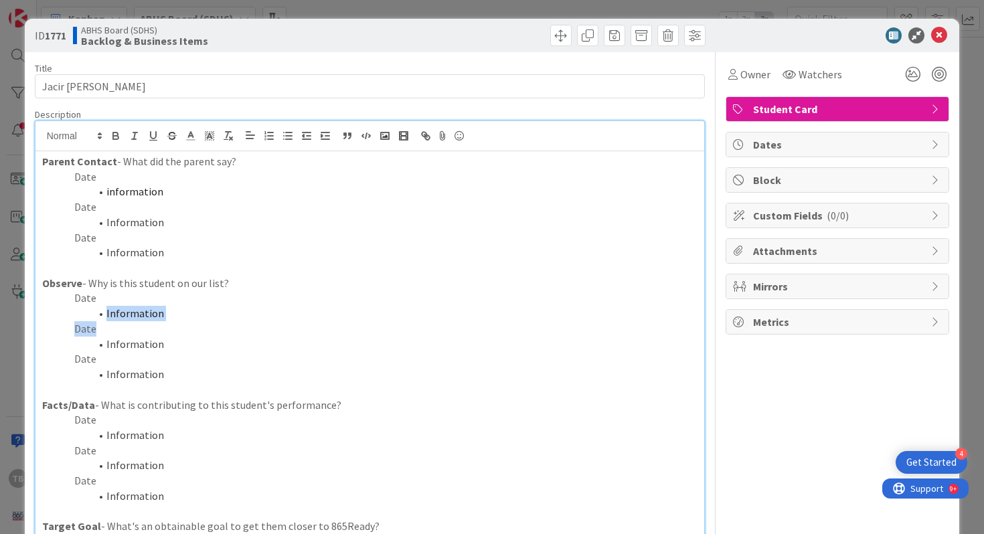
drag, startPoint x: 168, startPoint y: 321, endPoint x: 106, endPoint y: 315, distance: 61.9
click at [106, 315] on div "Parent Contact - What did the parent say? Date information Date Information Dat…" at bounding box center [369, 402] width 669 height 503
click at [106, 315] on span "Information" at bounding box center [135, 313] width 58 height 13
drag, startPoint x: 165, startPoint y: 313, endPoint x: 106, endPoint y: 311, distance: 59.6
click at [106, 311] on li "Information" at bounding box center [378, 313] width 640 height 15
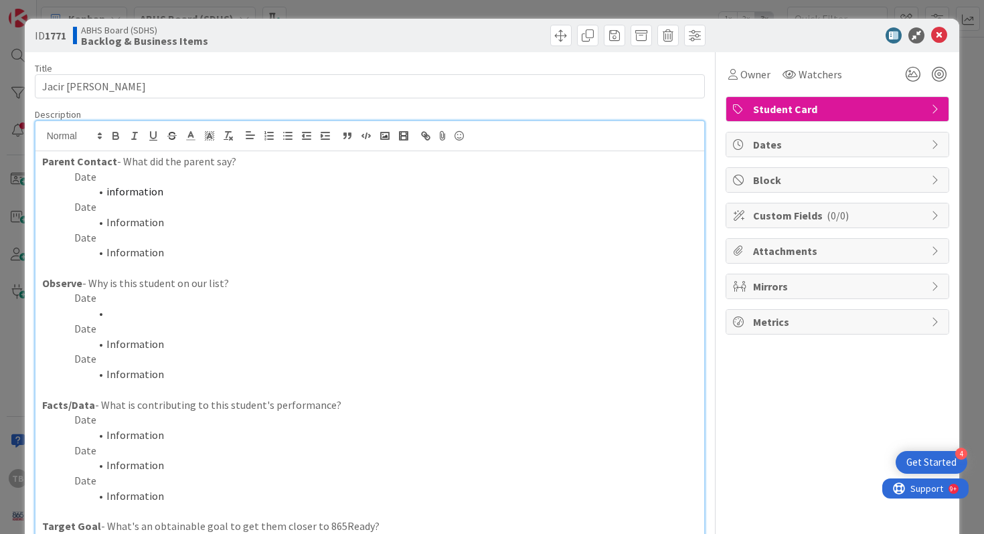
paste div
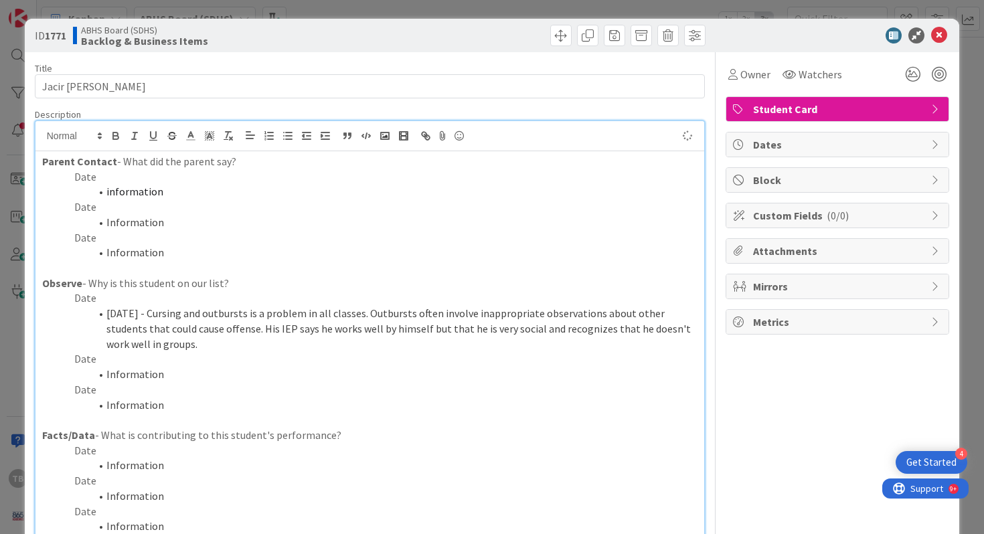
click at [145, 314] on li "[DATE] - Cursing and outbursts is a problem in all classes. Outbursts often inv…" at bounding box center [378, 329] width 640 height 46
click at [139, 312] on li "[DATE] Cursing and outbursts is a problem in all classes. Outbursts often invol…" at bounding box center [378, 329] width 640 height 46
drag, startPoint x: 139, startPoint y: 312, endPoint x: 106, endPoint y: 315, distance: 33.6
click at [106, 315] on li "[DATE] Cursing and outbursts is a problem in all classes. Outbursts often invol…" at bounding box center [378, 329] width 640 height 46
copy li "[DATE]"
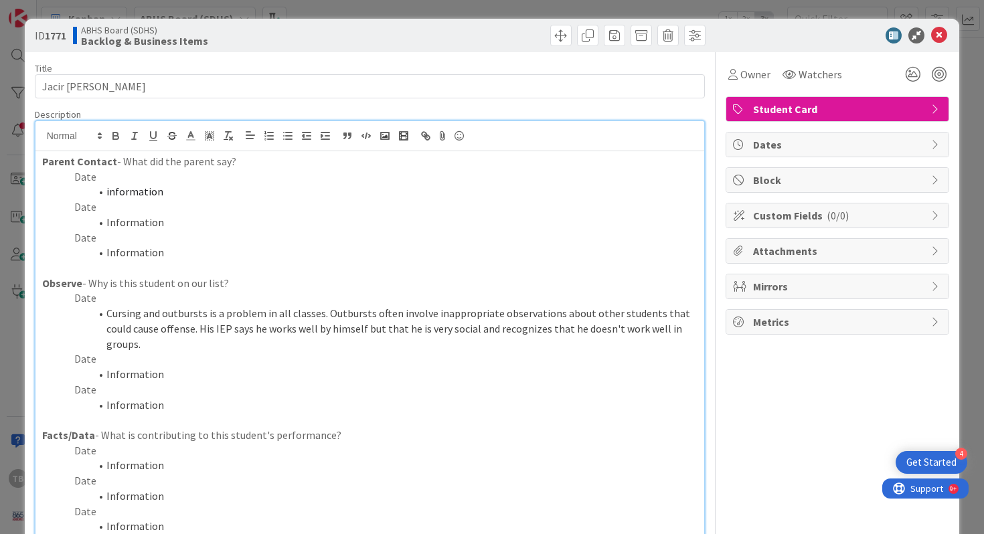
click at [97, 296] on p "Date" at bounding box center [370, 297] width 656 height 15
click at [114, 367] on li "Information" at bounding box center [378, 374] width 640 height 15
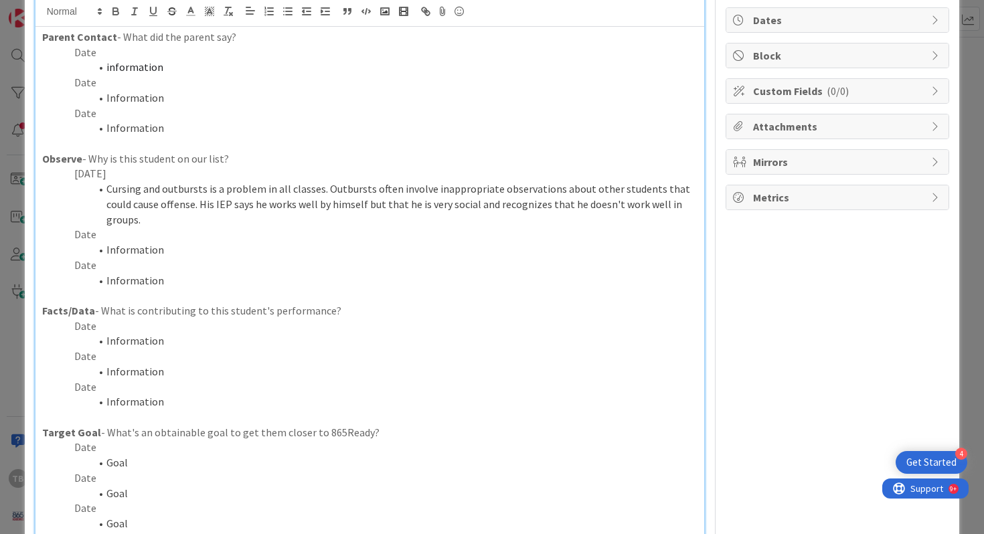
scroll to position [126, 0]
click at [685, 205] on li "Cursing and outbursts is a problem in all classes. Outbursts often involve inap…" at bounding box center [378, 202] width 640 height 46
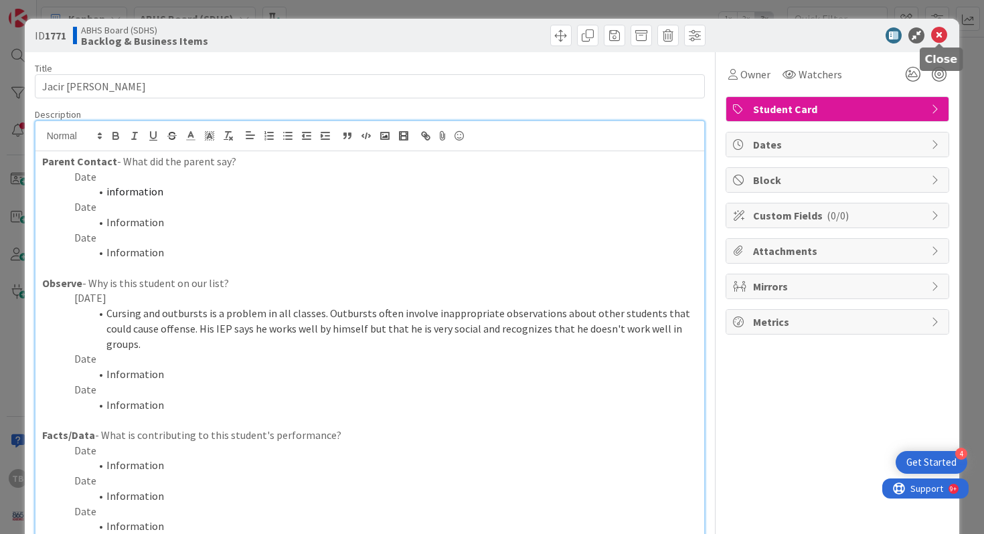
click at [939, 33] on icon at bounding box center [939, 35] width 16 height 16
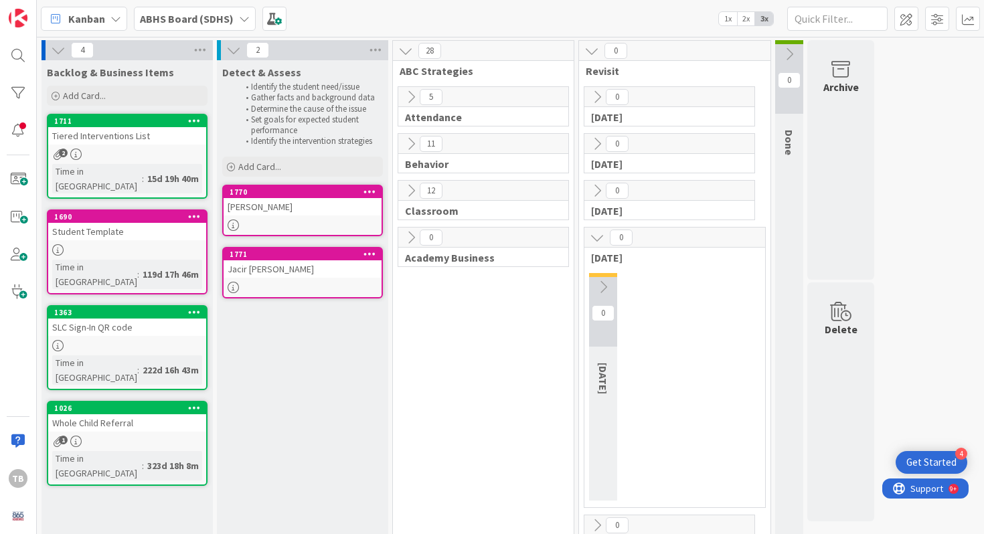
click at [352, 203] on div "[PERSON_NAME]" at bounding box center [303, 206] width 158 height 17
click at [347, 203] on div "[PERSON_NAME]" at bounding box center [303, 206] width 158 height 17
click at [334, 201] on div "[PERSON_NAME]" at bounding box center [303, 206] width 158 height 17
click at [314, 267] on div "Jacir [PERSON_NAME]" at bounding box center [303, 268] width 158 height 17
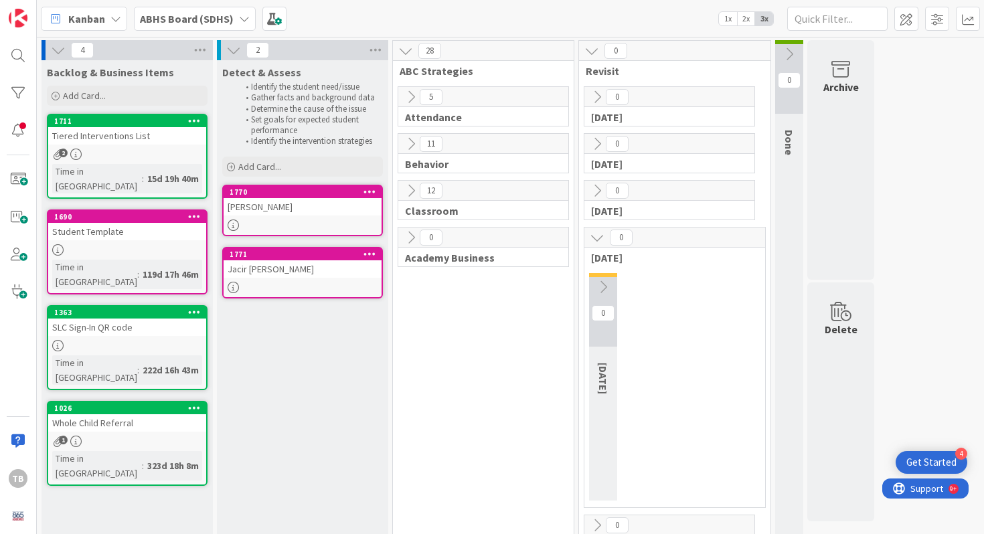
click at [314, 267] on div "Jacir [PERSON_NAME]" at bounding box center [303, 268] width 158 height 17
click at [316, 250] on div "1771" at bounding box center [306, 254] width 152 height 9
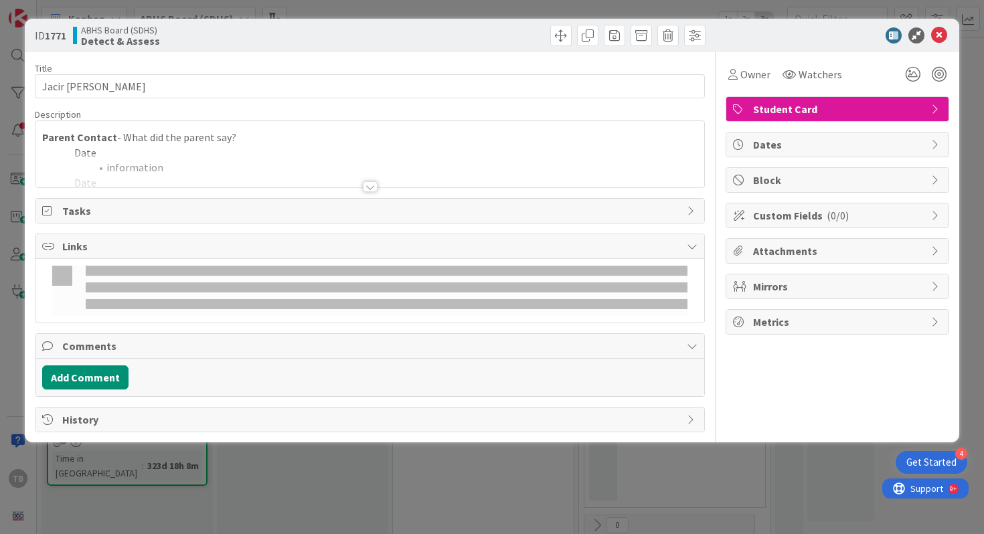
click at [314, 250] on span "Links" at bounding box center [371, 246] width 618 height 16
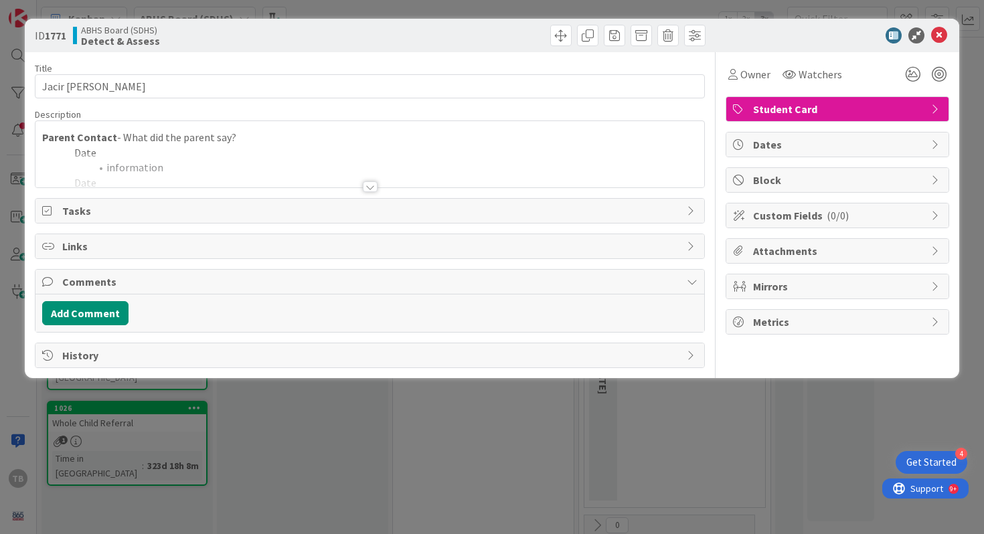
click at [358, 199] on div "Tasks" at bounding box center [369, 211] width 669 height 24
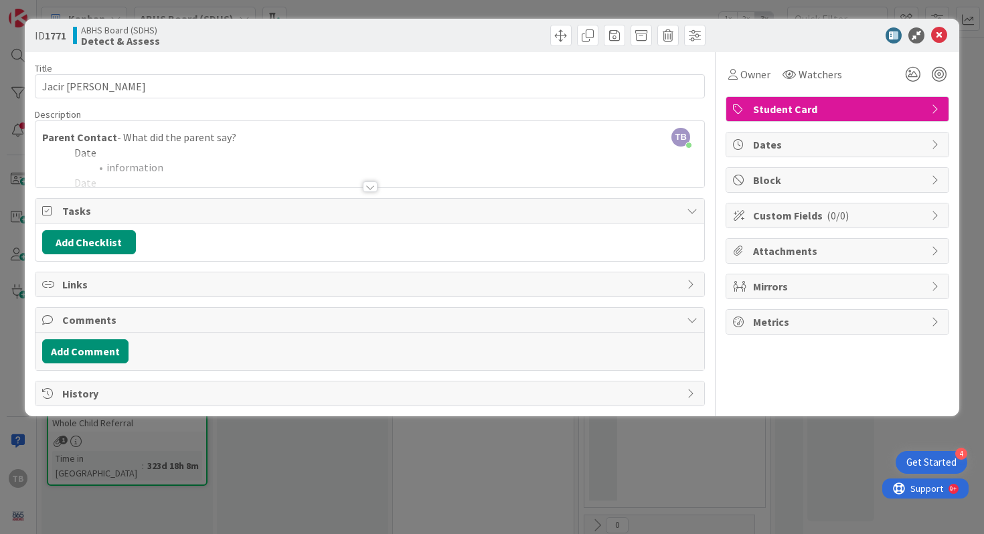
click at [370, 186] on div at bounding box center [370, 186] width 15 height 11
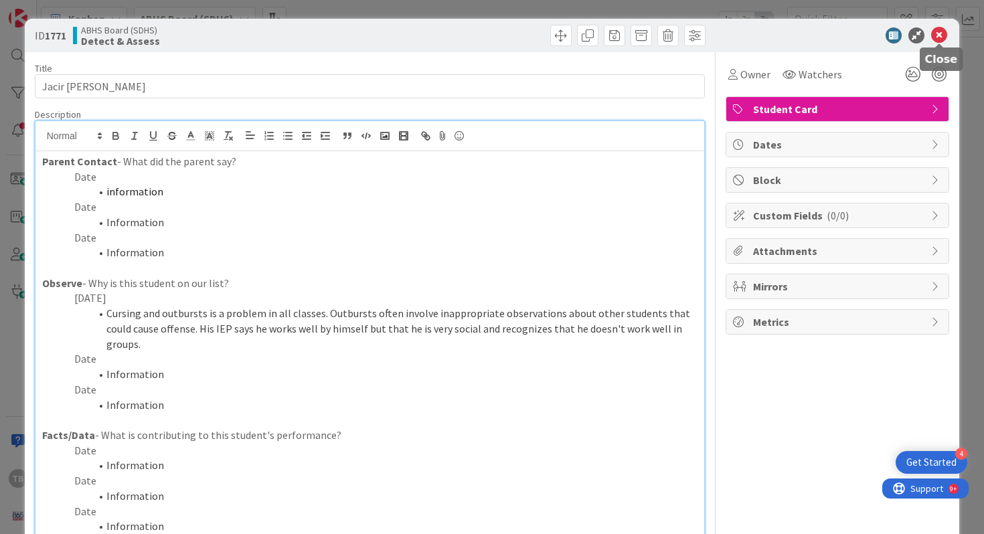
click at [936, 39] on icon at bounding box center [939, 35] width 16 height 16
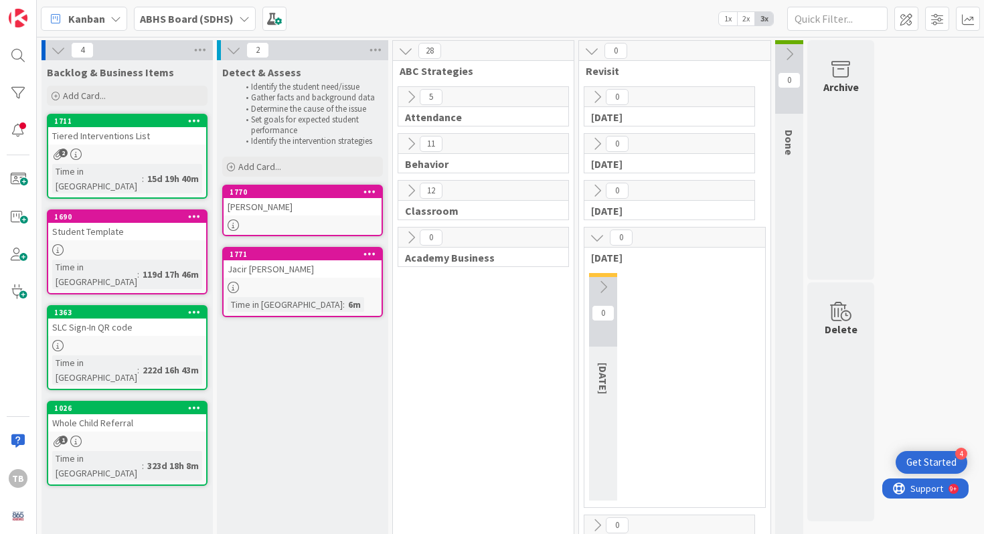
click at [303, 207] on div "[PERSON_NAME]" at bounding box center [303, 206] width 158 height 17
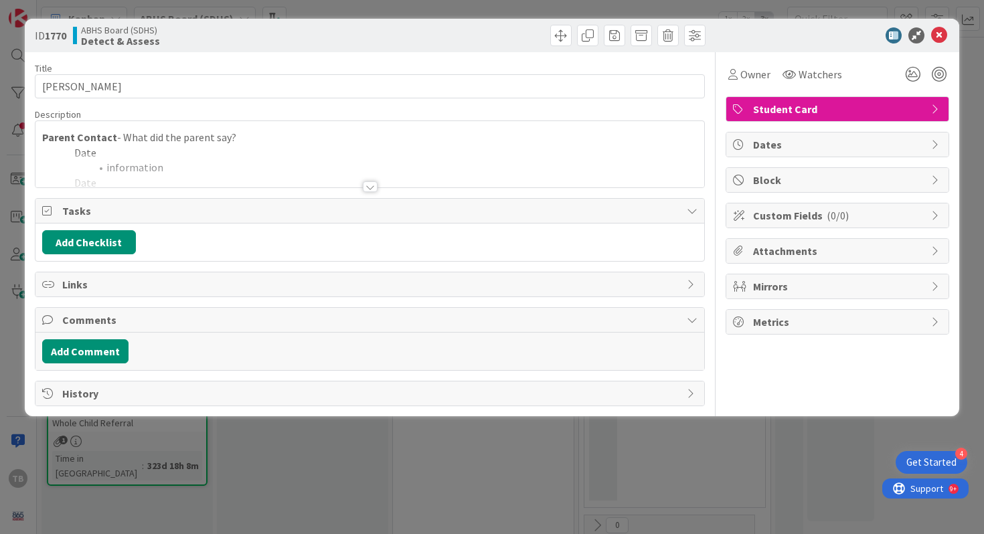
click at [371, 185] on div at bounding box center [370, 186] width 15 height 11
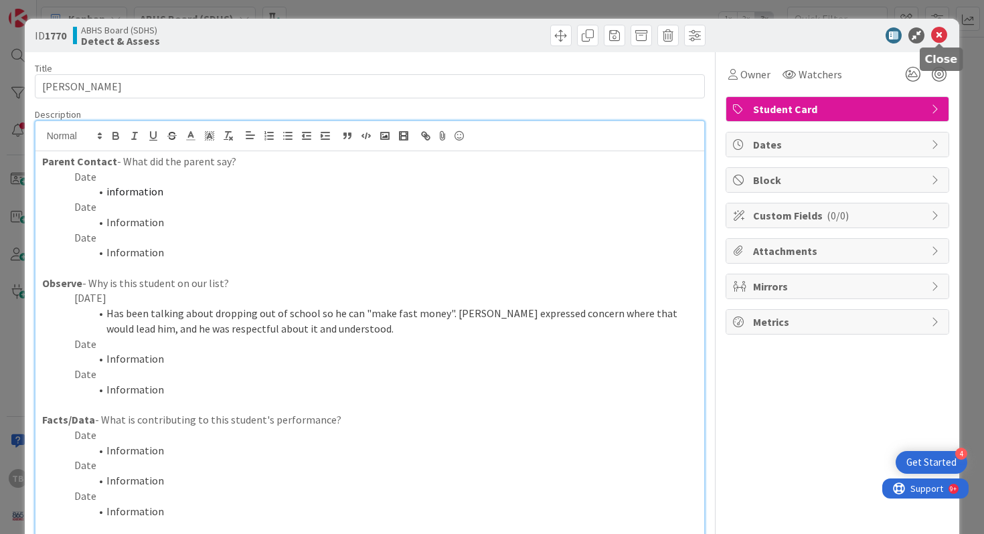
click at [936, 42] on body "4 Get Started TB Kanban My Zone Organization Select a single board Kanban List …" at bounding box center [492, 267] width 984 height 534
click at [934, 39] on icon at bounding box center [939, 35] width 16 height 16
